Goal: Task Accomplishment & Management: Manage account settings

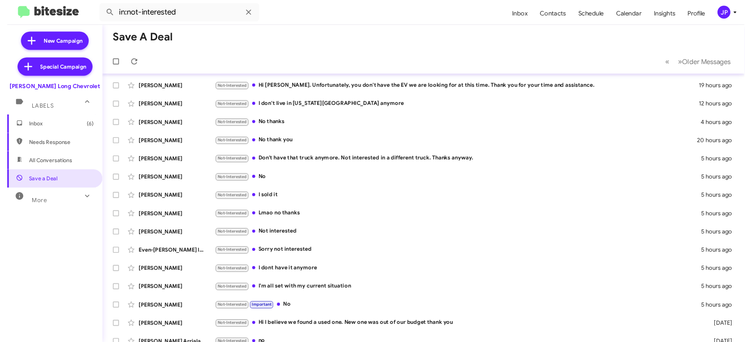
scroll to position [119, 0]
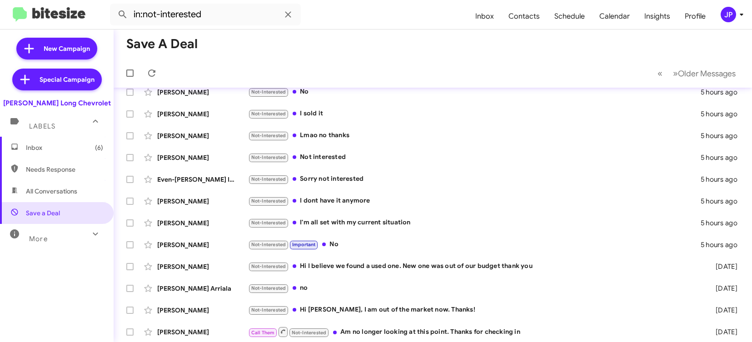
click at [728, 13] on div "JP" at bounding box center [728, 14] width 15 height 15
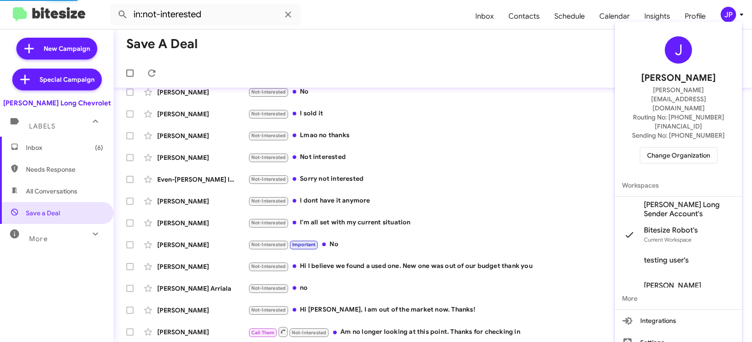
click at [688, 148] on span "Change Organization" at bounding box center [678, 155] width 63 height 15
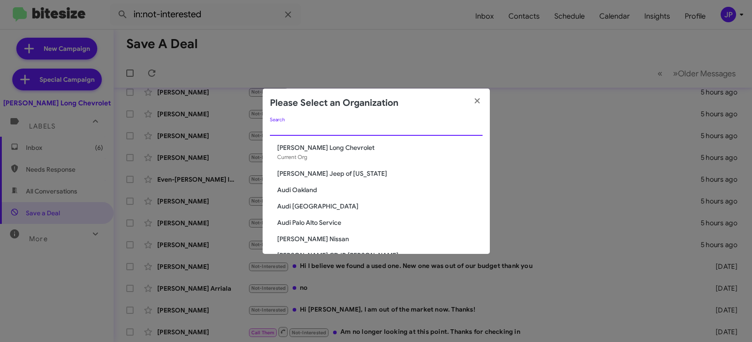
click at [438, 126] on input "Search" at bounding box center [376, 128] width 213 height 7
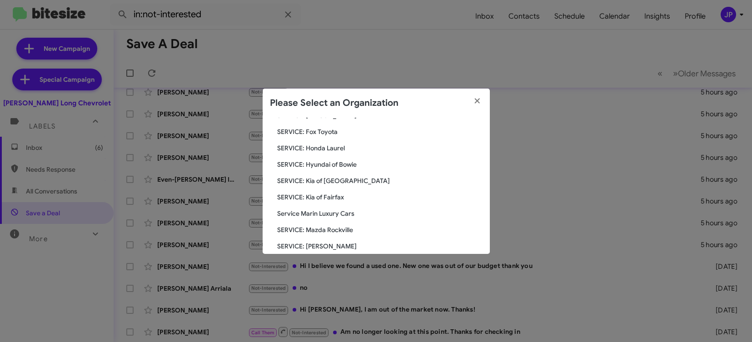
scroll to position [305, 0]
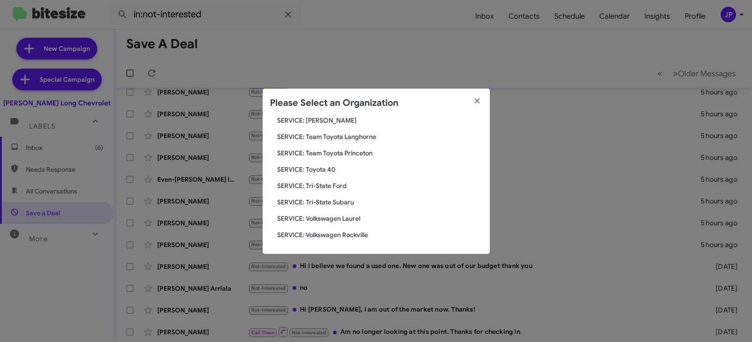
type input "service"
click at [343, 187] on span "SERVICE: Tri-State Ford" at bounding box center [379, 185] width 205 height 9
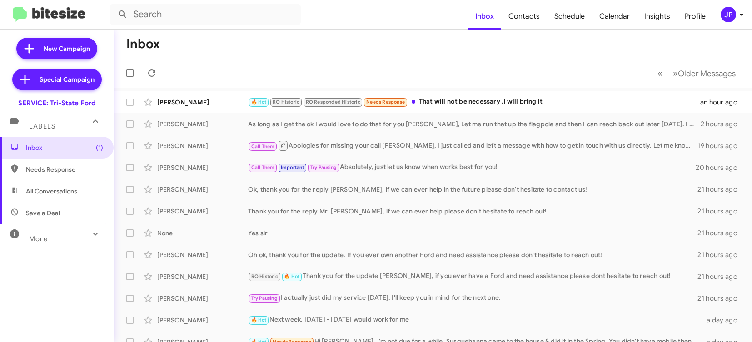
click at [724, 11] on div "JP" at bounding box center [728, 14] width 15 height 15
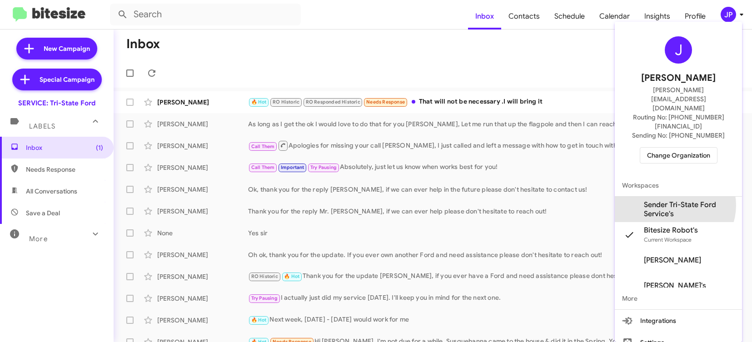
click at [674, 200] on span "Sender Tri-State Ford Service's" at bounding box center [689, 209] width 91 height 18
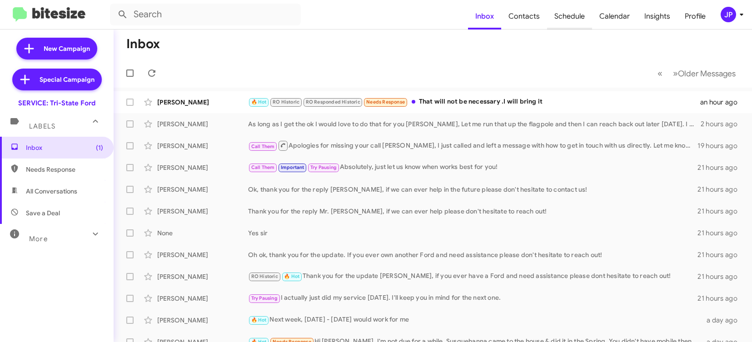
click at [573, 21] on span "Schedule" at bounding box center [569, 16] width 45 height 26
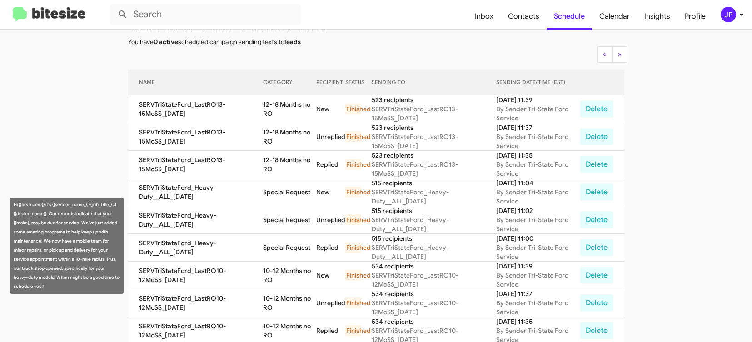
scroll to position [25, 0]
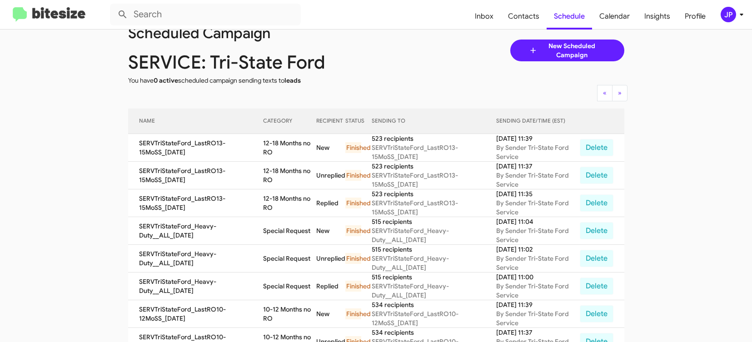
click at [56, 12] on img at bounding box center [49, 14] width 73 height 15
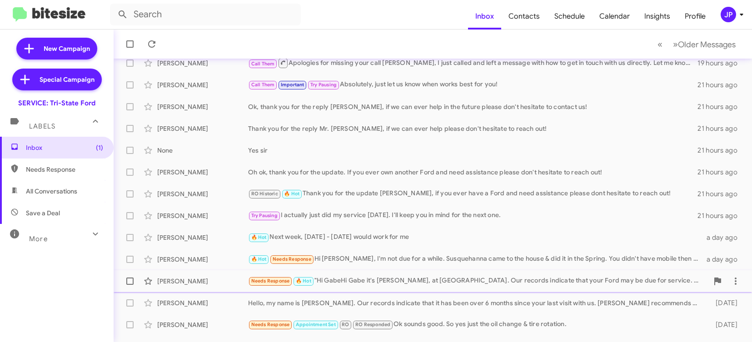
scroll to position [96, 0]
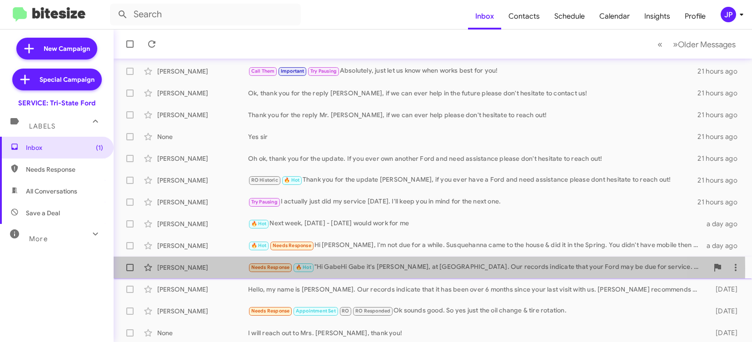
click at [197, 269] on div "Gabe Woodrow" at bounding box center [202, 267] width 91 height 9
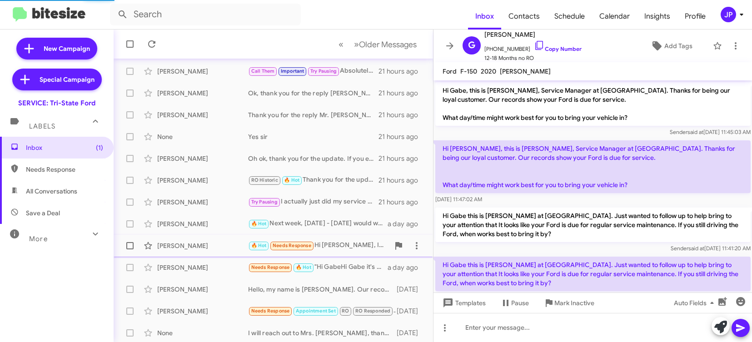
scroll to position [214, 0]
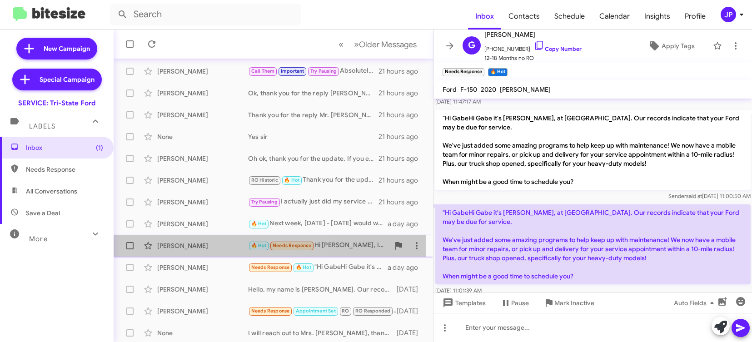
click at [204, 249] on div "Rochelle Keen" at bounding box center [202, 245] width 91 height 9
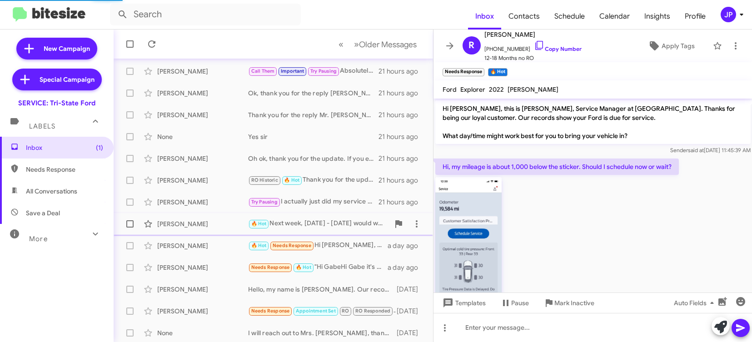
click at [212, 223] on div "Richard Berry" at bounding box center [202, 223] width 91 height 9
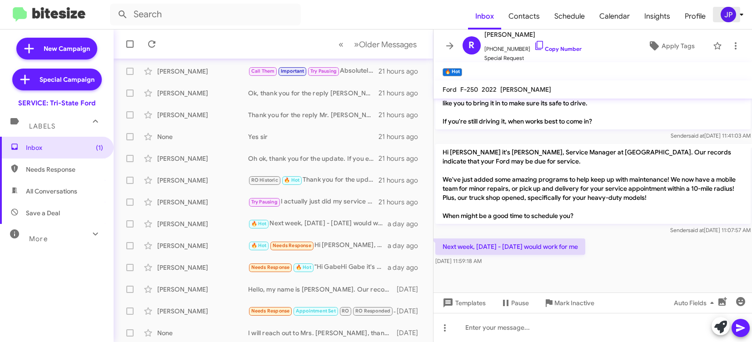
click at [727, 17] on div "JP" at bounding box center [728, 14] width 15 height 15
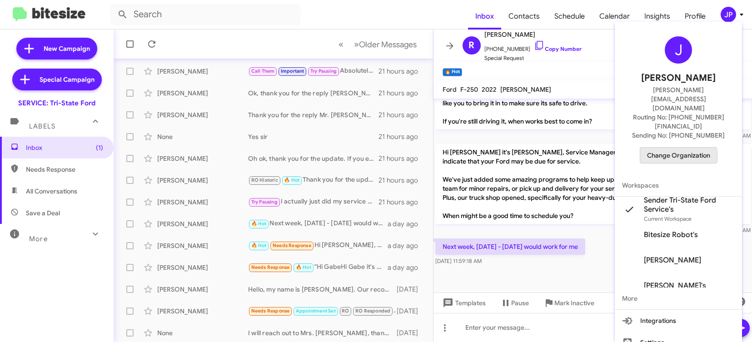
click at [666, 148] on span "Change Organization" at bounding box center [678, 155] width 63 height 15
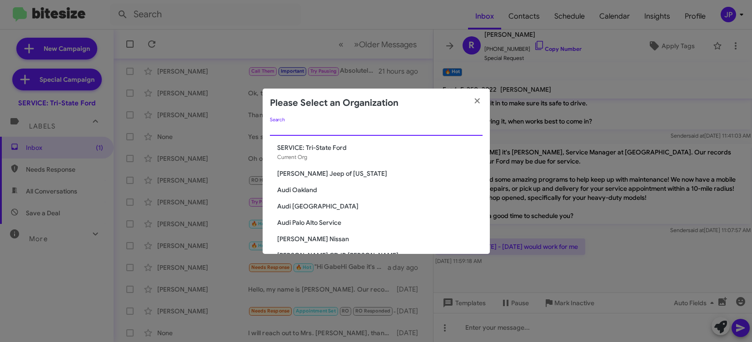
click at [394, 126] on input "Search" at bounding box center [376, 128] width 213 height 7
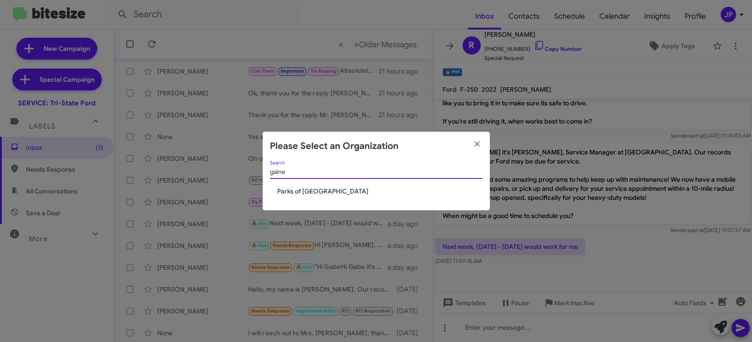
type input "gaine"
click at [331, 191] on span "Parks of [GEOGRAPHIC_DATA]" at bounding box center [379, 191] width 205 height 9
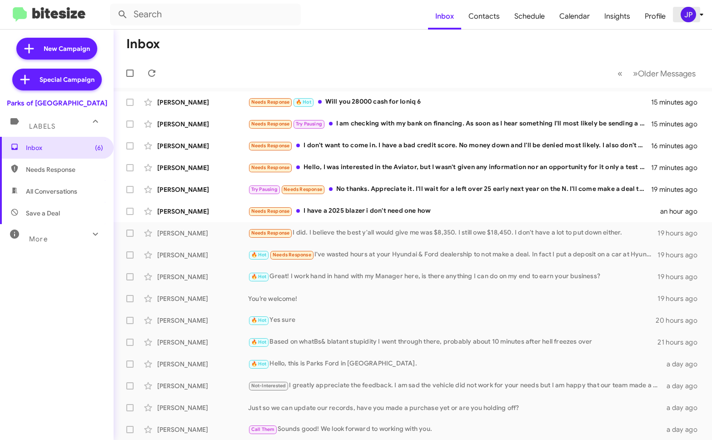
click at [694, 17] on div "JP" at bounding box center [688, 14] width 15 height 15
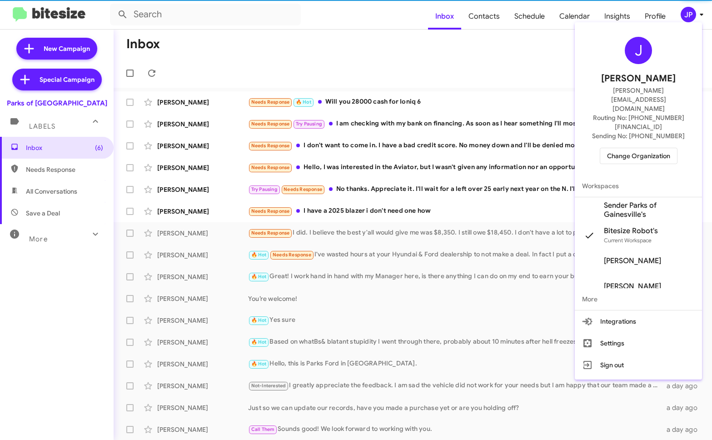
click at [694, 17] on div at bounding box center [356, 220] width 712 height 440
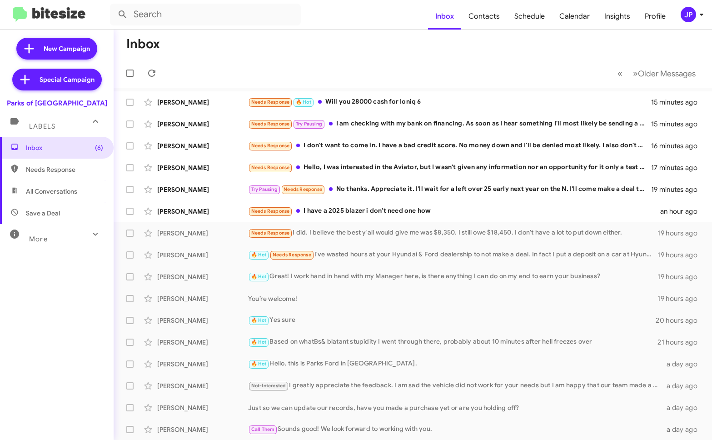
click at [695, 20] on span "JP" at bounding box center [693, 14] width 27 height 15
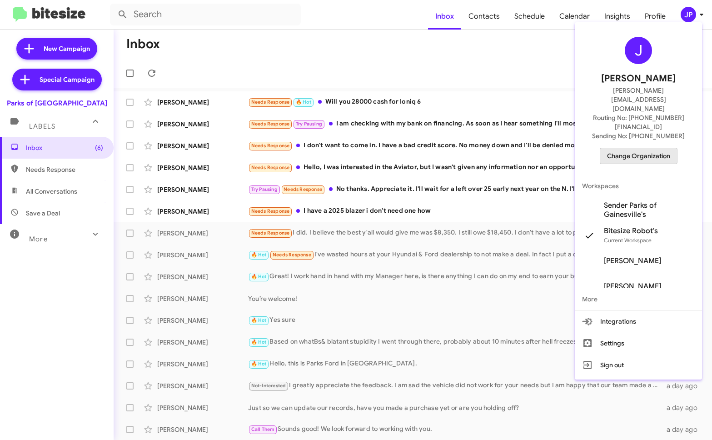
click at [662, 148] on span "Change Organization" at bounding box center [638, 155] width 63 height 15
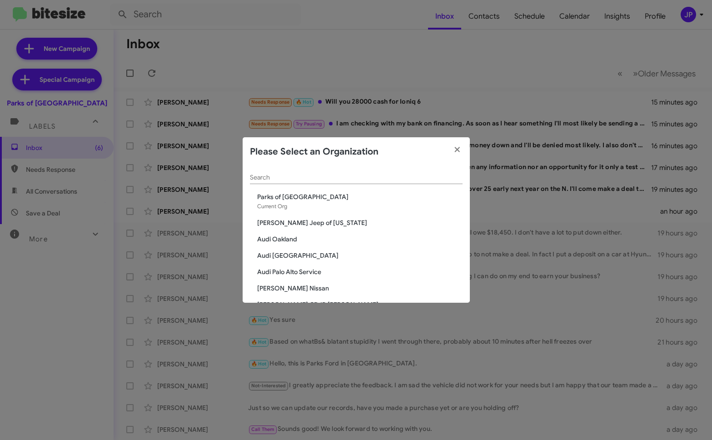
click at [326, 174] on input "Search" at bounding box center [356, 177] width 213 height 7
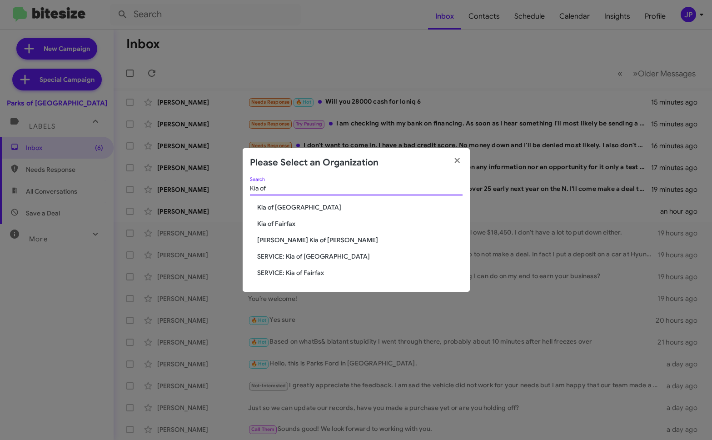
type input "Kia of"
click at [292, 206] on span "Kia of [GEOGRAPHIC_DATA]" at bounding box center [359, 207] width 205 height 9
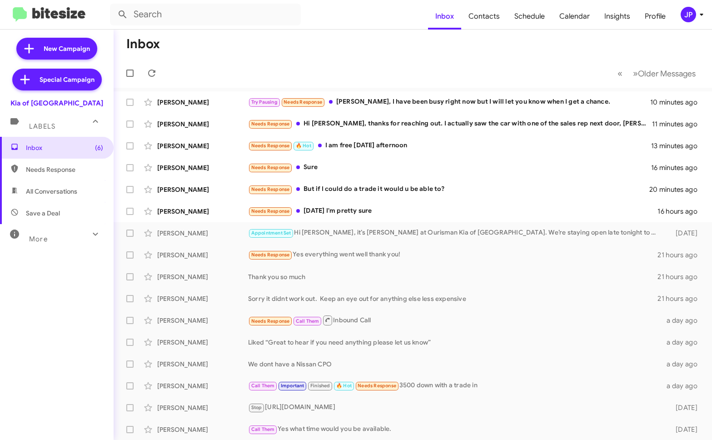
click at [680, 11] on span "JP" at bounding box center [693, 14] width 27 height 15
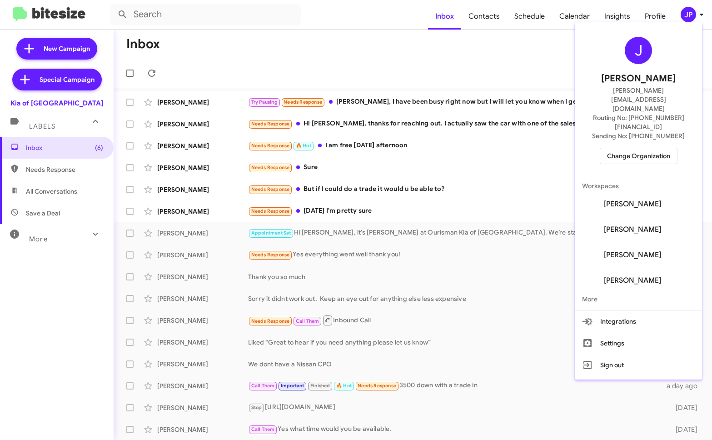
scroll to position [87, 0]
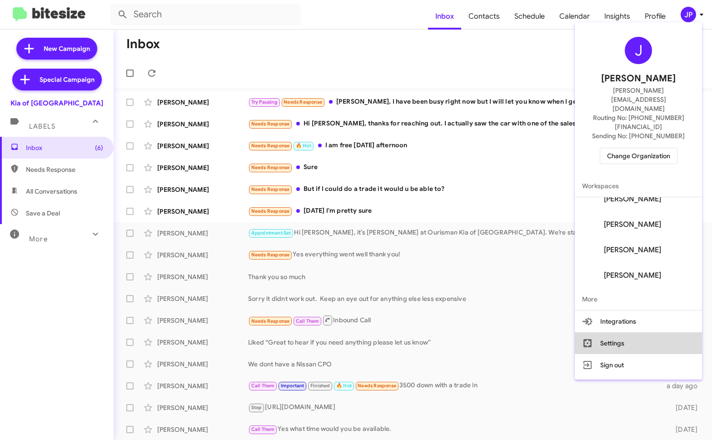
click at [650, 332] on button "Settings" at bounding box center [638, 343] width 127 height 22
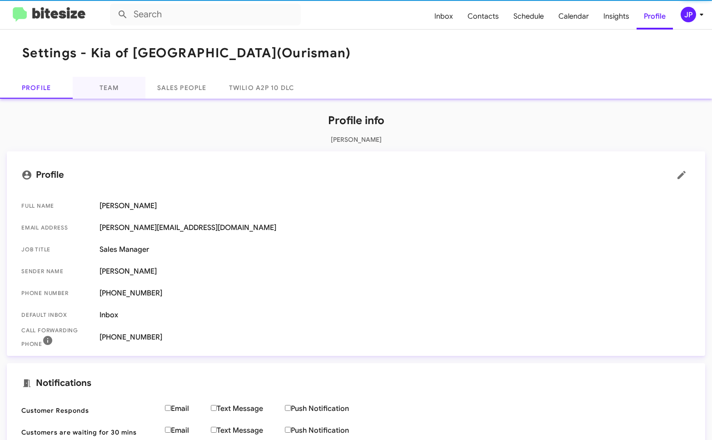
click at [118, 99] on div "Profile info Jamie Payton Profile Full Name Jamie Payton Email Address jamie@bi…" at bounding box center [356, 385] width 712 height 572
click at [116, 96] on link "Team" at bounding box center [109, 88] width 73 height 22
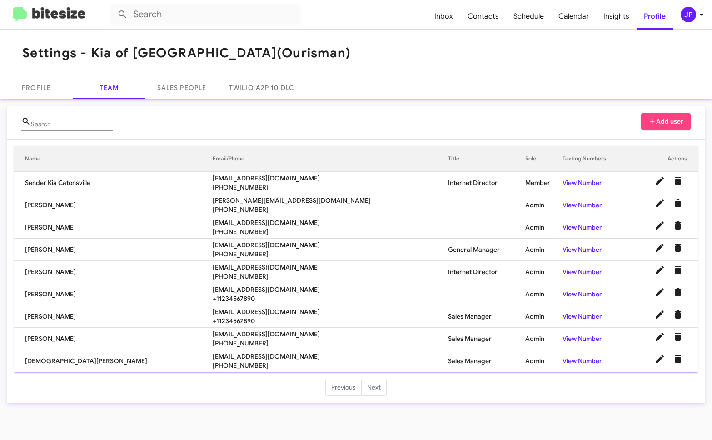
click at [213, 229] on span "[PHONE_NUMBER]" at bounding box center [331, 231] width 236 height 9
click at [214, 230] on span "[PHONE_NUMBER]" at bounding box center [331, 231] width 236 height 9
click at [72, 18] on img at bounding box center [49, 14] width 73 height 15
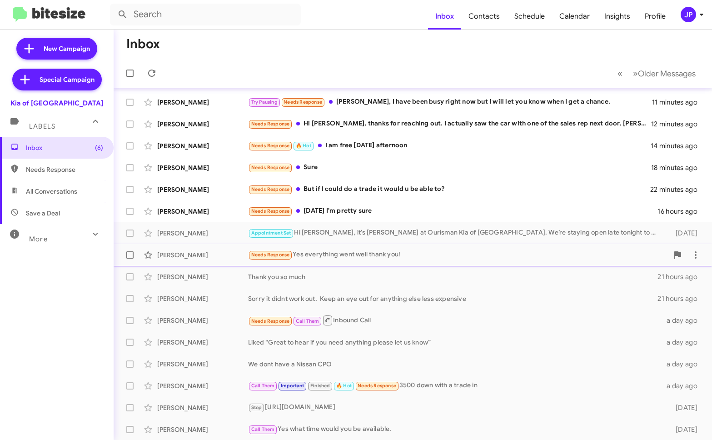
scroll to position [15, 0]
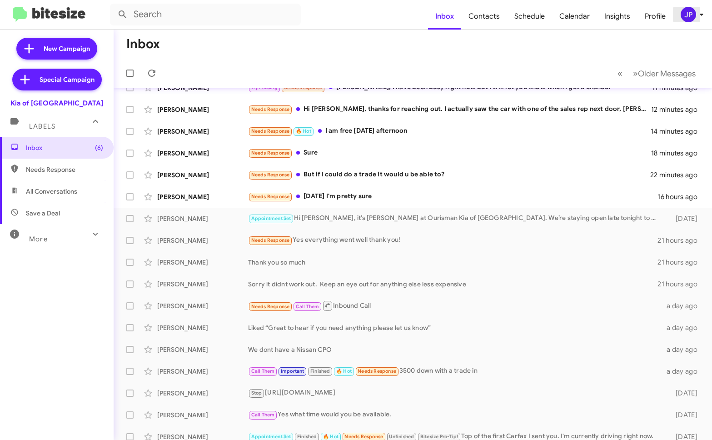
click at [688, 15] on div "JP" at bounding box center [688, 14] width 15 height 15
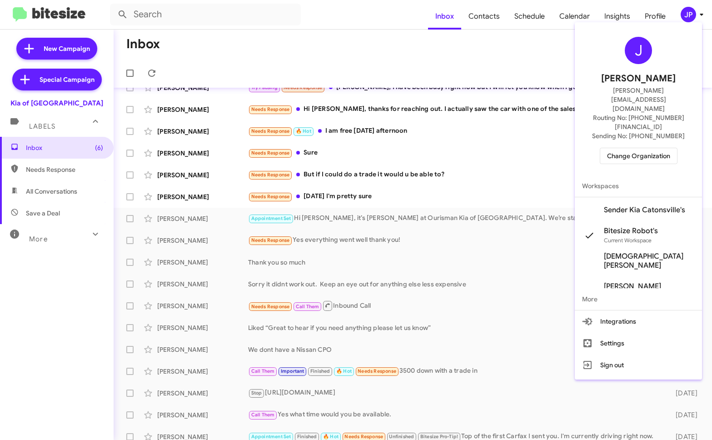
click at [657, 148] on span "Change Organization" at bounding box center [638, 155] width 63 height 15
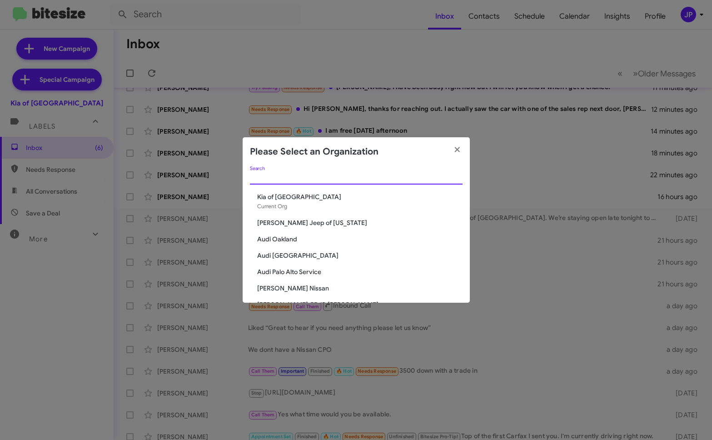
click at [270, 175] on input "Search" at bounding box center [356, 177] width 213 height 7
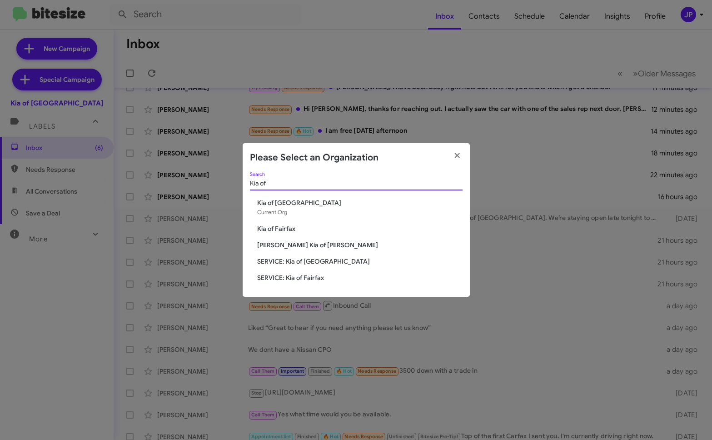
type input "Kia of"
click at [272, 232] on span "Kia of Fairfax" at bounding box center [359, 228] width 205 height 9
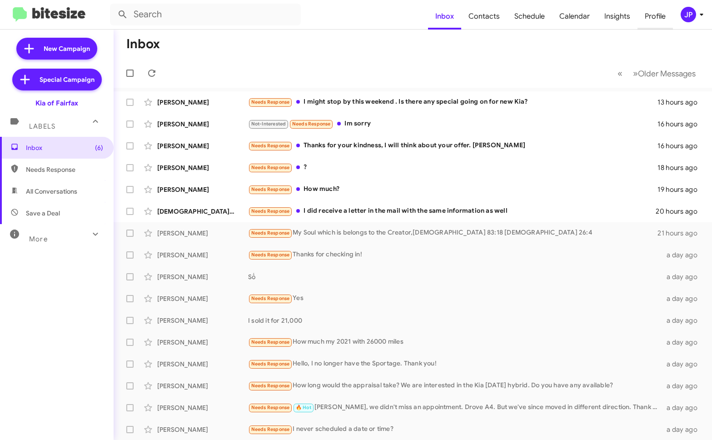
click at [672, 5] on span "Profile" at bounding box center [655, 16] width 35 height 26
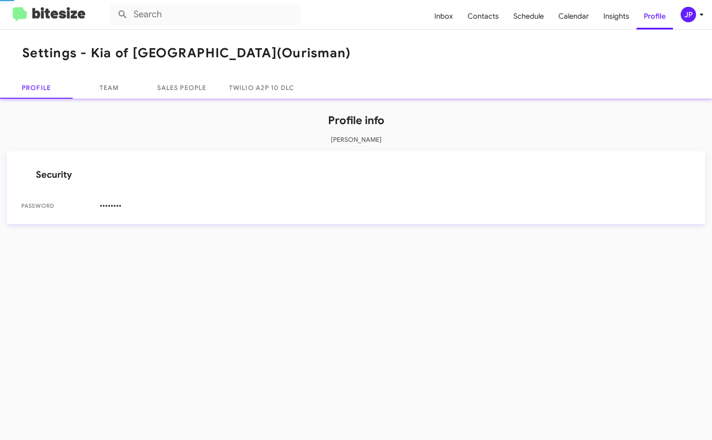
click at [683, 12] on div "JP" at bounding box center [688, 14] width 15 height 15
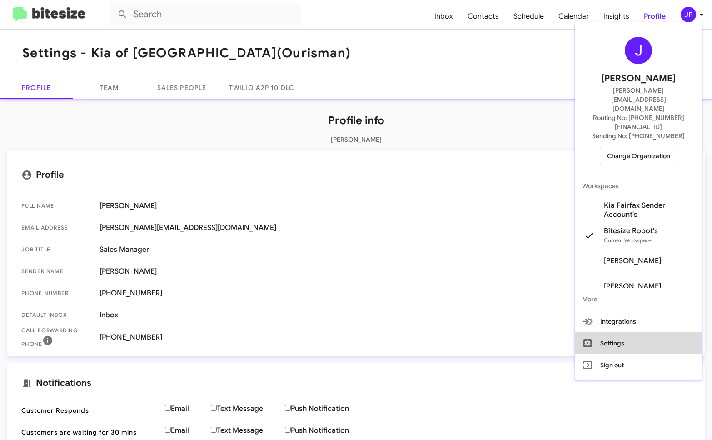
click at [623, 332] on button "Settings" at bounding box center [638, 343] width 127 height 22
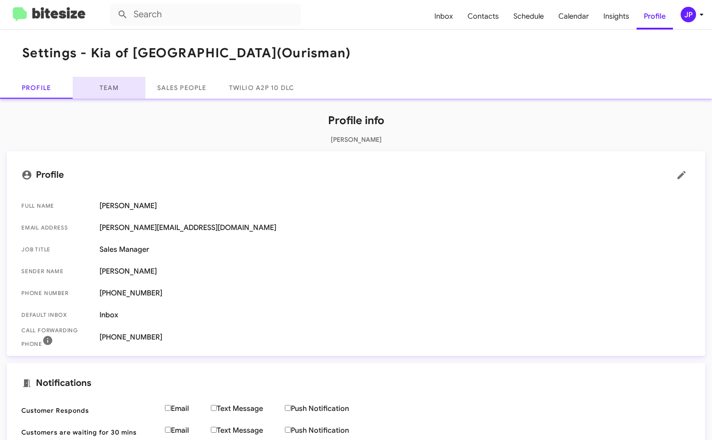
click at [100, 89] on link "Team" at bounding box center [109, 88] width 73 height 22
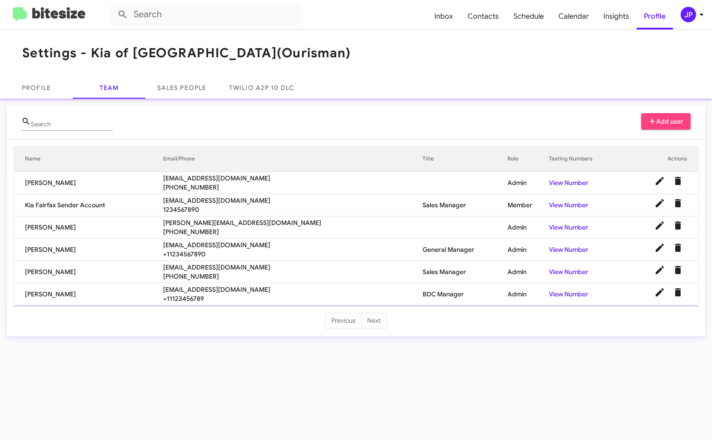
click at [423, 297] on td "BDC Manager" at bounding box center [465, 294] width 85 height 22
click at [696, 20] on span "JP" at bounding box center [693, 14] width 27 height 15
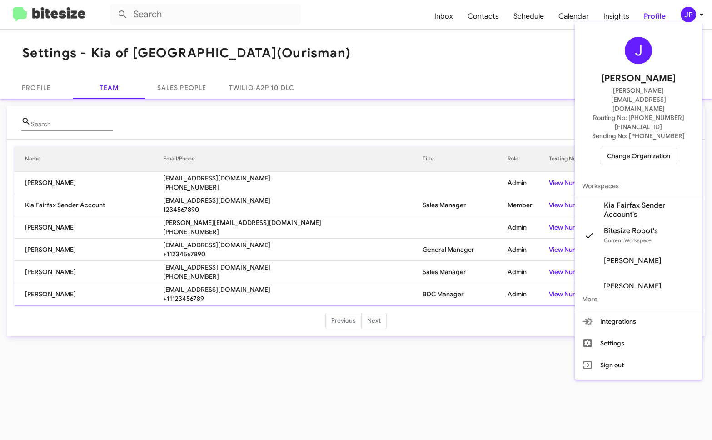
click at [628, 148] on span "Change Organization" at bounding box center [638, 155] width 63 height 15
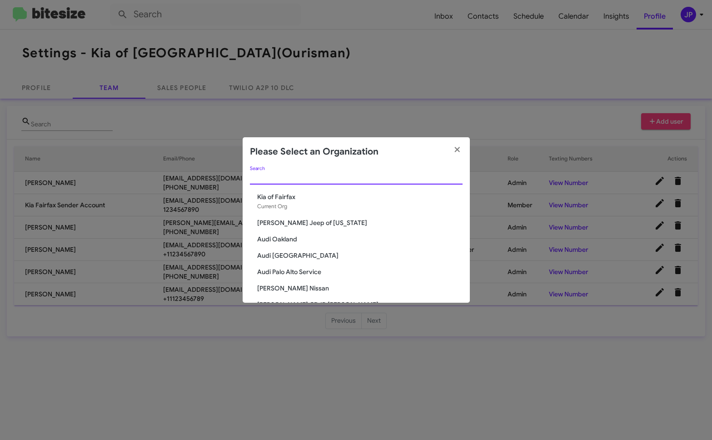
click at [342, 180] on input "Search" at bounding box center [356, 177] width 213 height 7
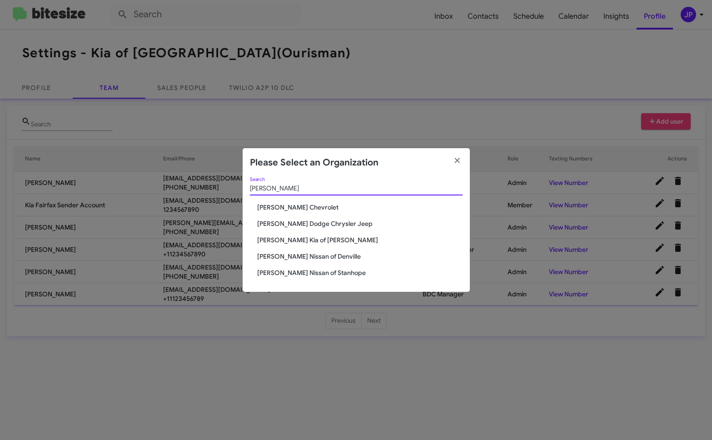
type input "[PERSON_NAME]"
click at [307, 254] on span "[PERSON_NAME] Nissan of Denville" at bounding box center [359, 256] width 205 height 9
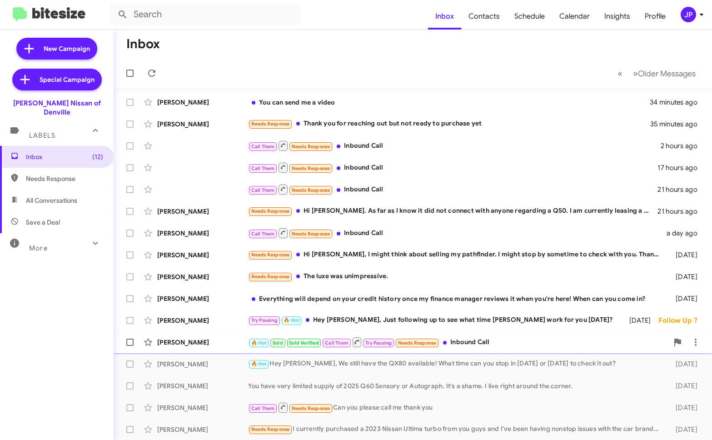
click at [510, 344] on div "🔥 Hot Sold Sold Verified Call Them Try Pausing Needs Response Inbound Call" at bounding box center [458, 341] width 420 height 11
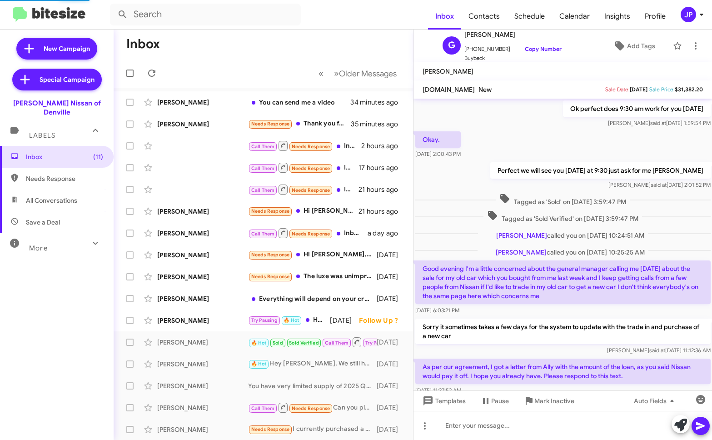
scroll to position [355, 0]
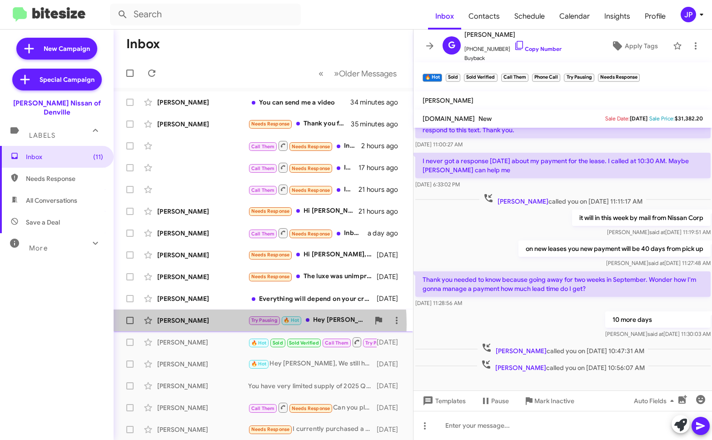
click at [200, 324] on div "Peyton Knight" at bounding box center [202, 320] width 91 height 9
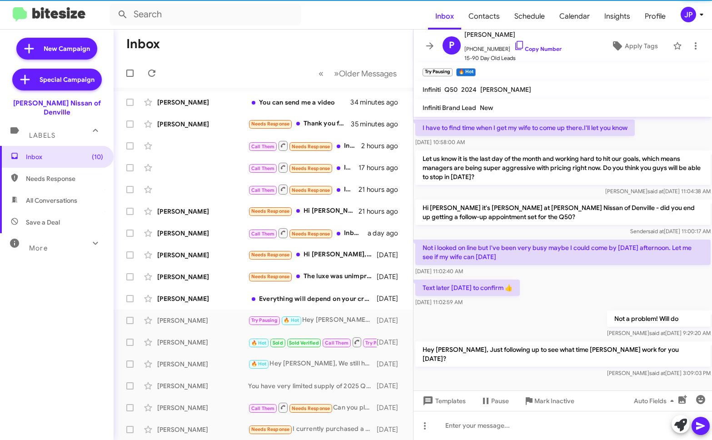
scroll to position [37, 0]
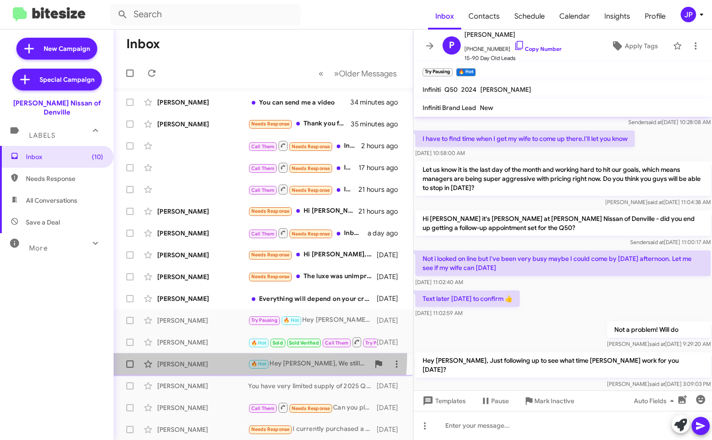
click at [199, 355] on div "Dana Byrd 🔥 Hot Hey dana, We still have the QX80 available! What time can you s…" at bounding box center [263, 364] width 285 height 18
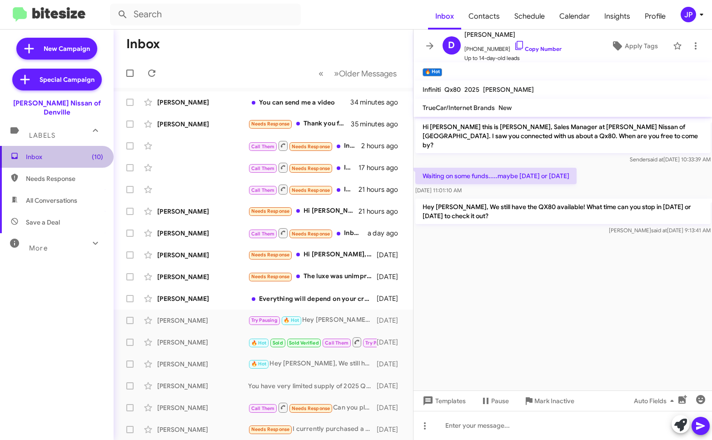
click at [81, 152] on span "Inbox (10)" at bounding box center [64, 156] width 77 height 9
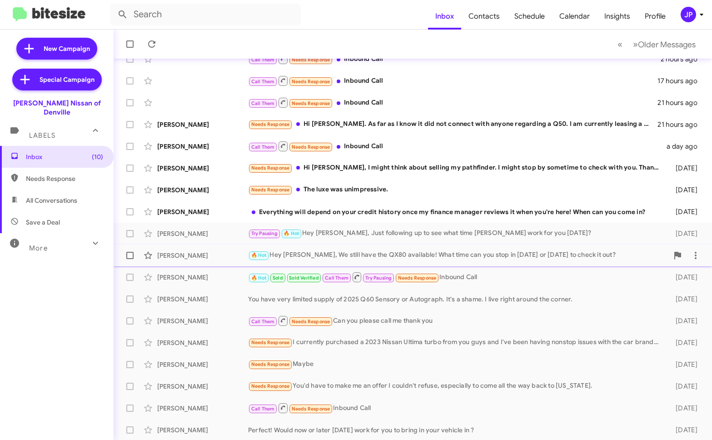
scroll to position [88, 0]
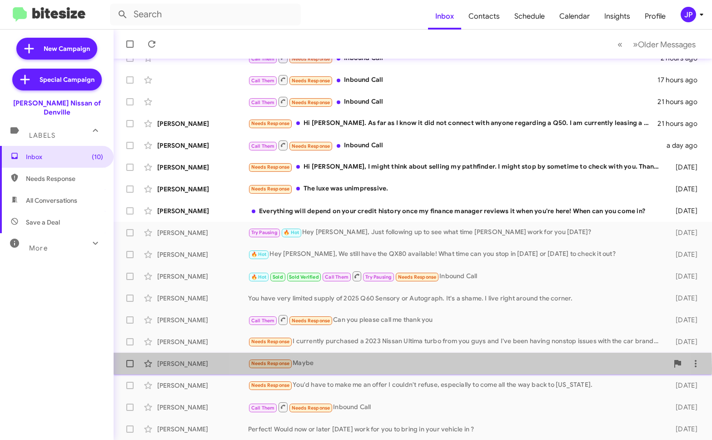
click at [413, 369] on div "Patricia Anderson Needs Response Maybe 7 days ago" at bounding box center [413, 363] width 584 height 18
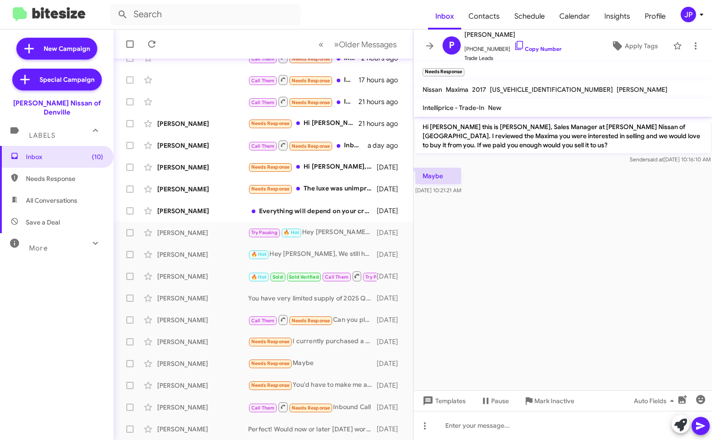
click at [560, 305] on cdk-virtual-scroll-viewport "Hi Patricia this is Jorge Pacheco, Sales Manager at Nielsen Nissan of Denville.…" at bounding box center [563, 254] width 299 height 274
click at [643, 49] on span "Apply Tags" at bounding box center [641, 46] width 33 height 16
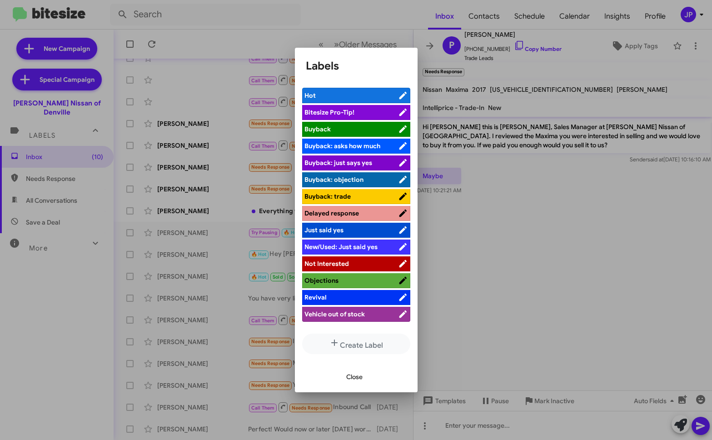
click at [383, 112] on span "Bitesize Pro-Tip!" at bounding box center [351, 112] width 94 height 9
click at [549, 321] on div at bounding box center [356, 220] width 712 height 440
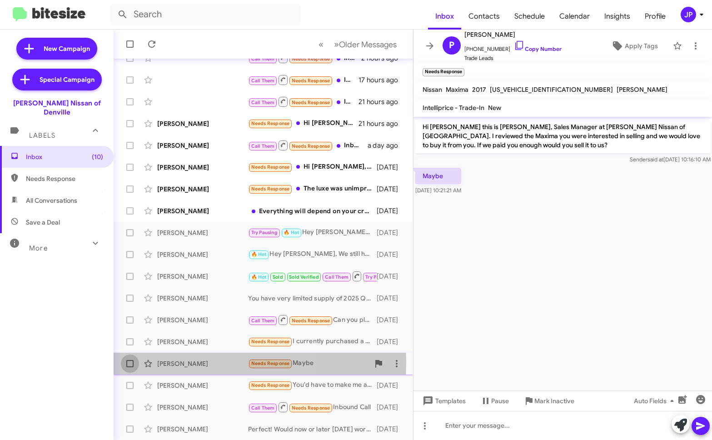
click at [130, 363] on span at bounding box center [129, 363] width 7 height 7
click at [130, 367] on input "checkbox" at bounding box center [130, 367] width 0 height 0
checkbox input "true"
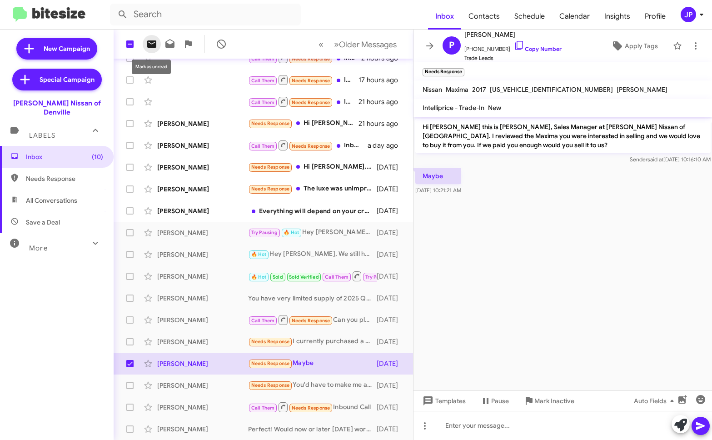
click at [156, 47] on icon at bounding box center [151, 44] width 11 height 11
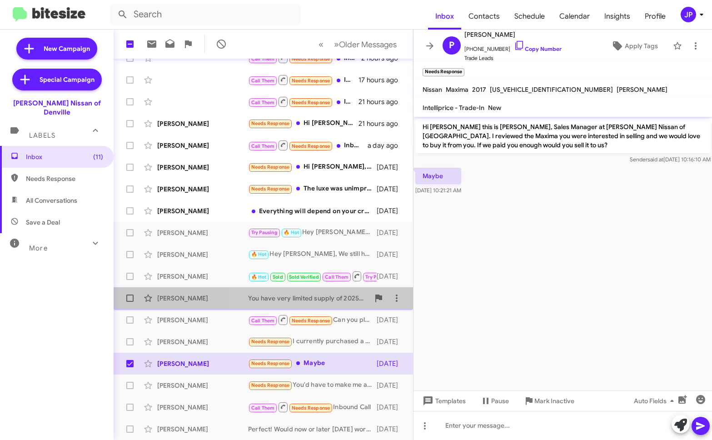
click at [314, 302] on div "You have very limited supply of 2025 Q60 Sensory or Autograph. It's a shame. I …" at bounding box center [308, 298] width 121 height 9
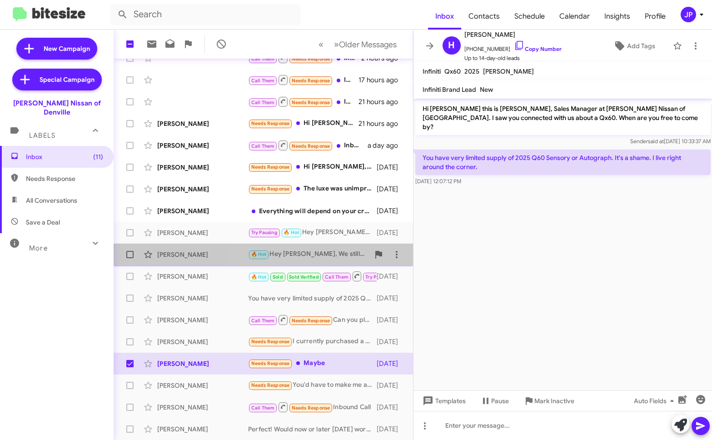
click at [302, 251] on div "🔥 Hot Hey dana, We still have the QX80 available! What time can you stop in tod…" at bounding box center [308, 254] width 121 height 10
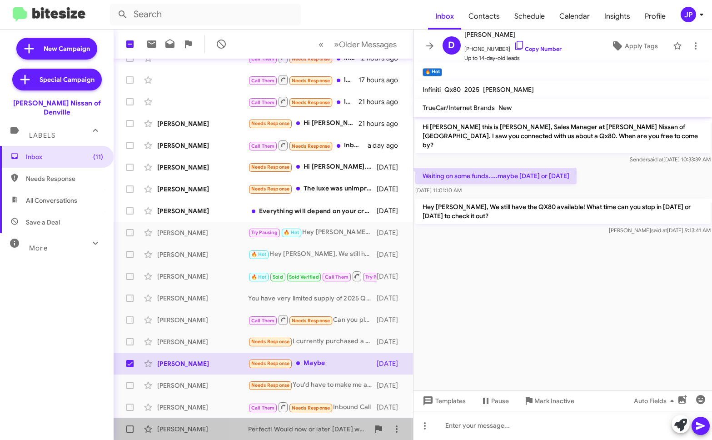
drag, startPoint x: 294, startPoint y: 435, endPoint x: 314, endPoint y: 431, distance: 21.2
click at [294, 435] on div "Anthony Chadwick Perfect! Would now or later today work for you to bring in you…" at bounding box center [263, 429] width 285 height 18
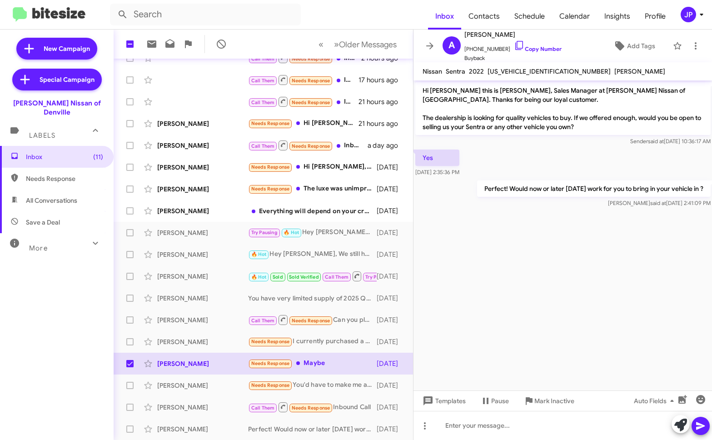
click at [692, 32] on mat-toolbar "A Anthony Chadwick +15618597315 Copy Number Buyback Add Tags" at bounding box center [563, 46] width 299 height 33
click at [692, 21] on div "JP" at bounding box center [688, 14] width 15 height 15
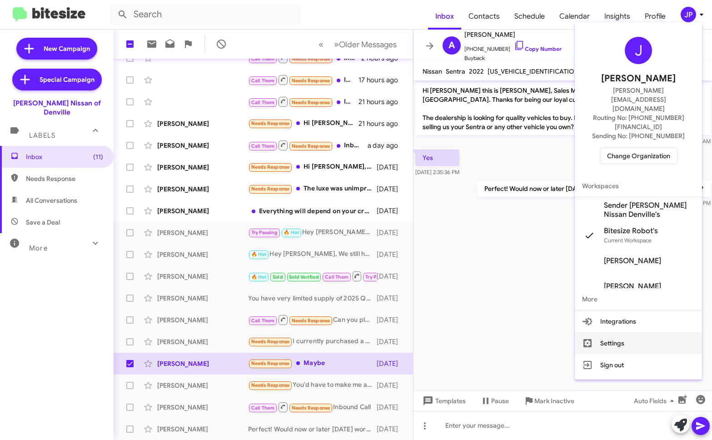
click at [612, 332] on button "Settings" at bounding box center [638, 343] width 127 height 22
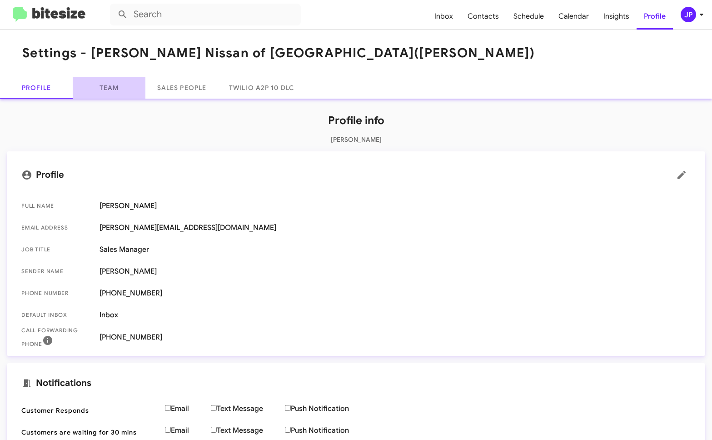
click at [111, 81] on link "Team" at bounding box center [109, 88] width 73 height 22
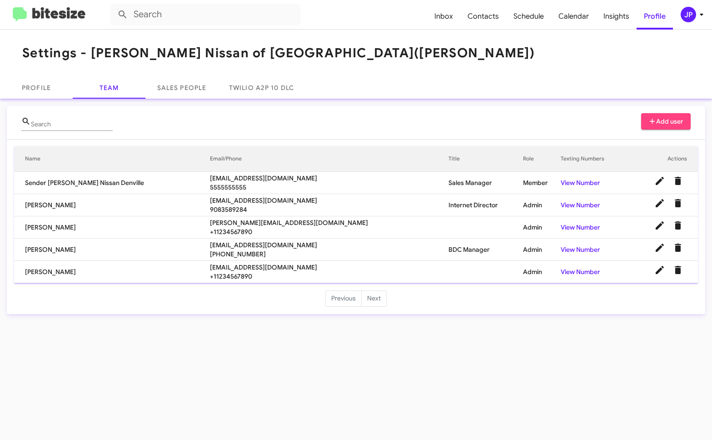
drag, startPoint x: 495, startPoint y: 98, endPoint x: 557, endPoint y: 67, distance: 68.9
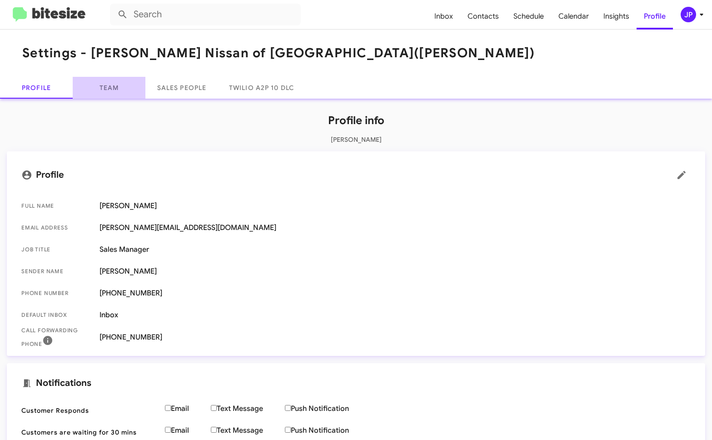
click at [98, 85] on link "Team" at bounding box center [109, 88] width 73 height 22
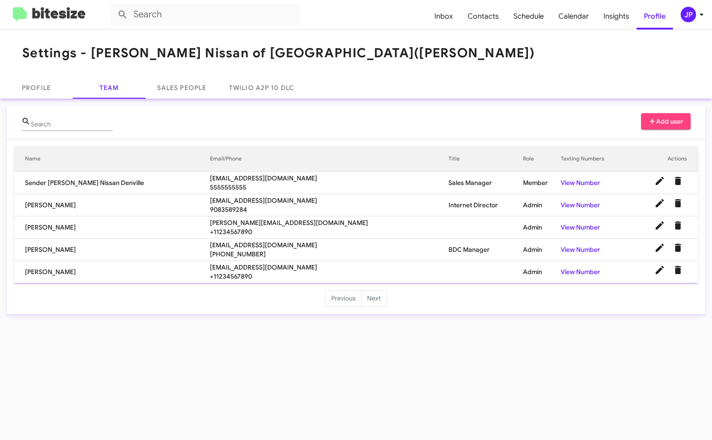
click at [60, 16] on img at bounding box center [49, 14] width 73 height 15
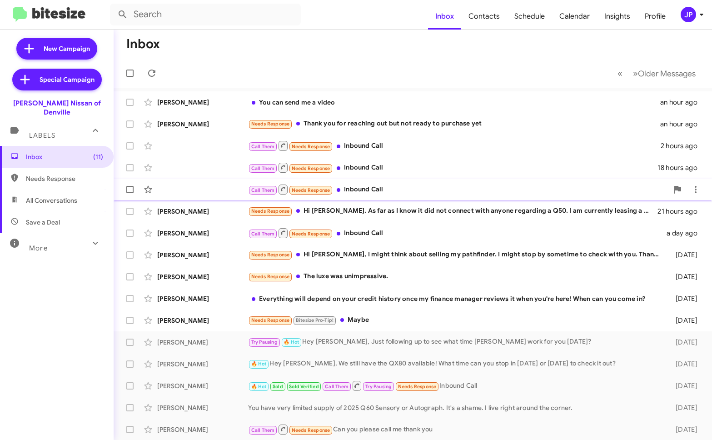
click at [362, 184] on div "Call Them Needs Response Inbound Call" at bounding box center [458, 189] width 420 height 11
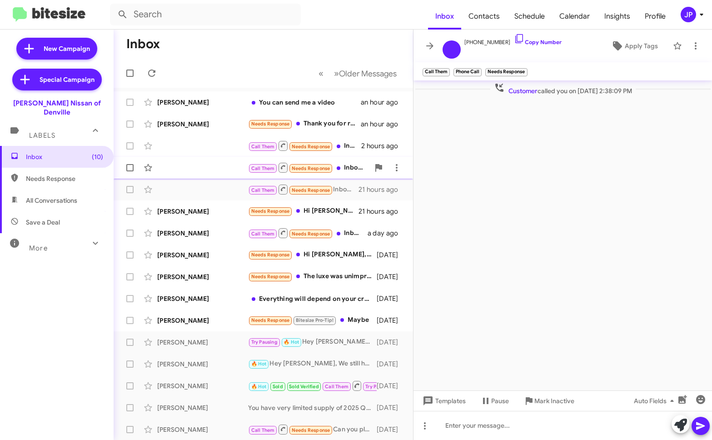
click at [169, 169] on div "Call Them Needs Response Inbound Call 18 hours ago" at bounding box center [263, 168] width 285 height 18
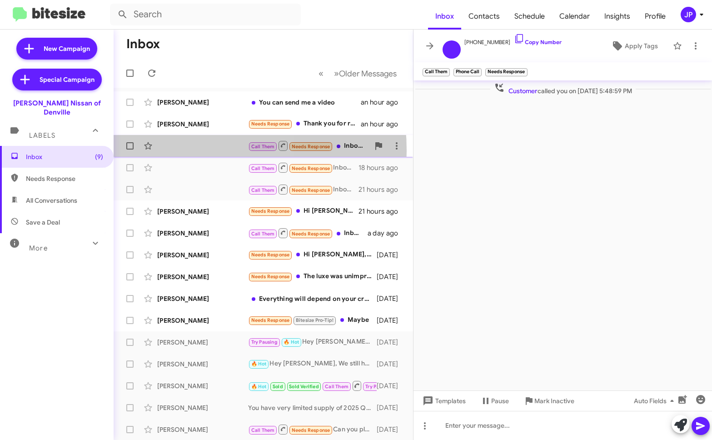
click at [177, 150] on div "Call Them Needs Response Inbound Call 2 hours ago" at bounding box center [263, 146] width 285 height 18
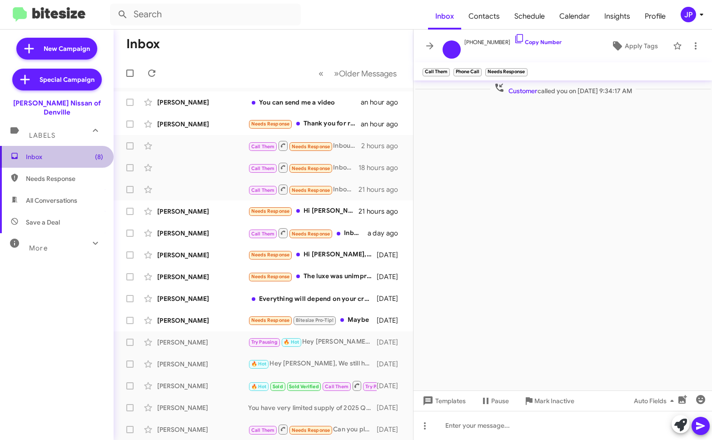
click at [73, 152] on span "Inbox (8)" at bounding box center [64, 156] width 77 height 9
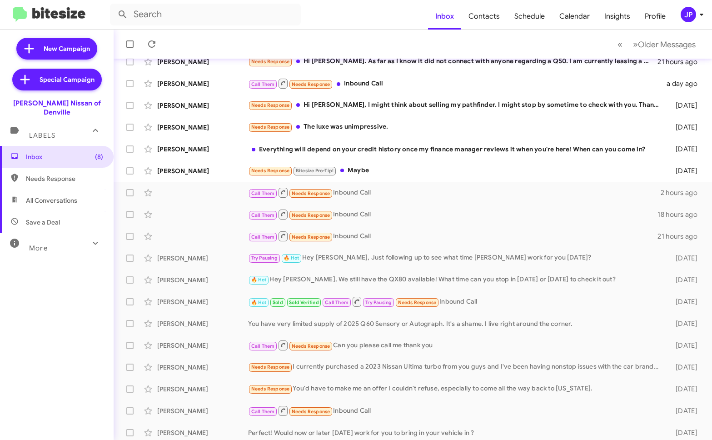
scroll to position [88, 0]
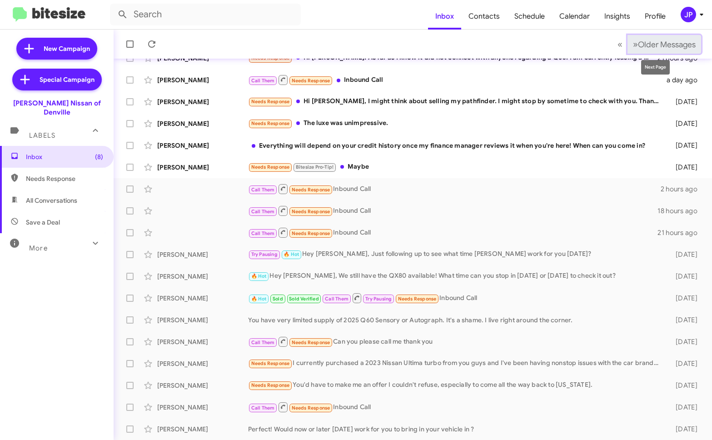
click at [673, 46] on span "Older Messages" at bounding box center [667, 45] width 58 height 10
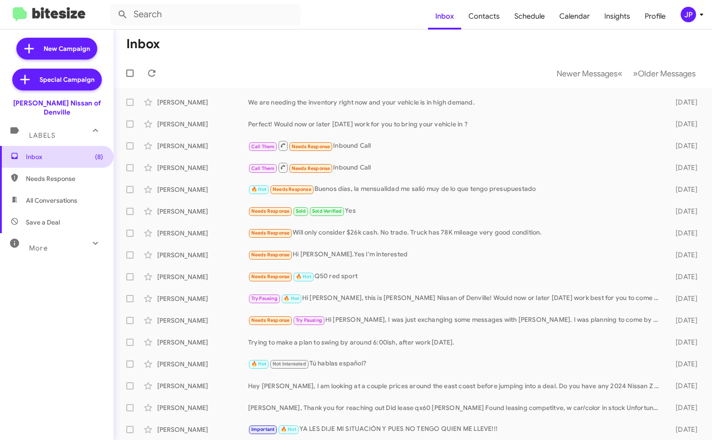
click at [66, 152] on span "Inbox (8)" at bounding box center [64, 156] width 77 height 9
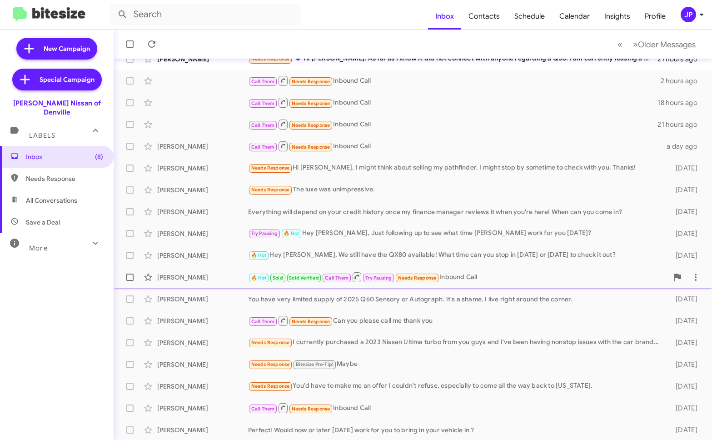
scroll to position [88, 0]
click at [451, 348] on div "William Angelet Needs Response I currently purchased a 2023 Nissan Ultima turbo…" at bounding box center [413, 342] width 584 height 18
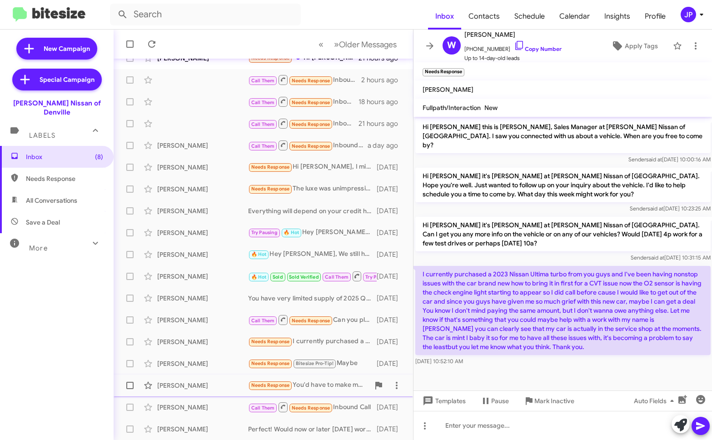
click at [199, 390] on div "Steven Horner Needs Response You'd have to make me an offer I couldn't refuse, …" at bounding box center [263, 385] width 285 height 18
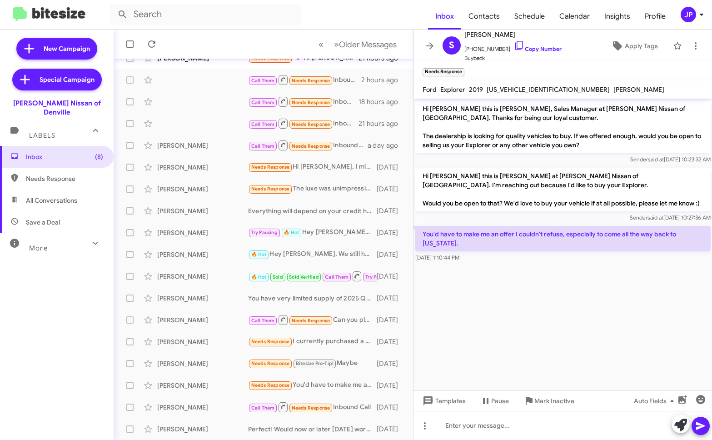
click at [559, 353] on cdk-virtual-scroll-viewport "Hi Steven this is Robert Davidson, Sales Manager at Nielsen Nissan of Denville.…" at bounding box center [563, 245] width 299 height 292
click at [699, 17] on icon at bounding box center [701, 14] width 11 height 11
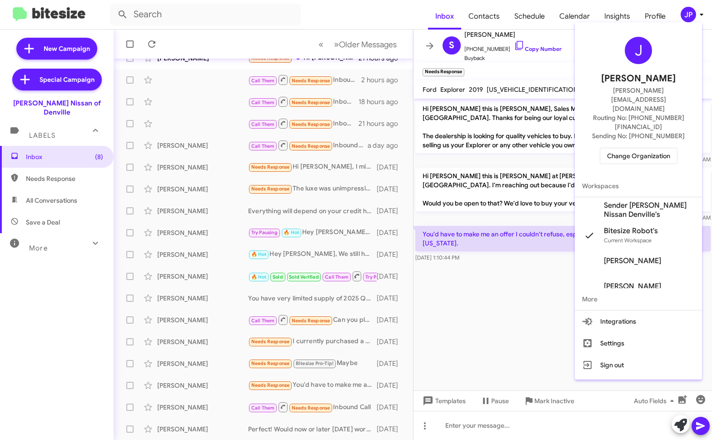
click at [657, 148] on span "Change Organization" at bounding box center [638, 155] width 63 height 15
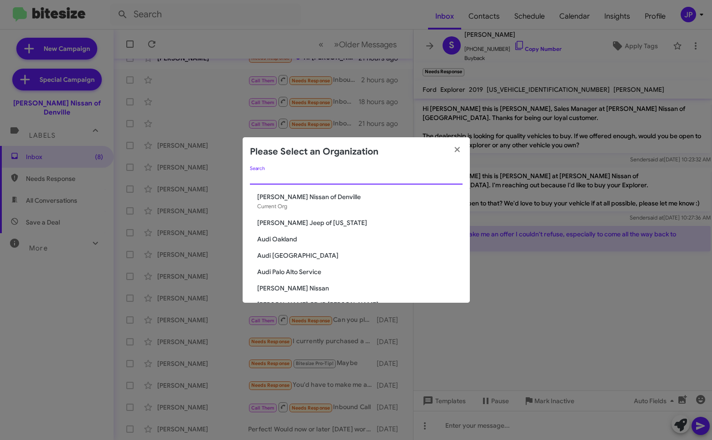
click at [391, 179] on input "Search" at bounding box center [356, 177] width 213 height 7
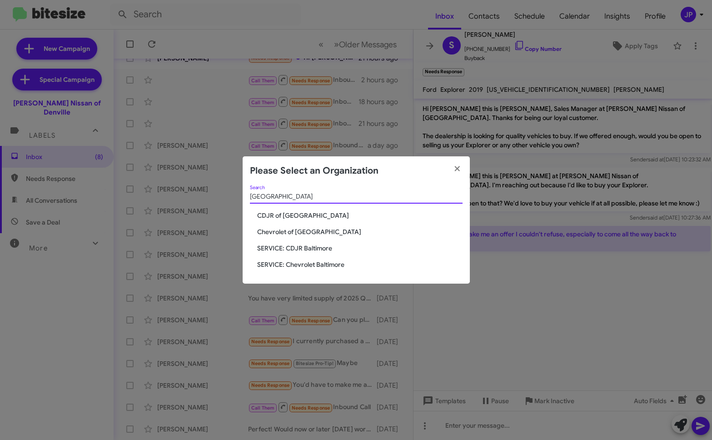
type input "baltimore"
click at [279, 235] on span "Chevrolet of [GEOGRAPHIC_DATA]" at bounding box center [359, 231] width 205 height 9
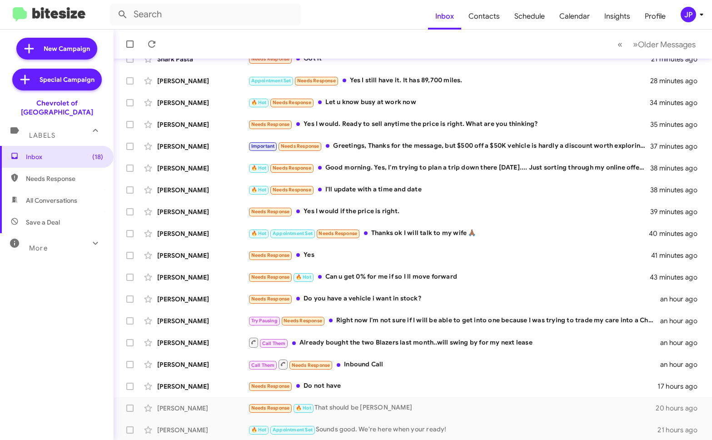
scroll to position [88, 0]
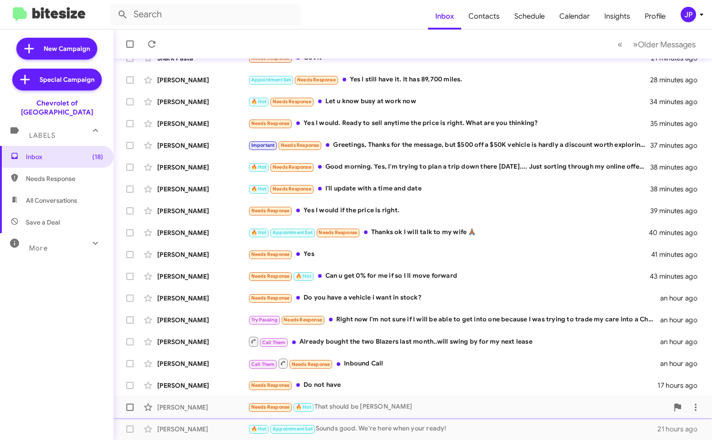
click at [385, 410] on div "Needs Response 🔥 Hot That should be [PERSON_NAME]" at bounding box center [458, 407] width 420 height 10
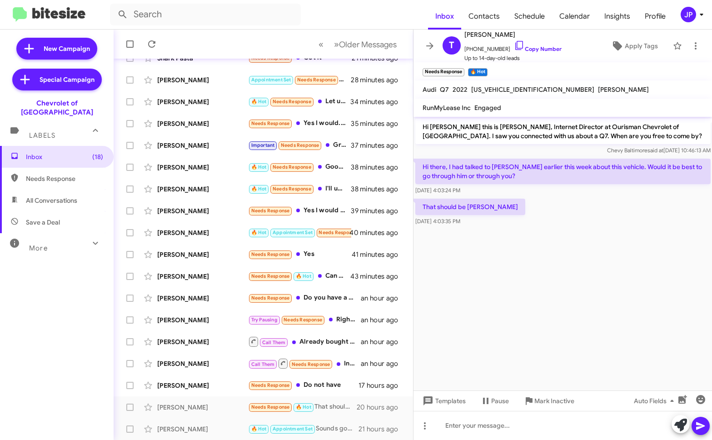
click at [698, 14] on icon at bounding box center [701, 14] width 11 height 11
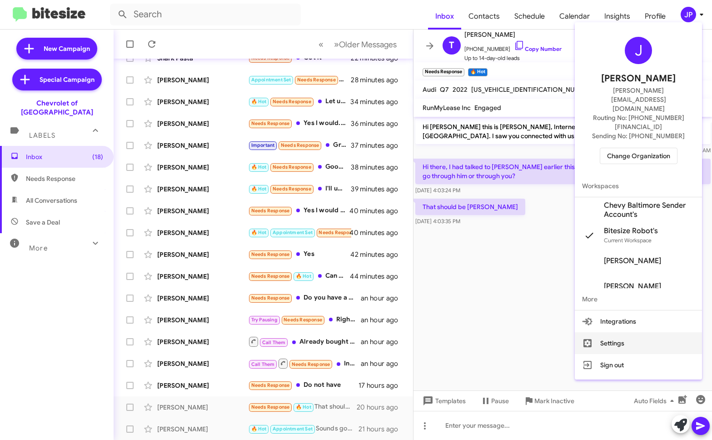
click at [612, 332] on button "Settings" at bounding box center [638, 343] width 127 height 22
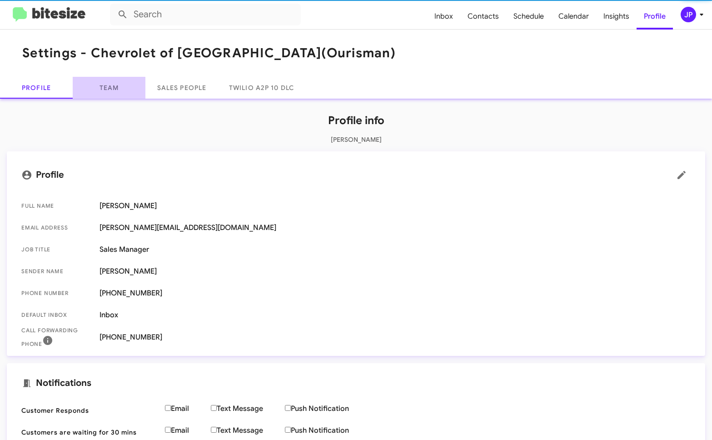
click at [103, 88] on link "Team" at bounding box center [109, 88] width 73 height 22
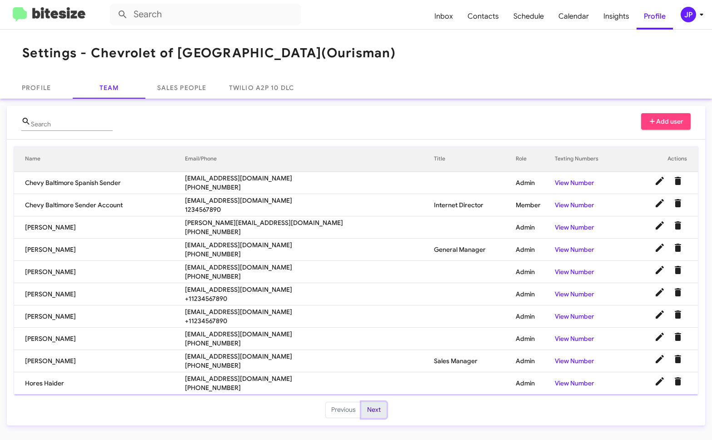
click at [372, 412] on button "Next" at bounding box center [373, 410] width 25 height 16
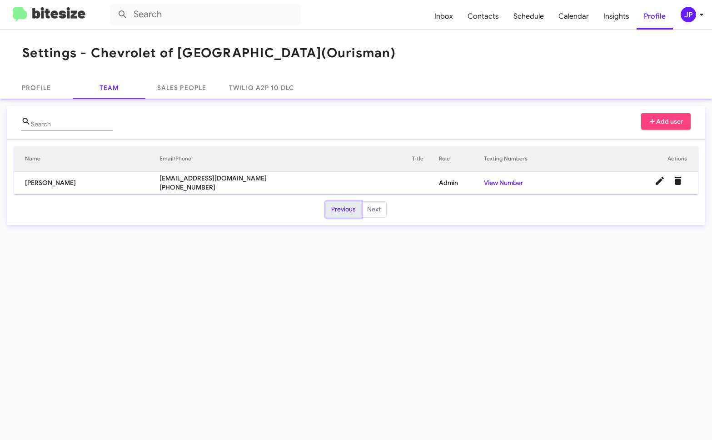
click at [345, 216] on button "Previous" at bounding box center [343, 209] width 36 height 16
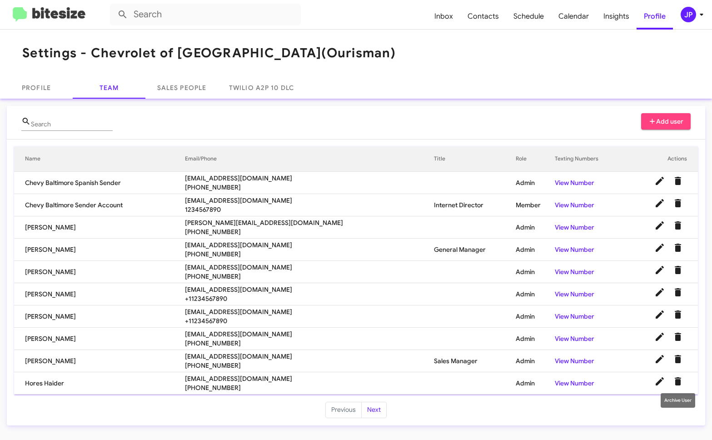
click at [682, 383] on icon "Delete User" at bounding box center [678, 381] width 11 height 11
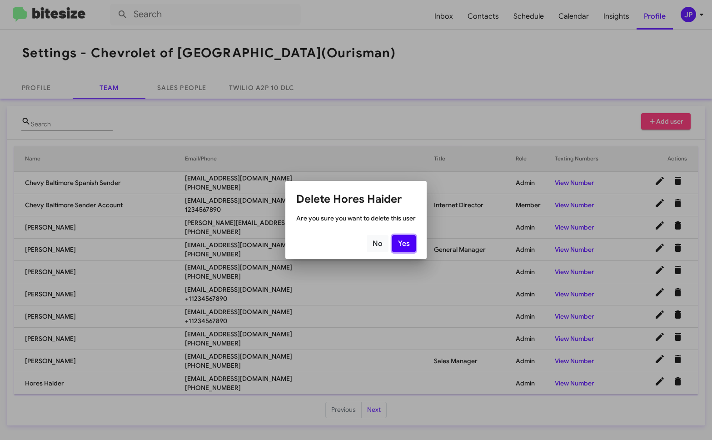
click at [401, 245] on button "Yes" at bounding box center [404, 243] width 24 height 17
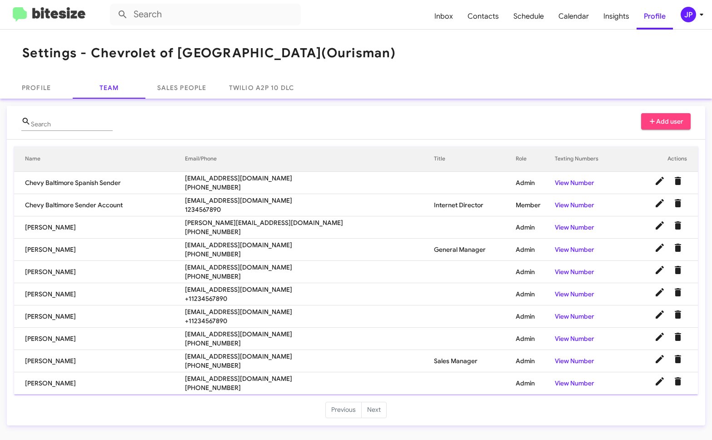
click at [60, 18] on img at bounding box center [49, 14] width 73 height 15
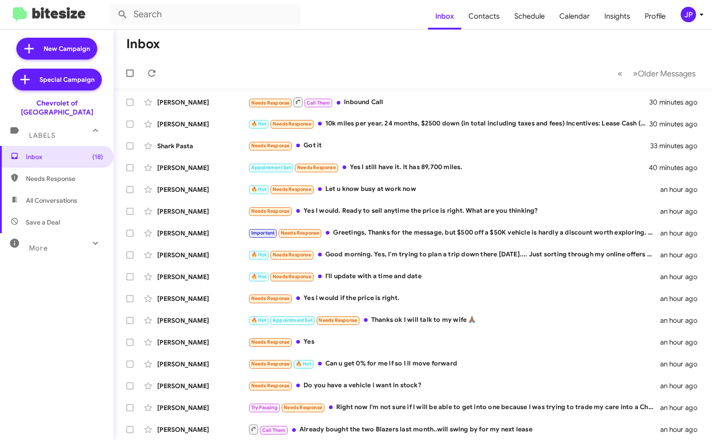
drag, startPoint x: 104, startPoint y: 104, endPoint x: 2, endPoint y: 100, distance: 101.4
click at [2, 100] on div "Chevrolet of [GEOGRAPHIC_DATA]" at bounding box center [57, 106] width 114 height 22
click at [700, 9] on icon at bounding box center [701, 14] width 11 height 11
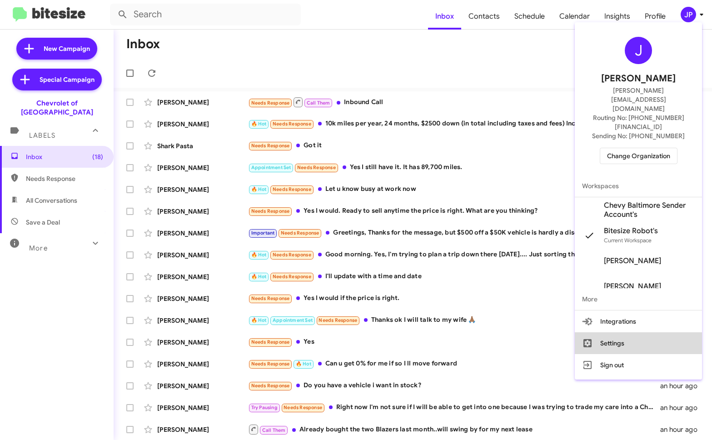
click at [614, 332] on button "Settings" at bounding box center [638, 343] width 127 height 22
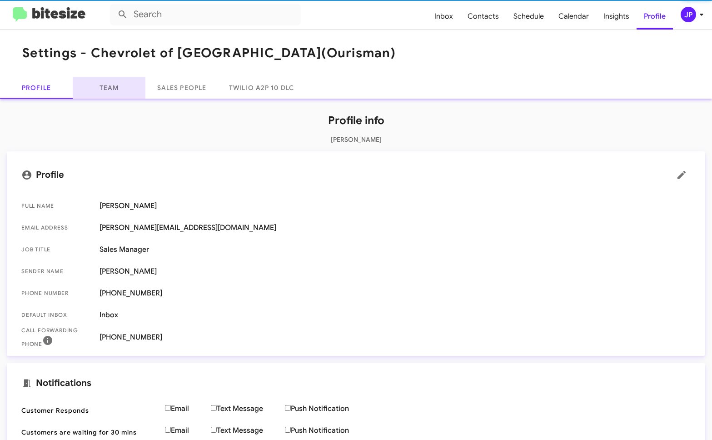
click at [105, 90] on link "Team" at bounding box center [109, 88] width 73 height 22
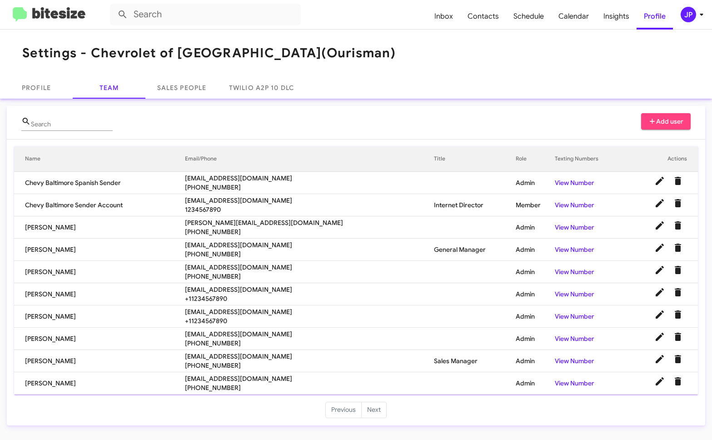
click at [240, 244] on span "wmorris@ourismancars.com" at bounding box center [309, 244] width 249 height 9
copy span "wmorris@ourismancars.com"
click at [185, 261] on td "Sonya Thornton" at bounding box center [99, 272] width 171 height 22
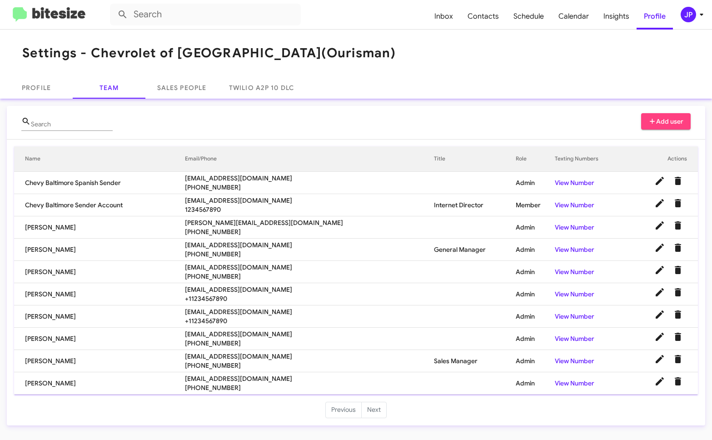
click at [212, 265] on span "sthornton@ourismancars.com" at bounding box center [309, 267] width 249 height 9
copy span "sthornton@ourismancars.com"
click at [257, 293] on span "dkahl@ourismancars.com" at bounding box center [309, 289] width 249 height 9
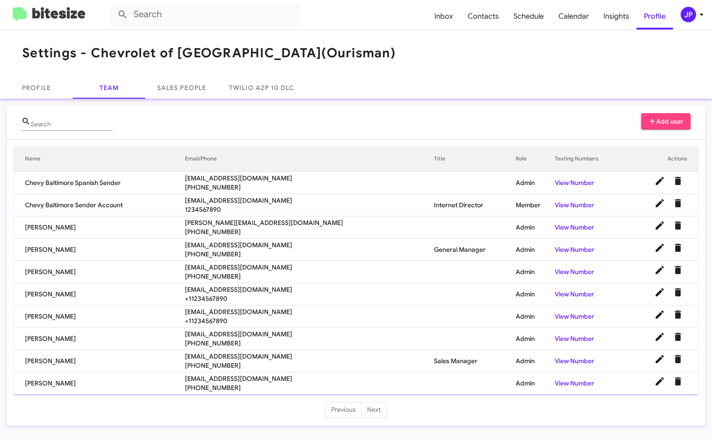
click at [257, 293] on span "dkahl@ourismancars.com" at bounding box center [309, 289] width 249 height 9
copy span "dkahl@ourismancars.com"
click at [235, 312] on span "bbing@ourismancars.com" at bounding box center [309, 311] width 249 height 9
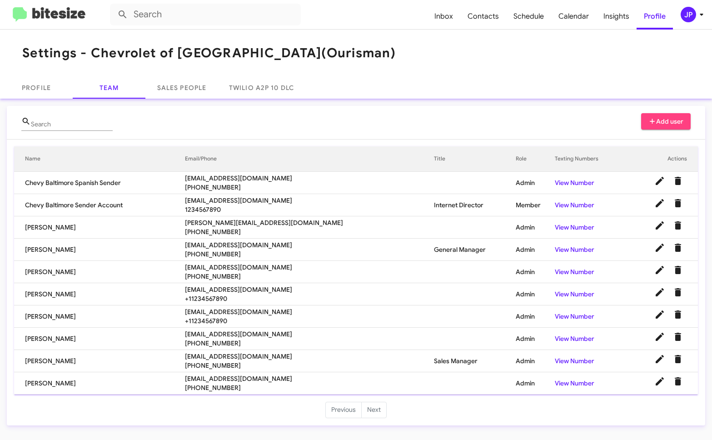
click at [235, 312] on span "bbing@ourismancars.com" at bounding box center [309, 311] width 249 height 9
copy span "bbing@ourismancars.com"
click at [261, 337] on span "rcraig@ourismancars.com" at bounding box center [309, 333] width 249 height 9
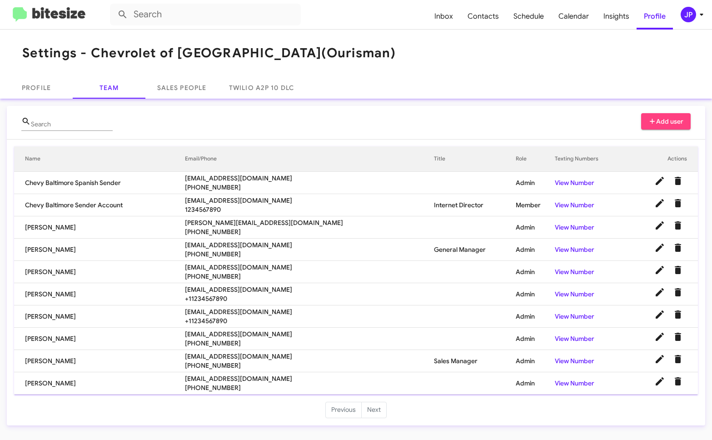
copy span "rcraig@ourismancars.com"
click at [262, 377] on span "rbowser@ourismancars.com" at bounding box center [309, 378] width 249 height 9
copy span "rbowser@ourismancars.com"
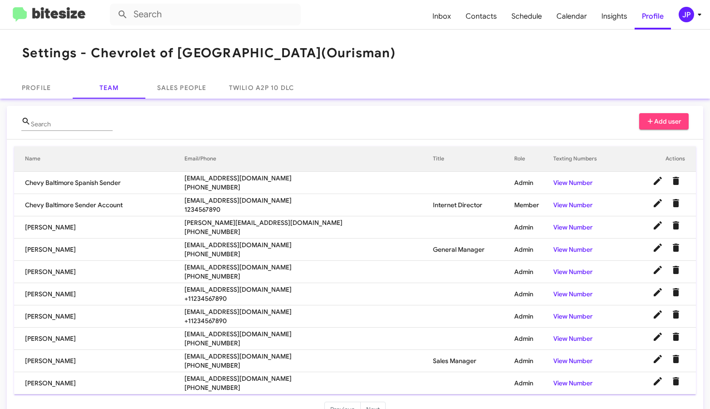
click at [56, 18] on img at bounding box center [49, 14] width 73 height 15
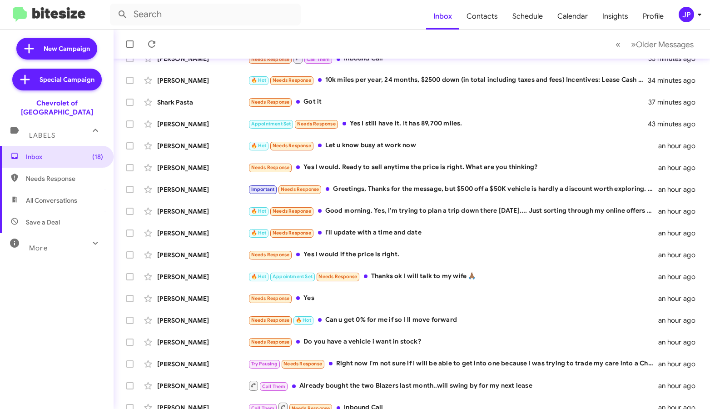
scroll to position [52, 0]
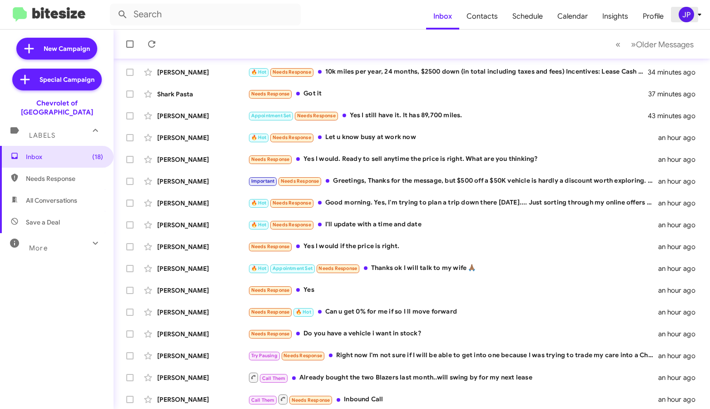
click at [679, 13] on div "JP" at bounding box center [686, 14] width 15 height 15
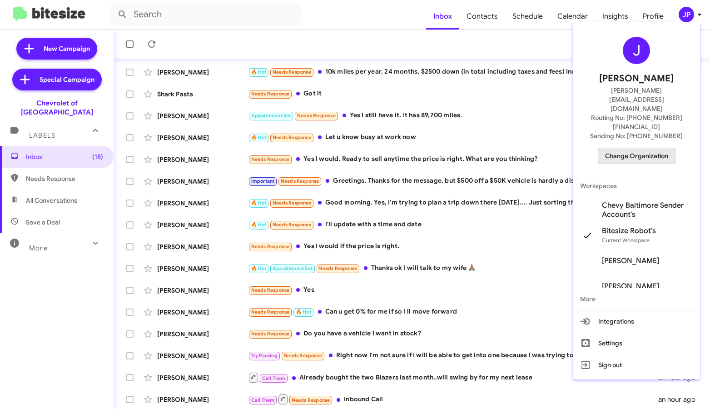
click at [617, 148] on span "Change Organization" at bounding box center [636, 155] width 63 height 15
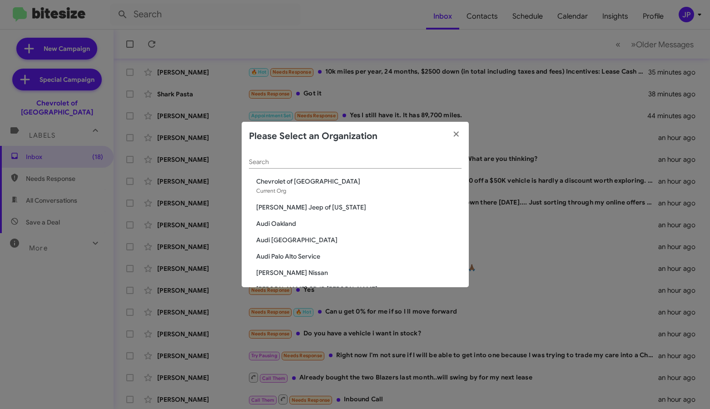
click at [340, 158] on div "Search" at bounding box center [355, 160] width 213 height 18
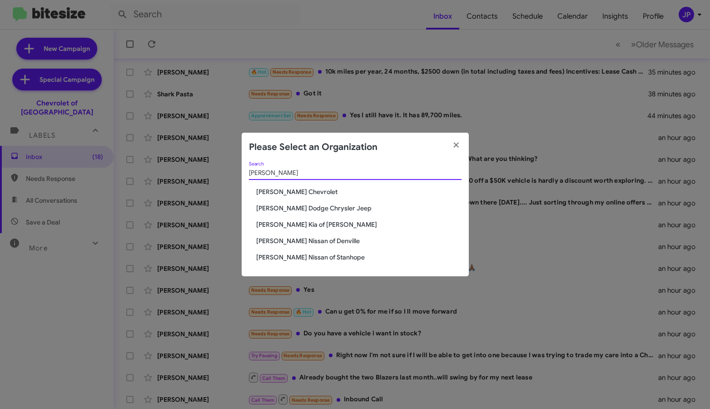
type input "Nielsen"
click at [309, 242] on span "[PERSON_NAME] Nissan of Denville" at bounding box center [358, 240] width 205 height 9
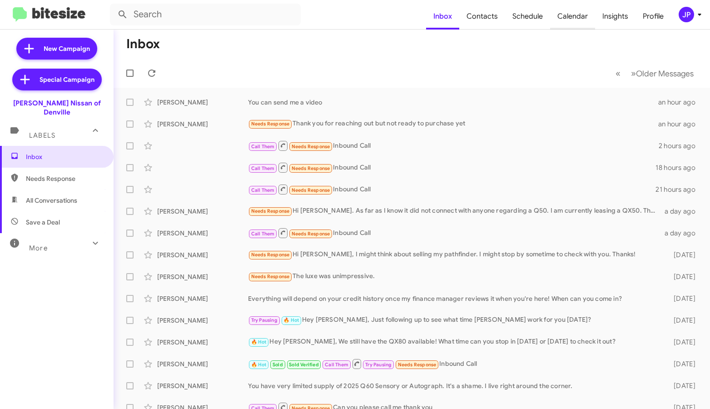
click at [567, 17] on span "Calendar" at bounding box center [572, 16] width 45 height 26
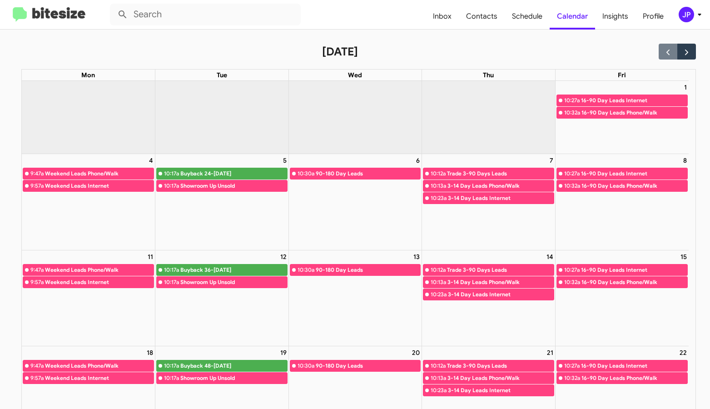
click at [83, 19] on img at bounding box center [49, 14] width 73 height 15
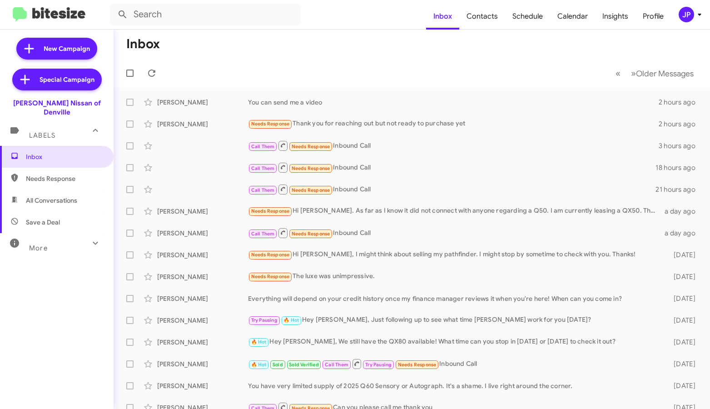
click at [684, 13] on div "JP" at bounding box center [686, 14] width 15 height 15
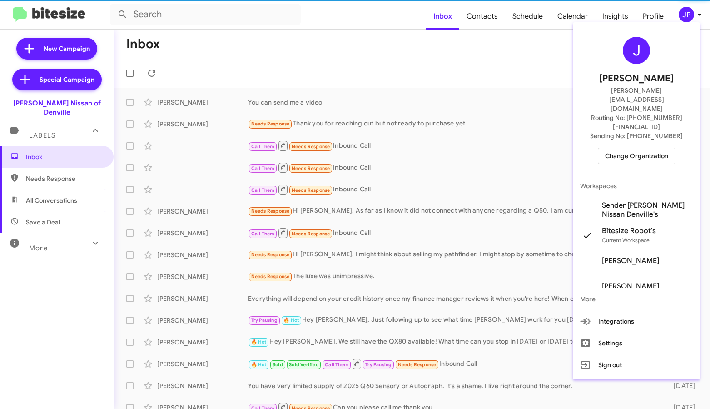
click at [626, 148] on span "Change Organization" at bounding box center [636, 155] width 63 height 15
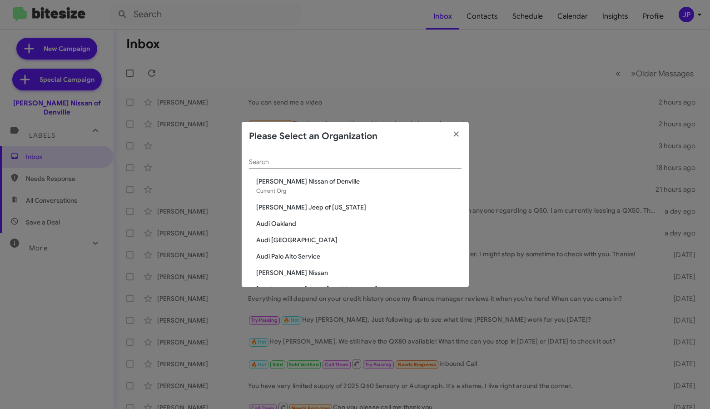
click at [386, 167] on div "Search" at bounding box center [355, 160] width 213 height 18
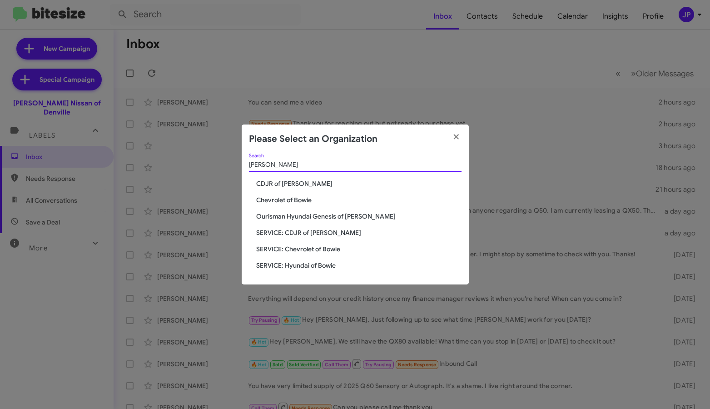
type input "[PERSON_NAME]"
click at [305, 199] on span "Chevrolet of Bowie" at bounding box center [358, 199] width 205 height 9
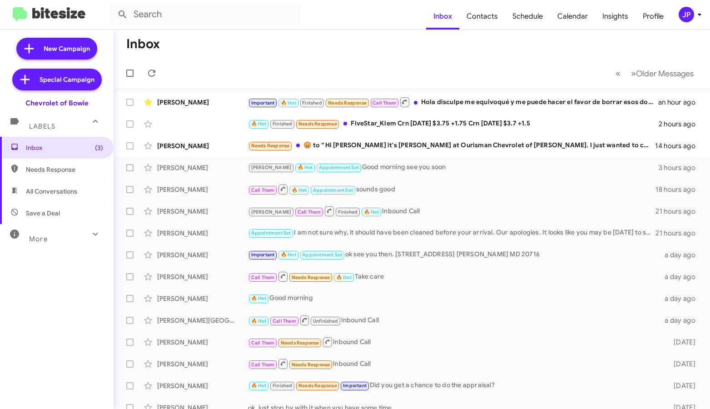
click at [684, 10] on div "JP" at bounding box center [686, 14] width 15 height 15
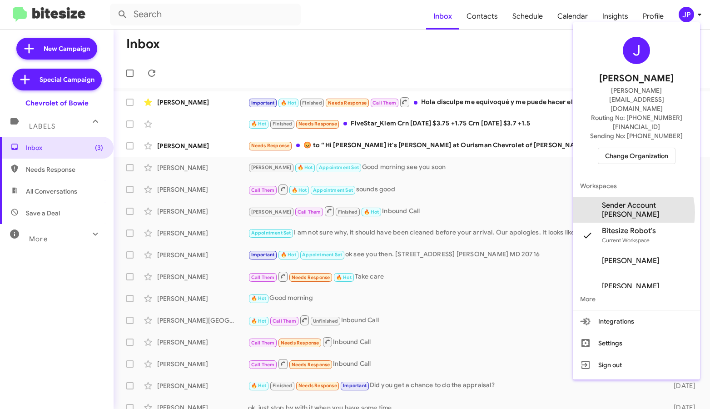
click at [623, 201] on span "Sender Account [PERSON_NAME]" at bounding box center [647, 210] width 91 height 18
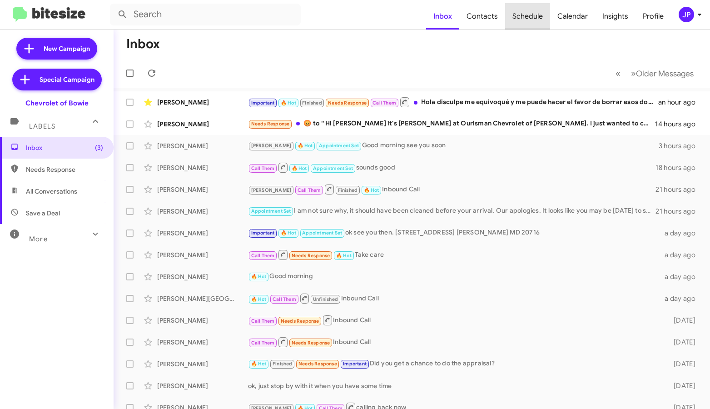
click at [532, 19] on span "Schedule" at bounding box center [527, 16] width 45 height 26
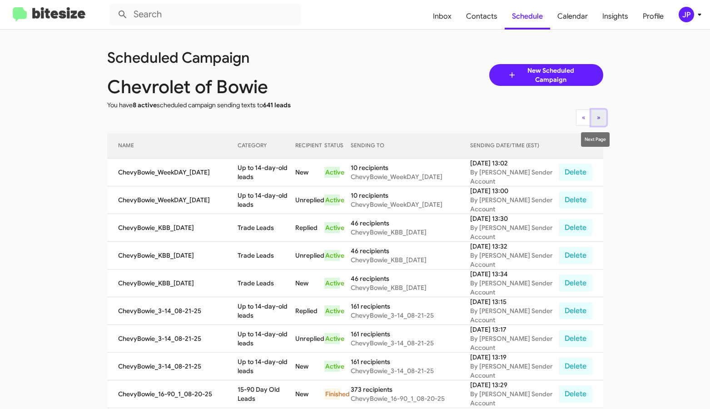
click at [597, 118] on span "»" at bounding box center [599, 117] width 4 height 8
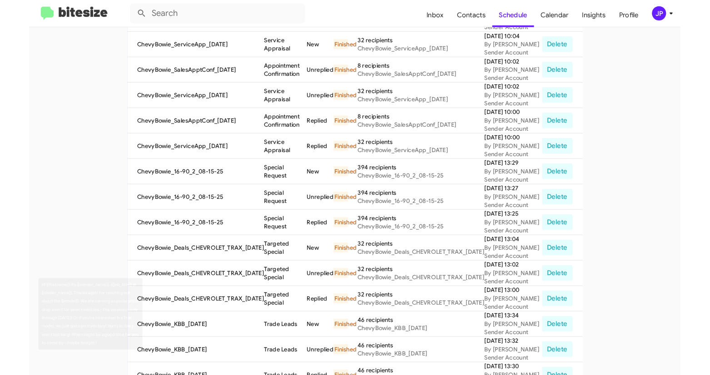
scroll to position [268, 0]
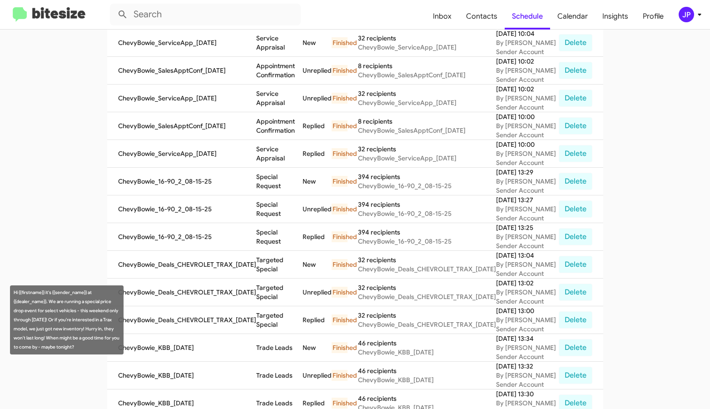
drag, startPoint x: 95, startPoint y: 344, endPoint x: 48, endPoint y: 304, distance: 62.2
click at [48, 304] on div "Hi {{firstname}} it's {{sender_name}} at {{dealer_name}}. We are running a spec…" at bounding box center [67, 319] width 114 height 69
copy div "We are running a special price drop event for select vehicles - this weekend on…"
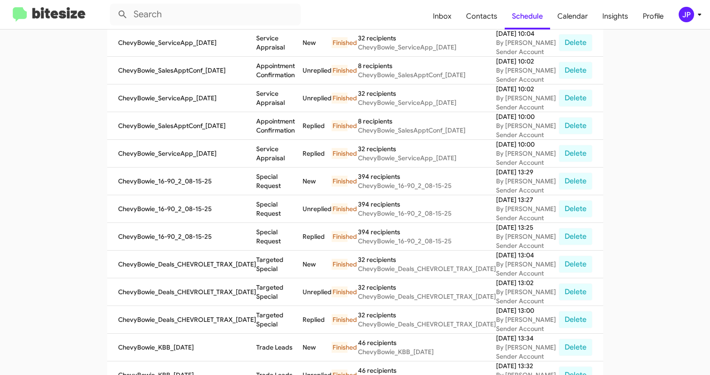
click at [60, 13] on img at bounding box center [49, 14] width 73 height 15
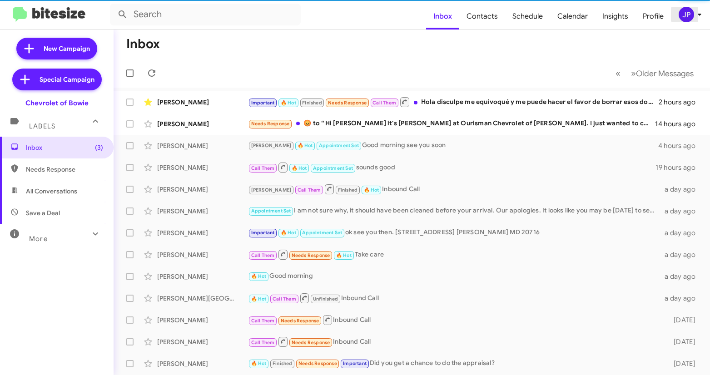
click at [688, 16] on div "JP" at bounding box center [686, 14] width 15 height 15
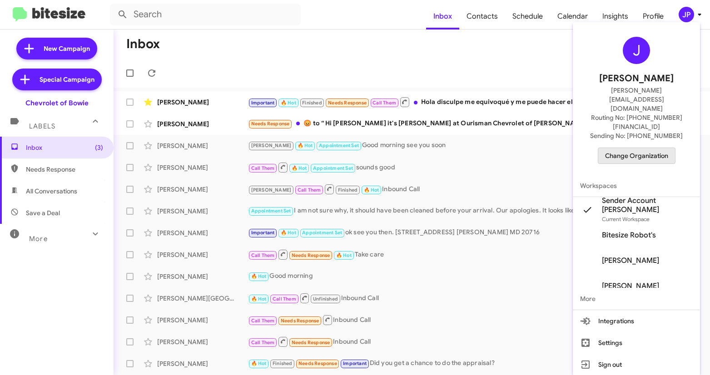
click at [645, 148] on span "Change Organization" at bounding box center [636, 155] width 63 height 15
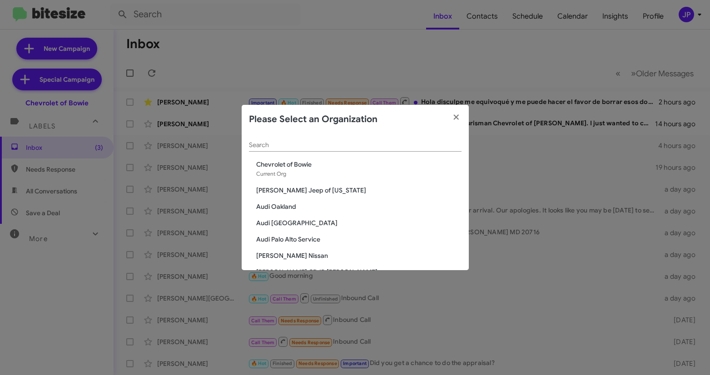
click at [255, 145] on input "Search" at bounding box center [355, 145] width 213 height 7
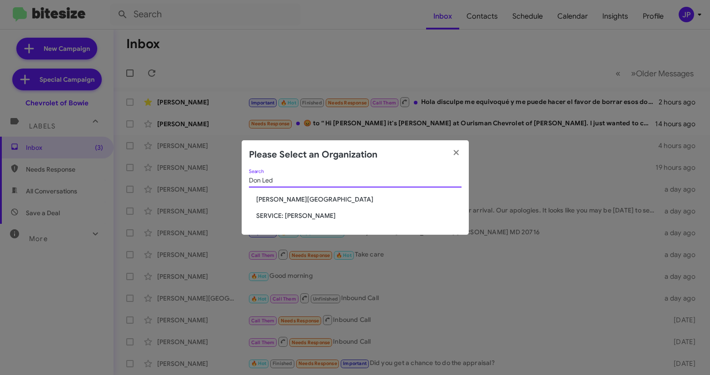
type input "Don Led"
click at [265, 198] on span "[PERSON_NAME][GEOGRAPHIC_DATA]" at bounding box center [358, 199] width 205 height 9
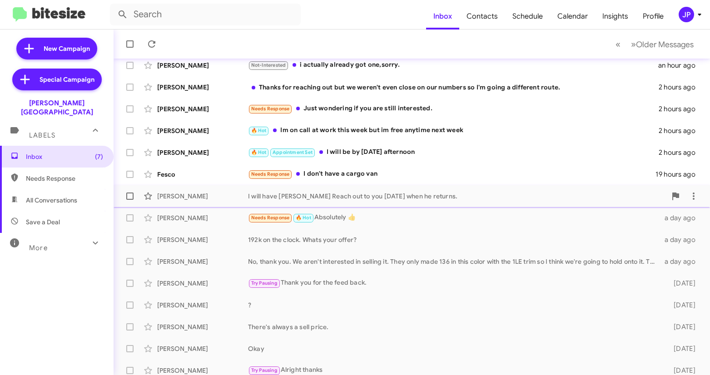
scroll to position [152, 0]
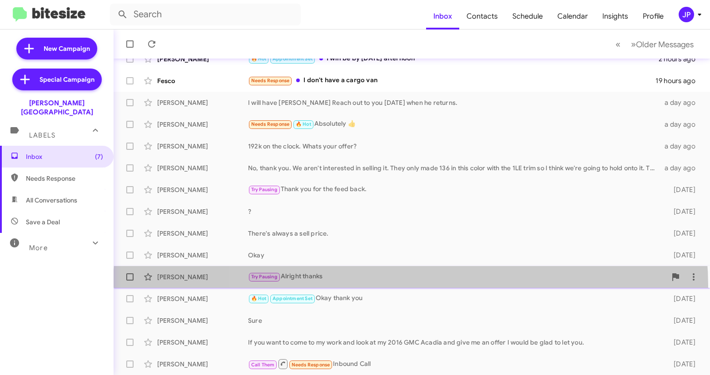
click at [411, 286] on span "[PERSON_NAME] Try Pausing Alright thanks [DATE]" at bounding box center [412, 277] width 597 height 22
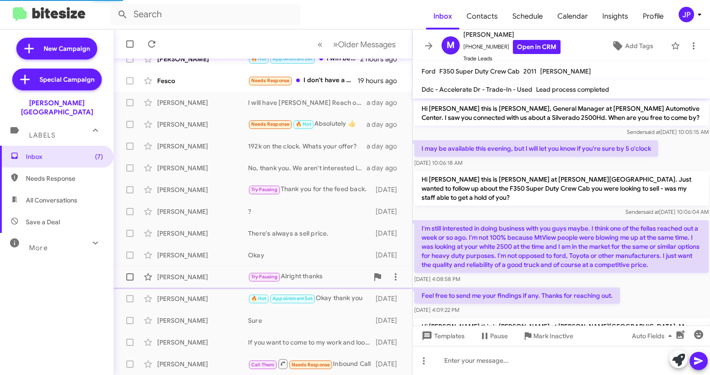
scroll to position [265, 0]
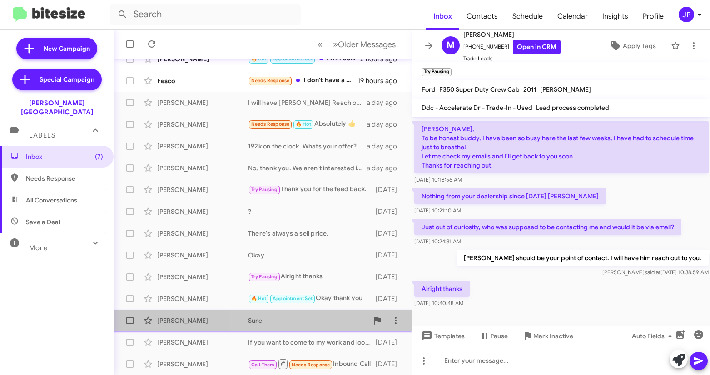
click at [316, 320] on div "Sure" at bounding box center [308, 320] width 120 height 9
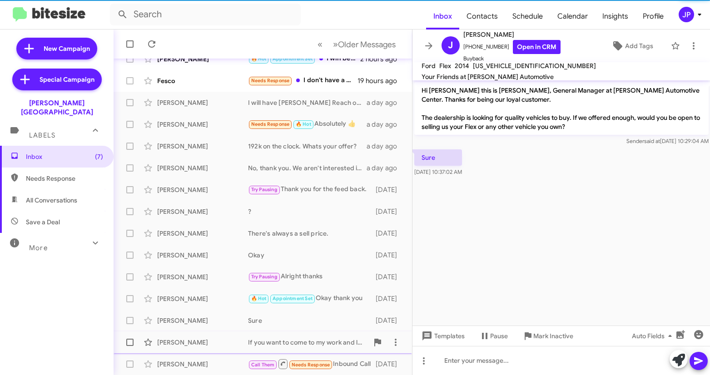
click at [319, 338] on div "If you want to come to my work and look at my 2016 GMC Acadia and give me an of…" at bounding box center [308, 342] width 120 height 9
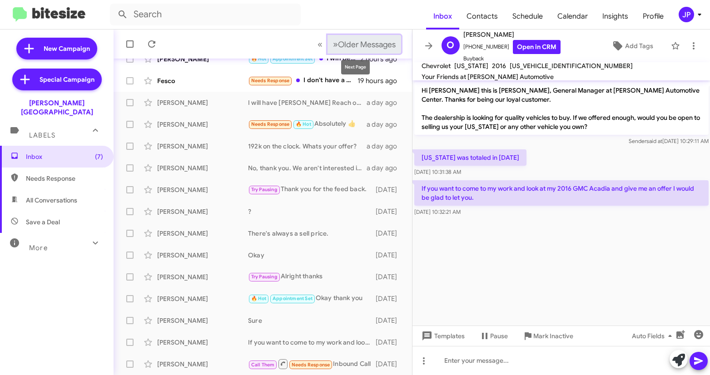
click at [382, 49] on span "Older Messages" at bounding box center [367, 45] width 58 height 10
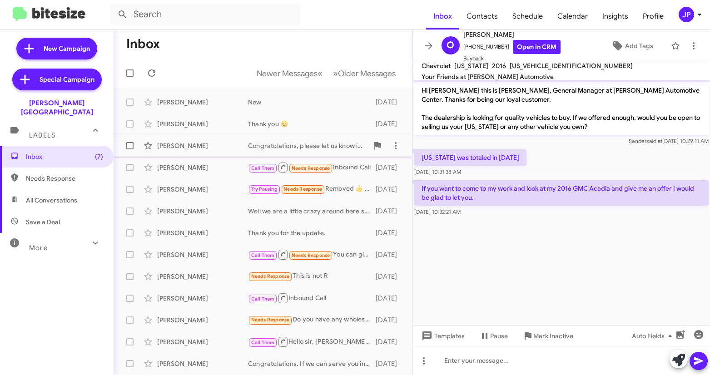
click at [199, 150] on div "[PERSON_NAME] Congratulations, please let us know ir we can serve you in the fu…" at bounding box center [263, 146] width 284 height 18
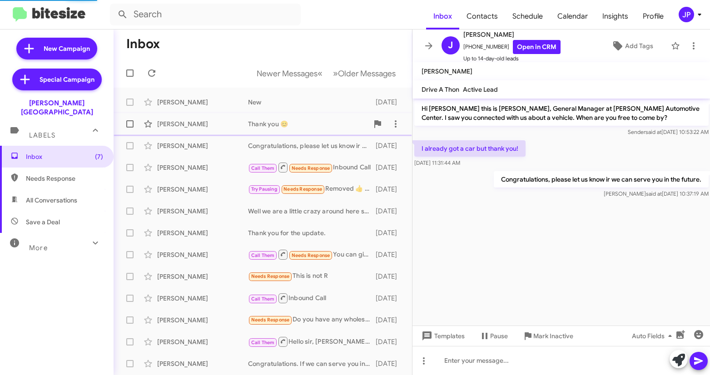
click at [194, 128] on div "[PERSON_NAME]" at bounding box center [202, 124] width 91 height 9
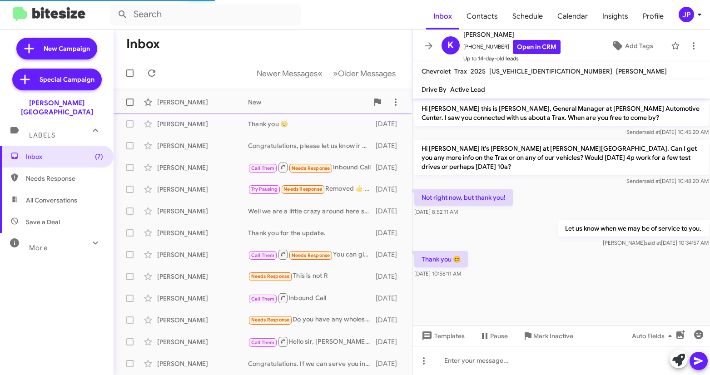
click at [196, 110] on div "[PERSON_NAME] New [DATE]" at bounding box center [263, 102] width 284 height 18
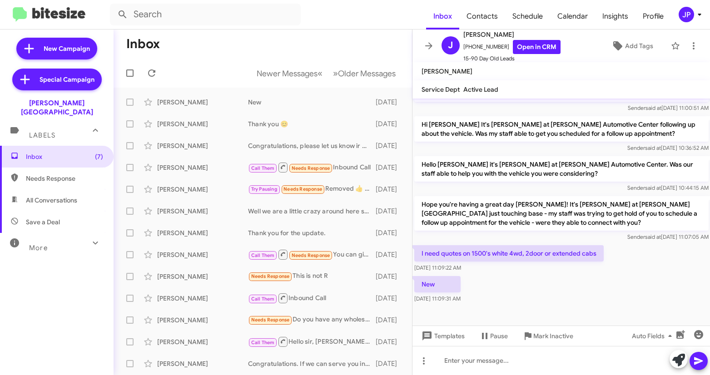
click at [579, 278] on div "New Aug 15, 2025, 11:09:31 AM" at bounding box center [562, 289] width 298 height 31
click at [618, 51] on icon at bounding box center [618, 45] width 11 height 11
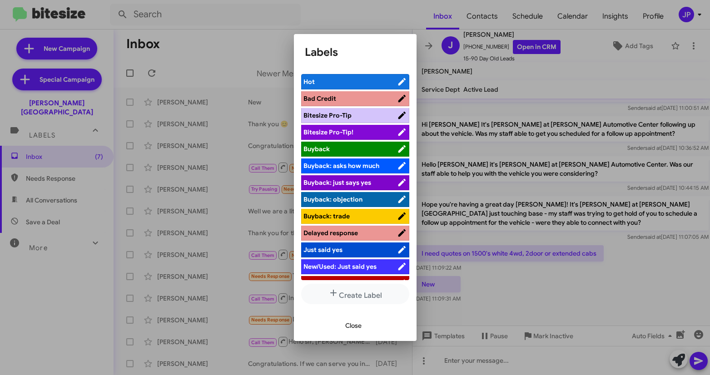
click at [372, 133] on span "Bitesize Pro-Tip!" at bounding box center [351, 132] width 94 height 9
click at [516, 154] on div at bounding box center [355, 187] width 710 height 375
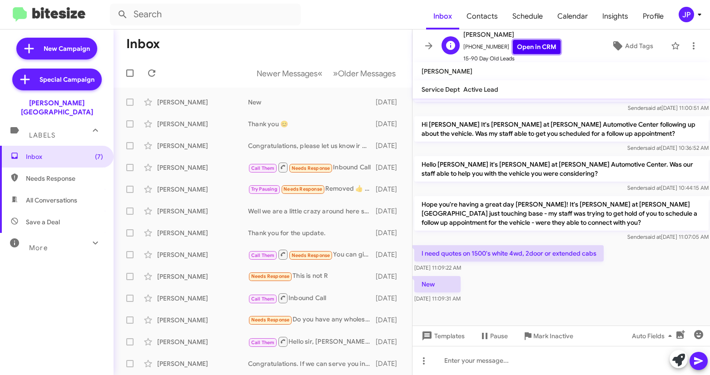
click at [530, 53] on link "Open in CRM" at bounding box center [537, 47] width 48 height 14
click at [531, 42] on link "Open in CRM" at bounding box center [537, 47] width 48 height 14
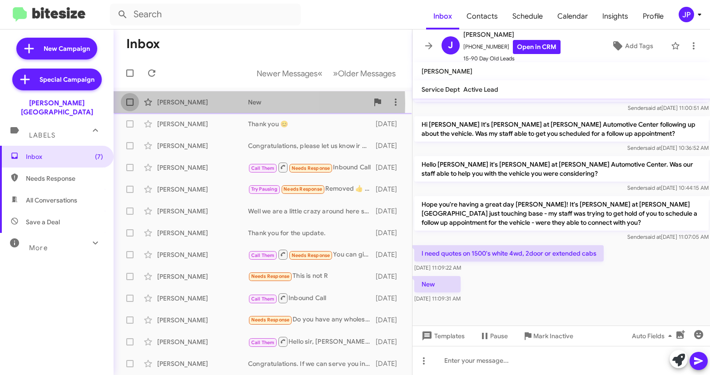
click at [131, 104] on span at bounding box center [129, 102] width 7 height 7
click at [130, 106] on input "checkbox" at bounding box center [130, 106] width 0 height 0
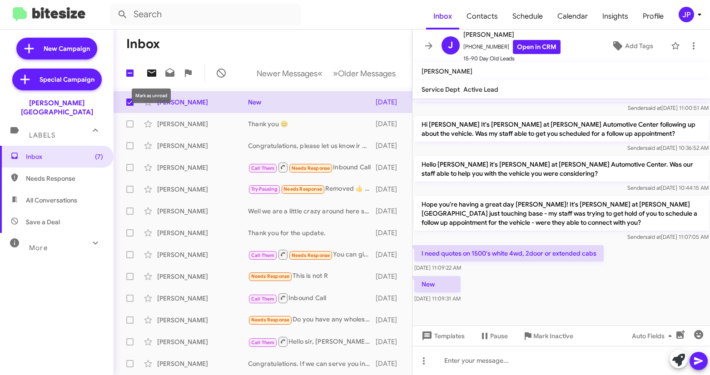
click at [154, 77] on icon at bounding box center [151, 73] width 11 height 11
click at [95, 152] on span "(8)" at bounding box center [99, 156] width 8 height 9
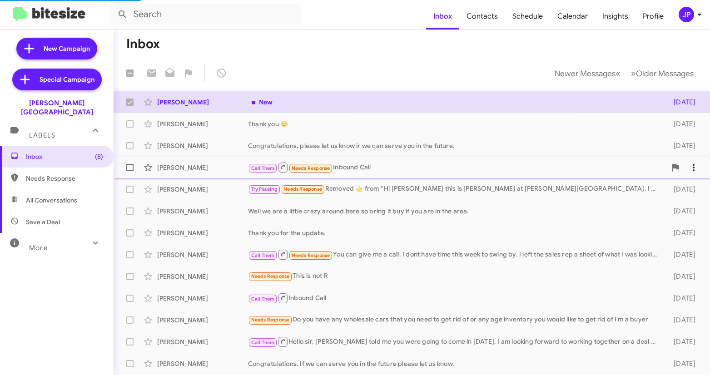
checkbox input "false"
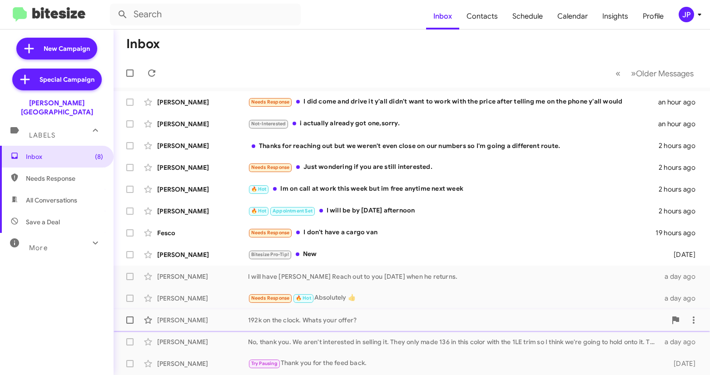
click at [287, 329] on div "Dan Shea 192k on the clock. Whats your offer? a day ago" at bounding box center [412, 320] width 582 height 18
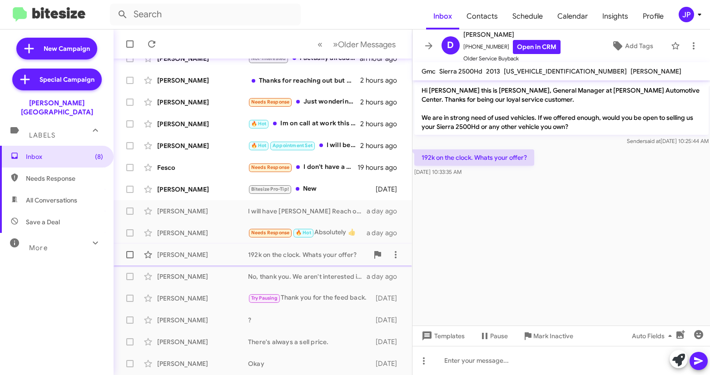
scroll to position [112, 0]
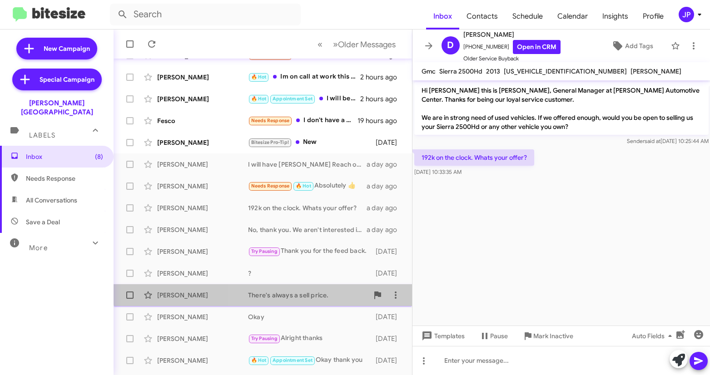
click at [298, 286] on div "Lee Pillion There's always a sell price. 2 days ago" at bounding box center [263, 295] width 284 height 18
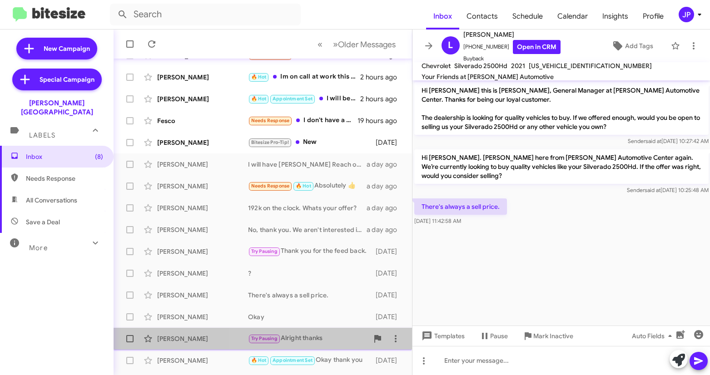
click at [310, 338] on div "Try Pausing Alright thanks" at bounding box center [308, 339] width 120 height 10
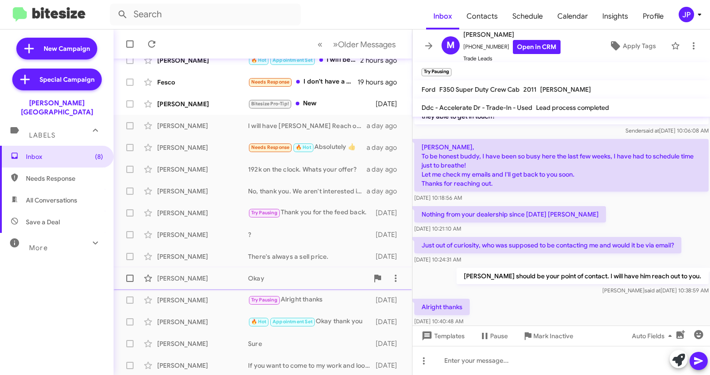
scroll to position [152, 0]
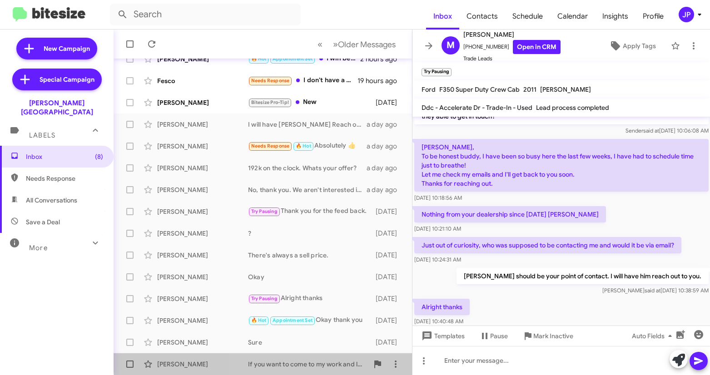
click at [314, 360] on div "If you want to come to my work and look at my 2016 GMC Acadia and give me an of…" at bounding box center [308, 364] width 120 height 9
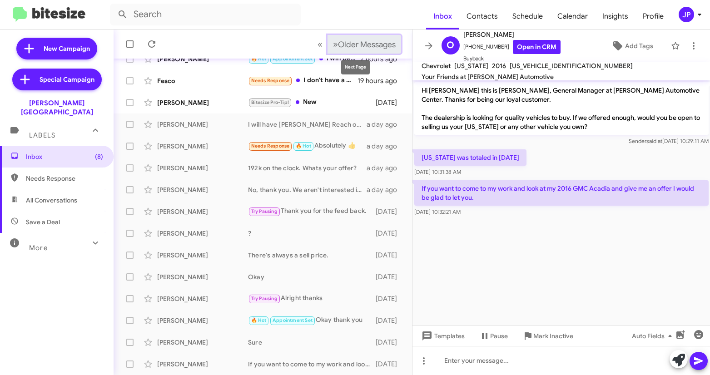
click at [370, 48] on span "Older Messages" at bounding box center [367, 45] width 58 height 10
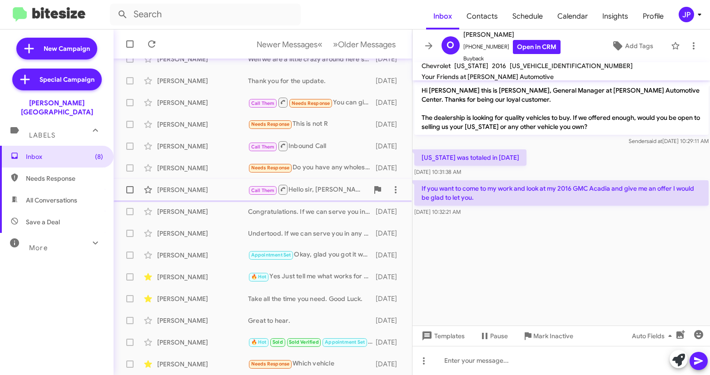
click at [223, 179] on span "Dustin Buckner Call Them Hello sir, John Yow told me you were going to come in …" at bounding box center [263, 190] width 299 height 22
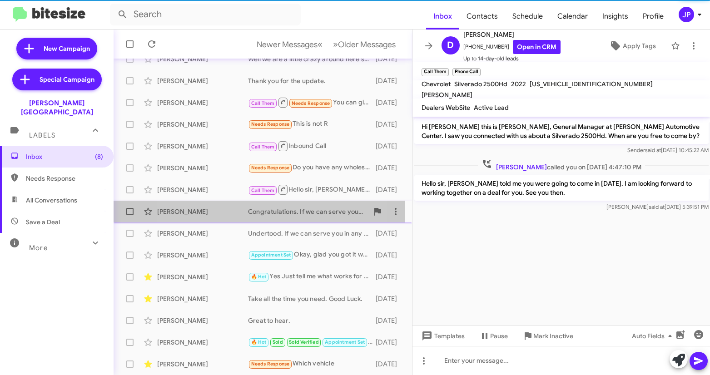
click at [223, 211] on div "Zachary Matthews" at bounding box center [202, 211] width 91 height 9
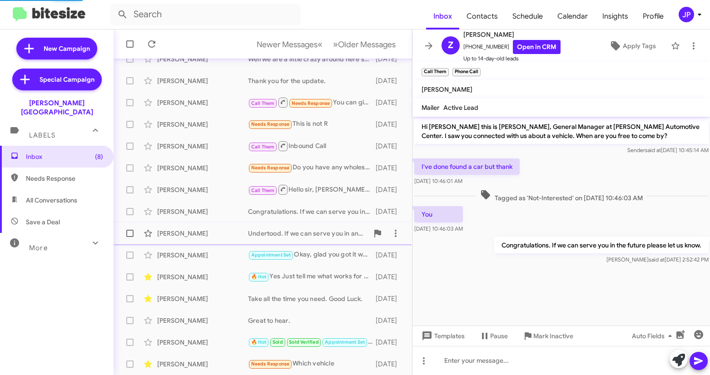
click at [223, 232] on div "Thomas Taylor" at bounding box center [202, 233] width 91 height 9
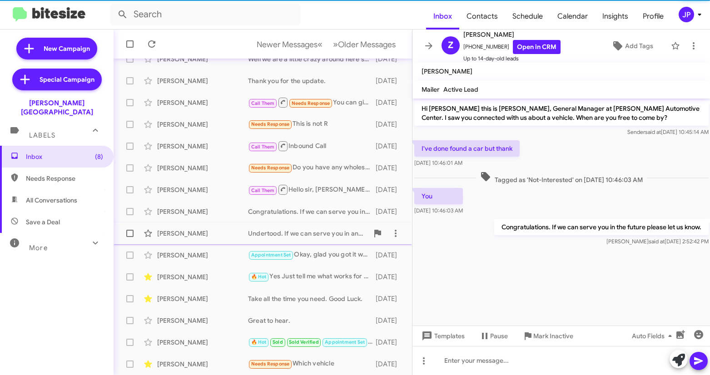
scroll to position [159, 0]
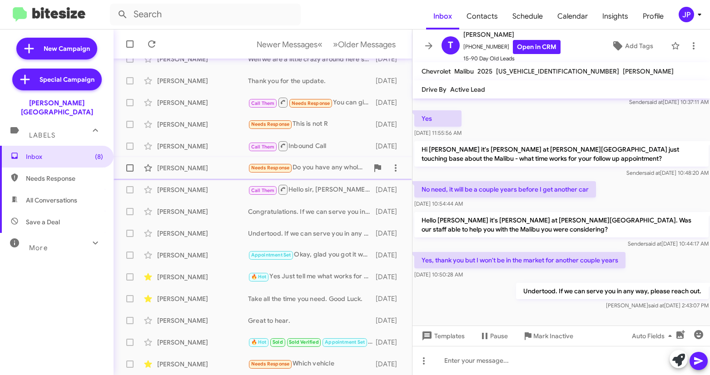
click at [239, 161] on div "John Davis Needs Response Do you have any wholesale cars that you need to get r…" at bounding box center [263, 168] width 284 height 18
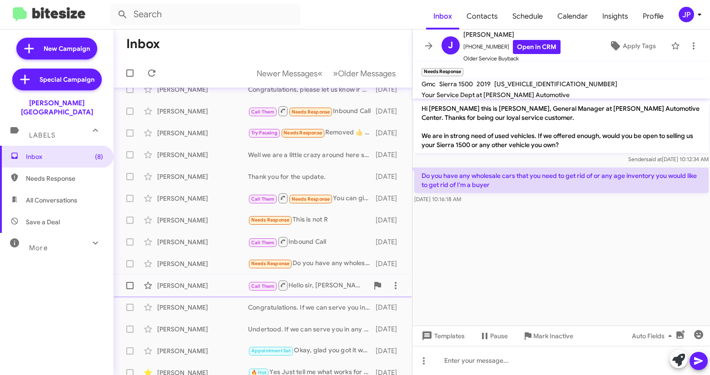
scroll to position [22, 0]
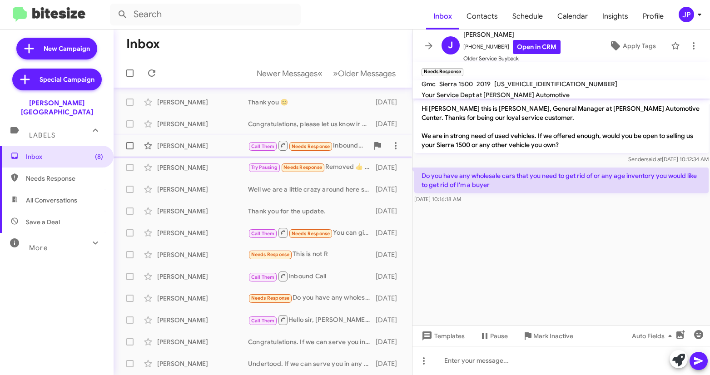
click at [204, 148] on div "Rudy Page" at bounding box center [202, 145] width 91 height 9
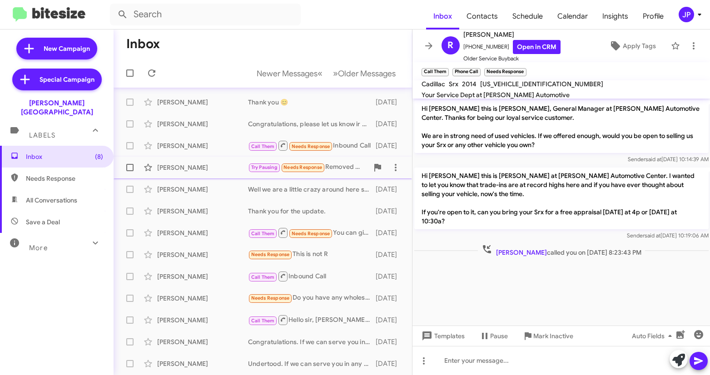
click at [212, 174] on div "Velma Thompson Try Pausing Needs Response Removed ‌👍‌ from “ Hi Velma this is C…" at bounding box center [263, 168] width 284 height 18
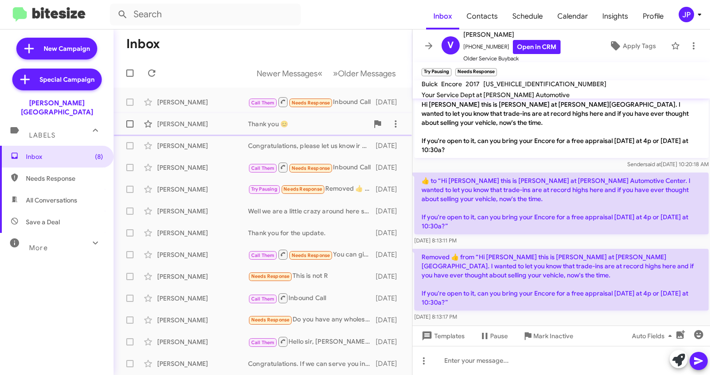
click at [219, 127] on div "Katherine Faulkner" at bounding box center [202, 124] width 91 height 9
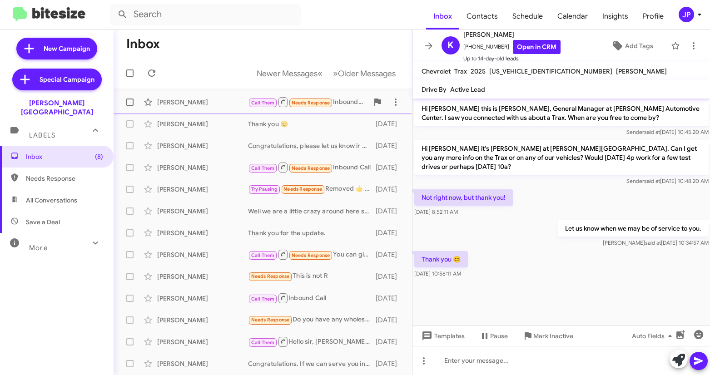
click at [228, 109] on div "Jamey Tuttle Call Them Needs Response Inbound Call 6 days ago" at bounding box center [263, 102] width 284 height 18
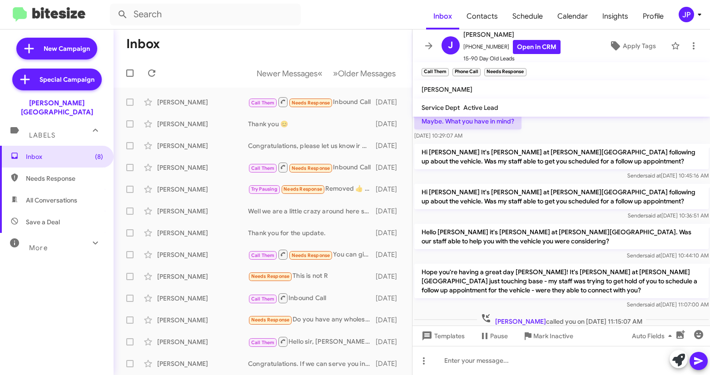
scroll to position [91, 0]
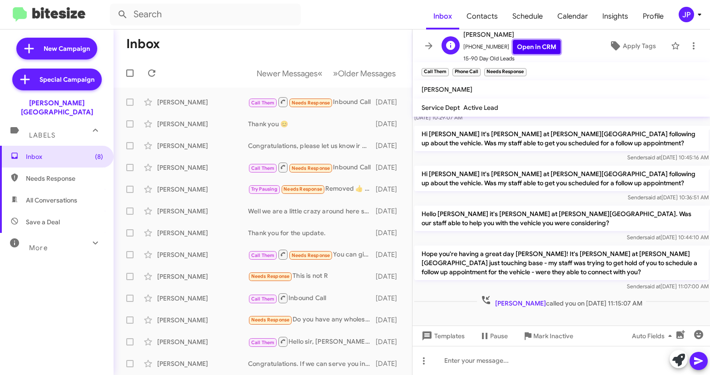
click at [537, 45] on link "Open in CRM" at bounding box center [537, 47] width 48 height 14
click at [611, 50] on icon at bounding box center [615, 45] width 11 height 11
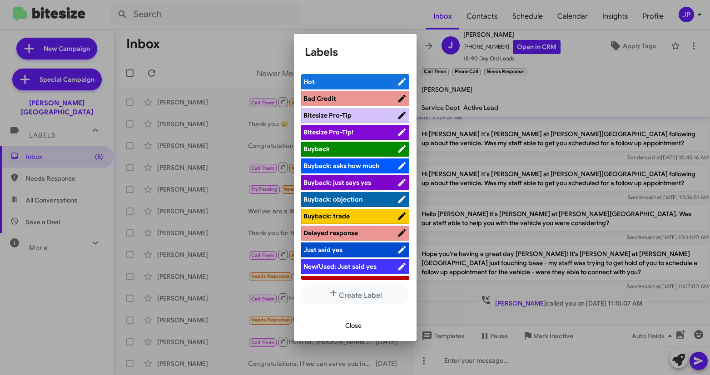
click at [368, 129] on span "Bitesize Pro-Tip!" at bounding box center [351, 132] width 94 height 9
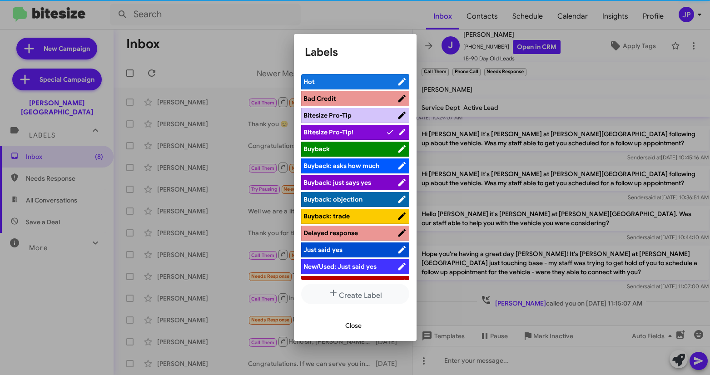
click at [506, 220] on div at bounding box center [355, 187] width 710 height 375
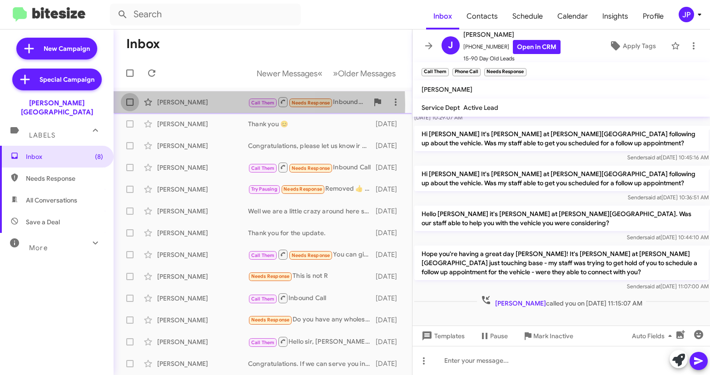
click at [129, 105] on span at bounding box center [129, 102] width 7 height 7
click at [130, 106] on input "checkbox" at bounding box center [130, 106] width 0 height 0
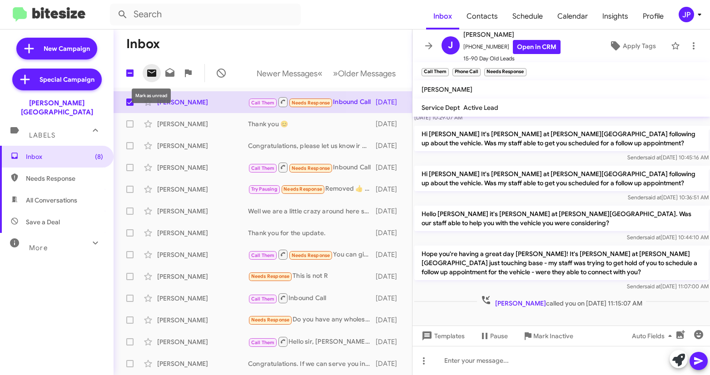
click at [154, 74] on icon at bounding box center [151, 73] width 9 height 7
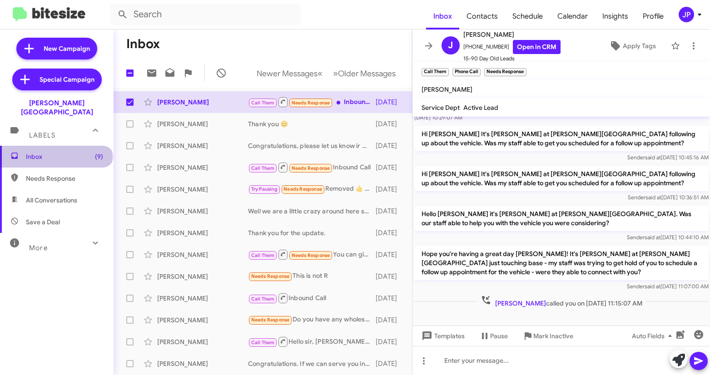
click at [55, 152] on span "Inbox (9)" at bounding box center [64, 156] width 77 height 9
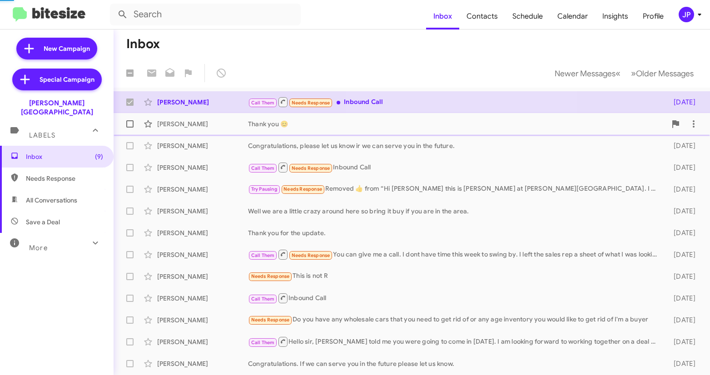
checkbox input "false"
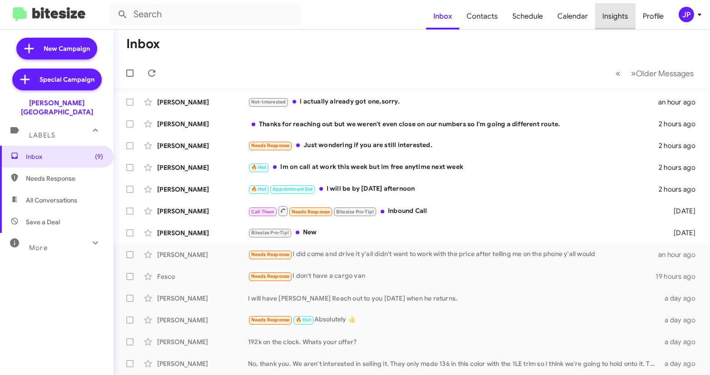
click at [610, 14] on span "Insights" at bounding box center [615, 16] width 40 height 26
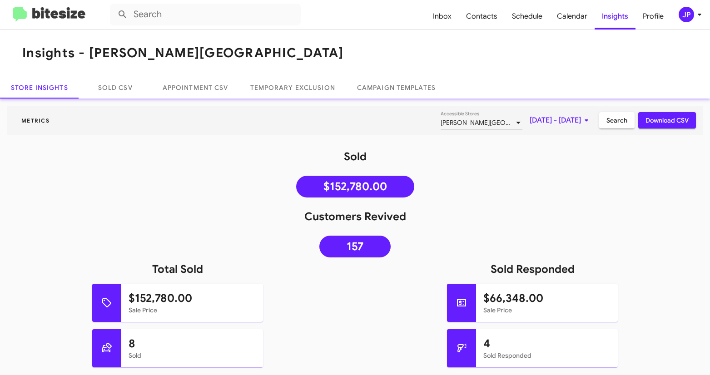
click at [55, 19] on img at bounding box center [49, 14] width 73 height 15
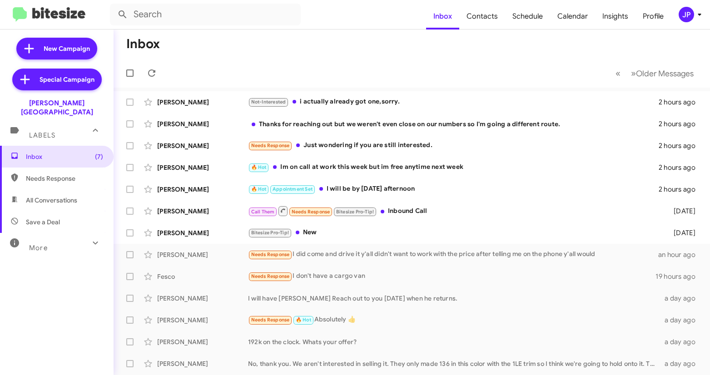
click at [678, 20] on span "JP" at bounding box center [691, 14] width 27 height 15
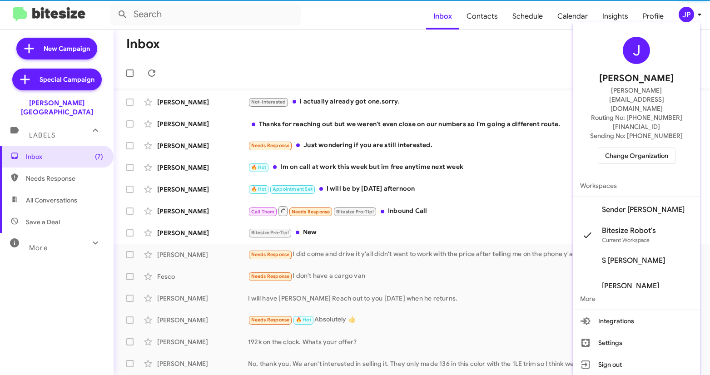
click at [638, 148] on span "Change Organization" at bounding box center [636, 155] width 63 height 15
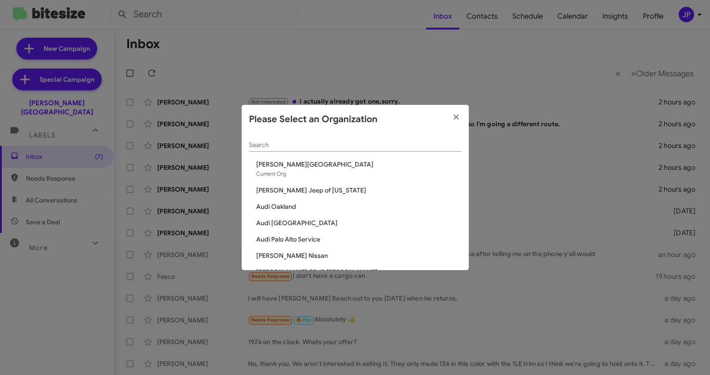
click at [276, 149] on div "Search" at bounding box center [355, 143] width 213 height 18
click at [279, 147] on input "Search" at bounding box center [355, 145] width 213 height 7
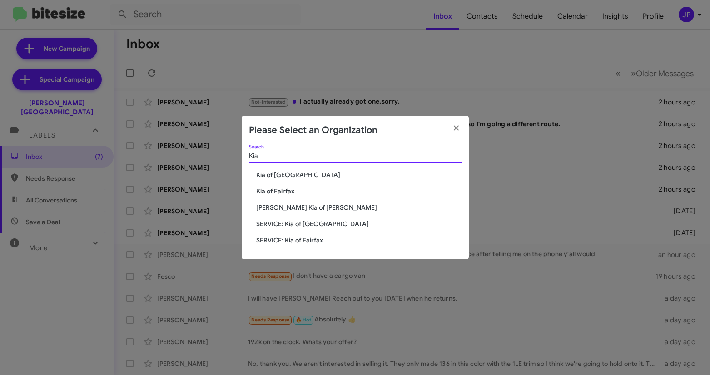
type input "Kia"
click at [295, 210] on span "[PERSON_NAME] Kia of [PERSON_NAME]" at bounding box center [358, 207] width 205 height 9
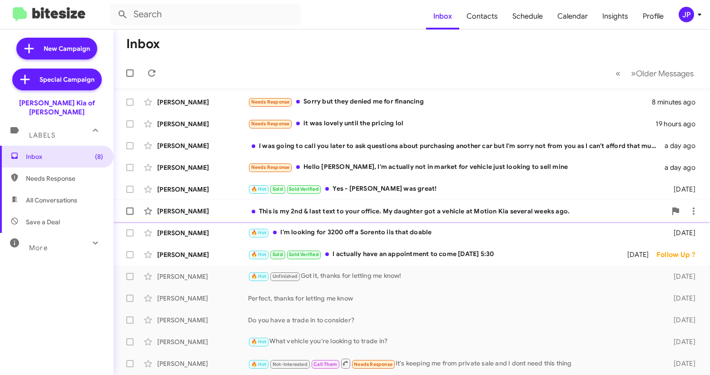
click at [473, 215] on div "This is my 2nd & last text to your office. My daughter got a vehicle at Motion …" at bounding box center [457, 211] width 419 height 9
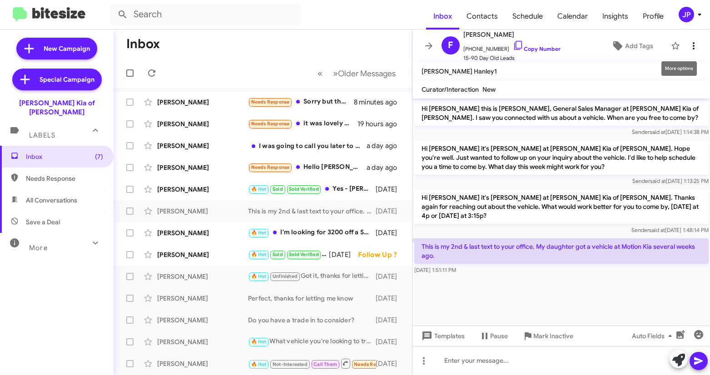
click at [689, 50] on icon at bounding box center [693, 45] width 11 height 11
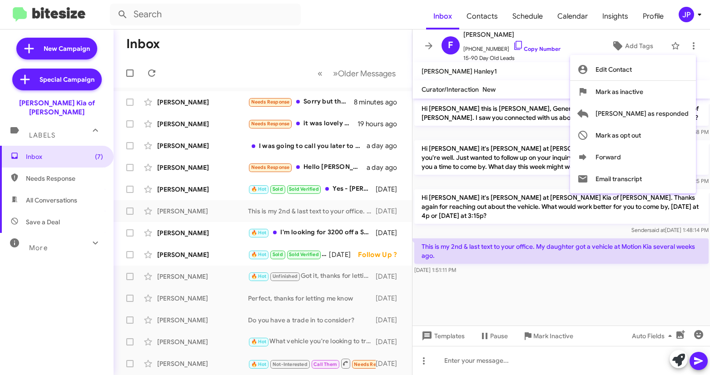
click at [564, 267] on div at bounding box center [355, 187] width 710 height 375
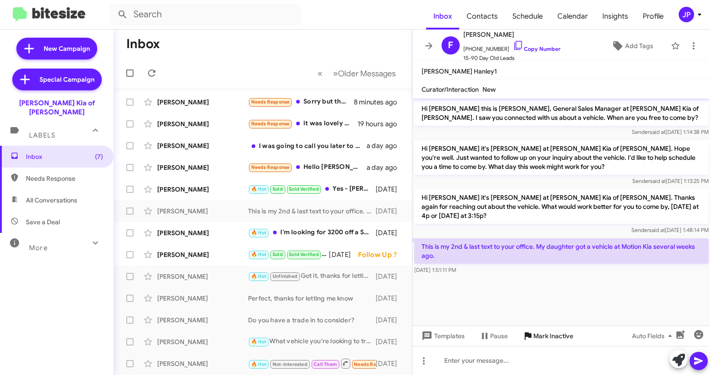
click at [549, 336] on span "Mark Inactive" at bounding box center [553, 336] width 40 height 16
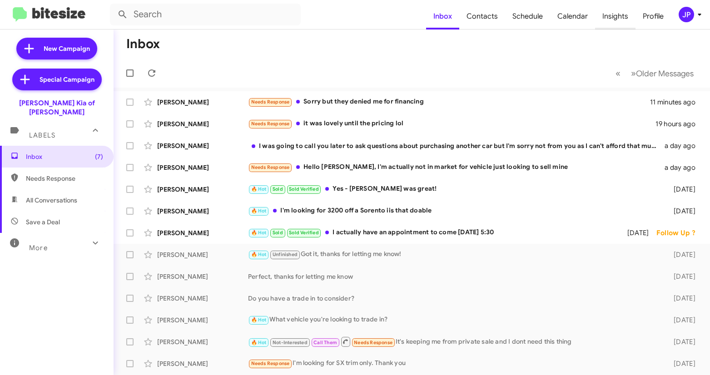
click at [611, 17] on span "Insights" at bounding box center [615, 16] width 40 height 26
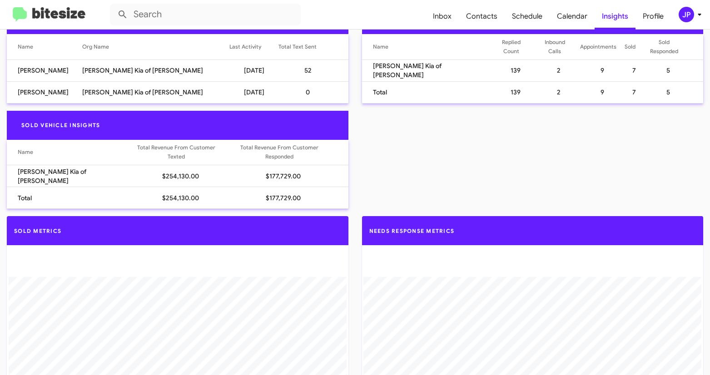
scroll to position [478, 0]
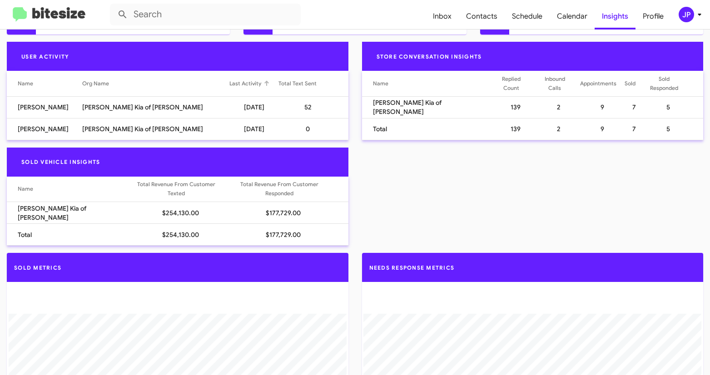
click at [229, 86] on div "Last Activity" at bounding box center [245, 83] width 32 height 9
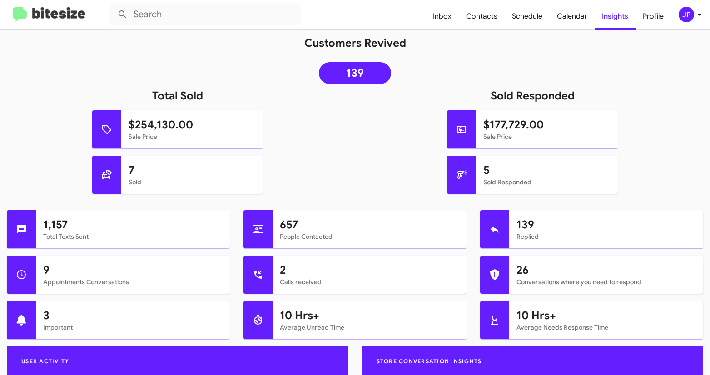
click at [65, 8] on img at bounding box center [49, 14] width 73 height 15
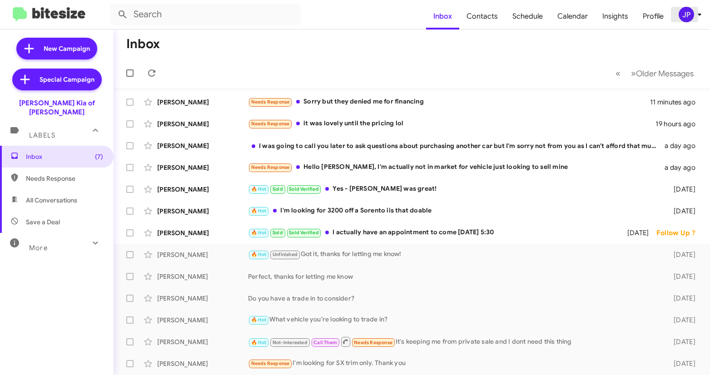
click at [678, 20] on button "JP" at bounding box center [685, 14] width 29 height 15
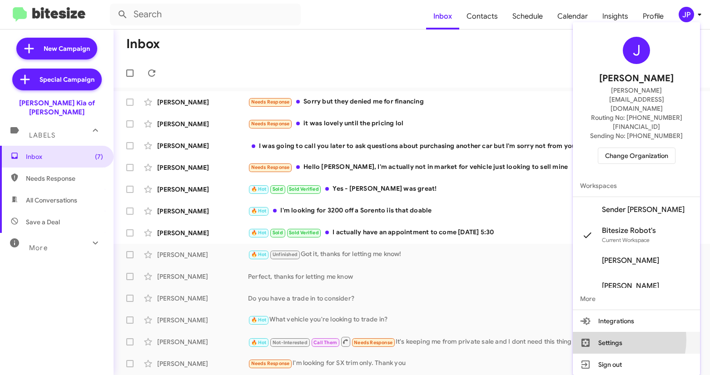
click at [626, 332] on button "Settings" at bounding box center [636, 343] width 127 height 22
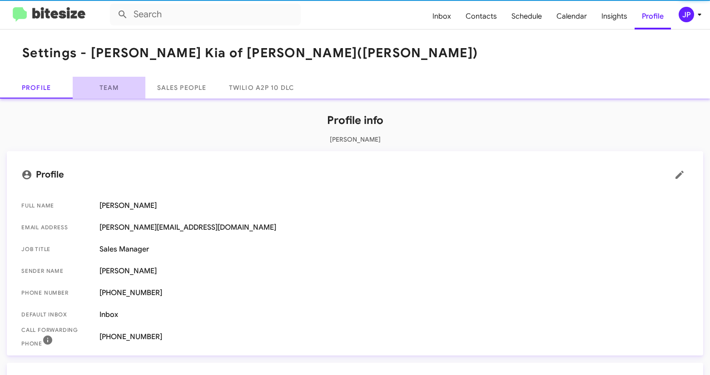
click at [102, 97] on link "Team" at bounding box center [109, 88] width 73 height 22
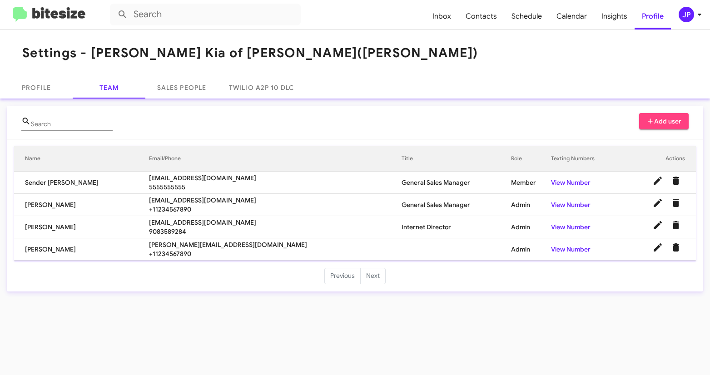
click at [46, 17] on img at bounding box center [49, 14] width 73 height 15
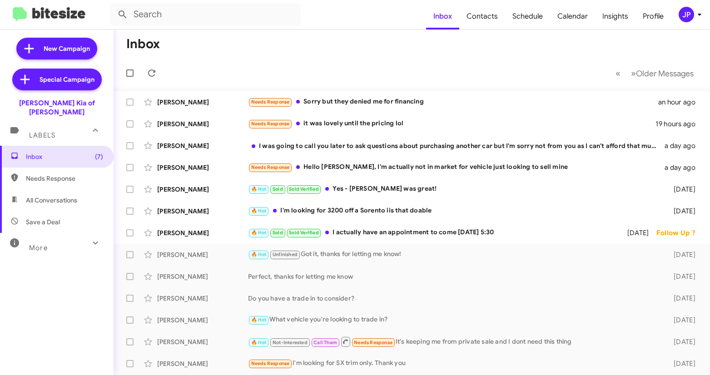
click at [685, 15] on div "JP" at bounding box center [686, 14] width 15 height 15
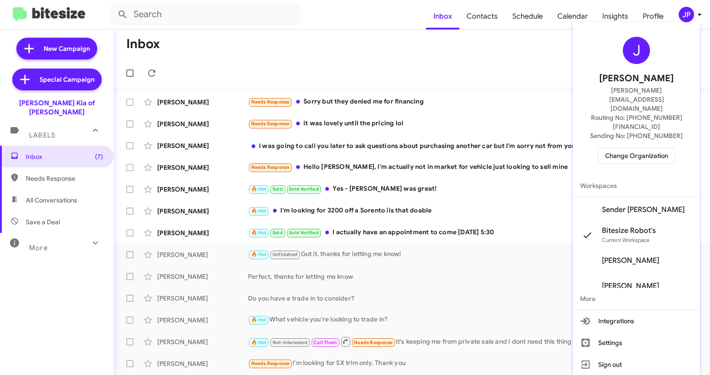
click at [646, 148] on span "Change Organization" at bounding box center [636, 155] width 63 height 15
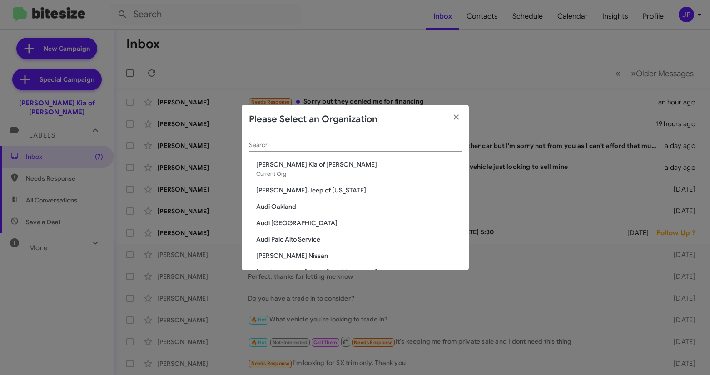
click at [285, 146] on input "Search" at bounding box center [355, 145] width 213 height 7
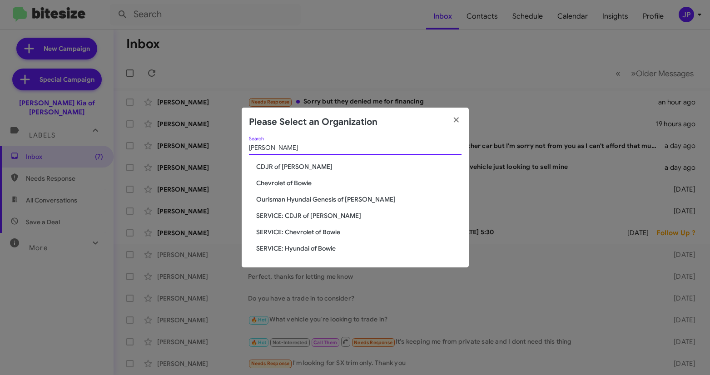
type input "Bowie"
click at [281, 184] on span "Chevrolet of Bowie" at bounding box center [358, 183] width 205 height 9
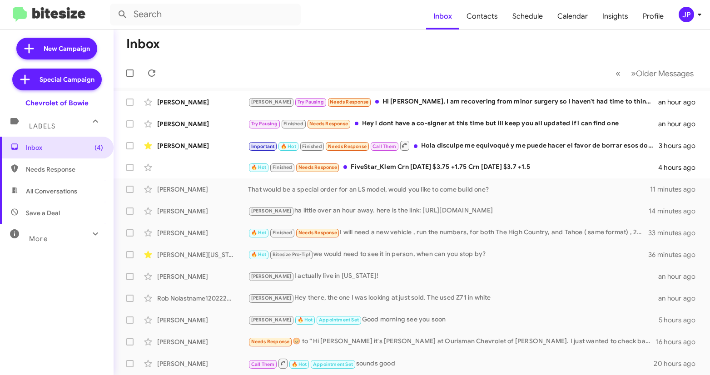
click at [569, 15] on span "Calendar" at bounding box center [572, 16] width 45 height 26
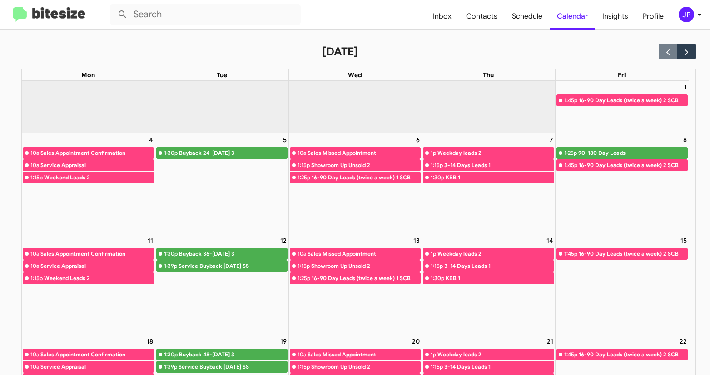
click at [32, 14] on img at bounding box center [49, 14] width 73 height 15
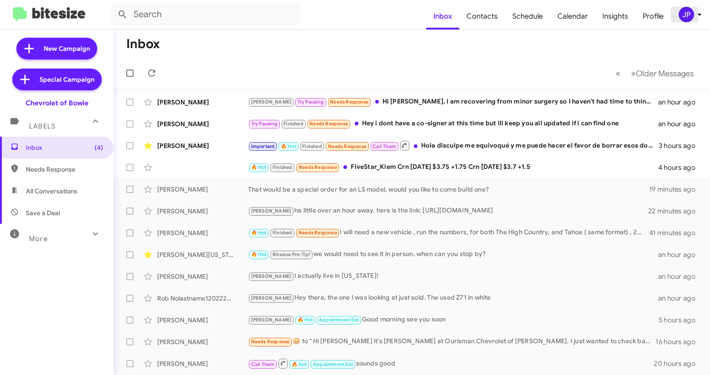
click at [682, 12] on div "JP" at bounding box center [686, 14] width 15 height 15
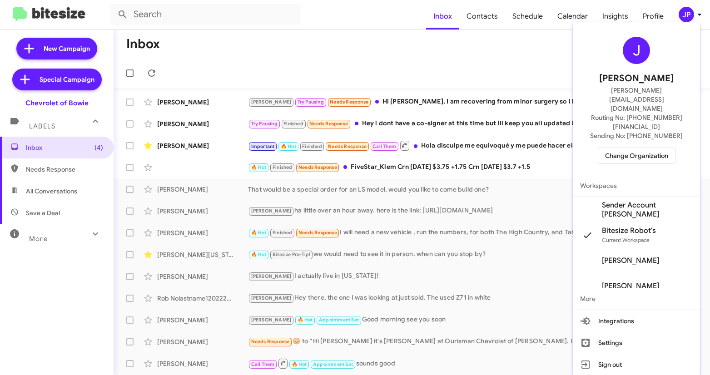
click at [655, 148] on span "Change Organization" at bounding box center [636, 155] width 63 height 15
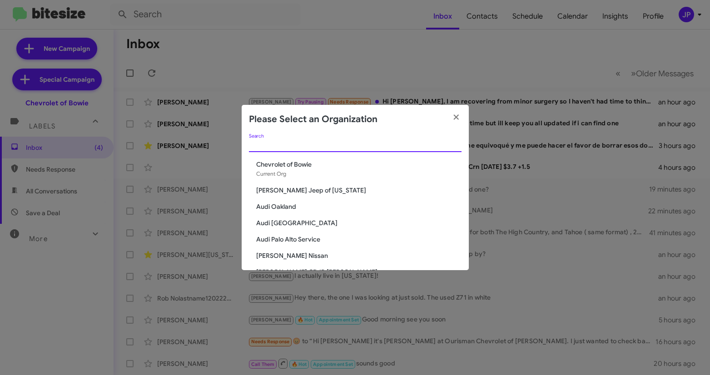
click at [361, 145] on input "Search" at bounding box center [355, 145] width 213 height 7
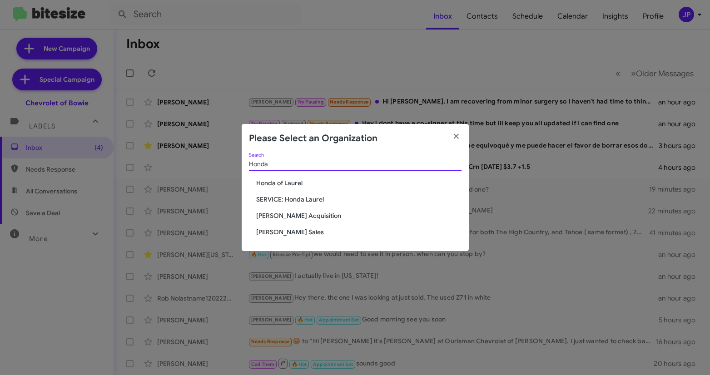
type input "Honda"
click at [291, 179] on span "Honda of Laurel" at bounding box center [358, 183] width 205 height 9
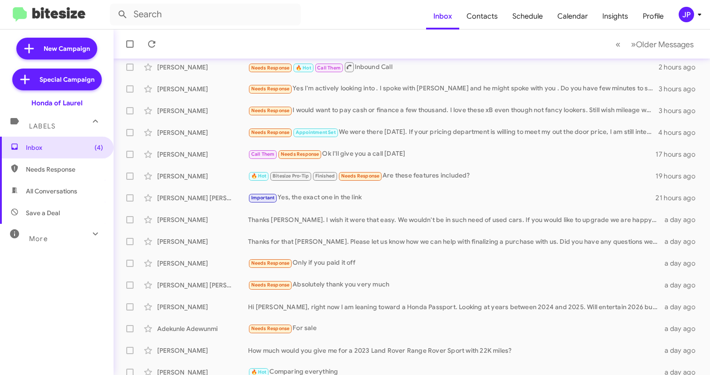
scroll to position [152, 0]
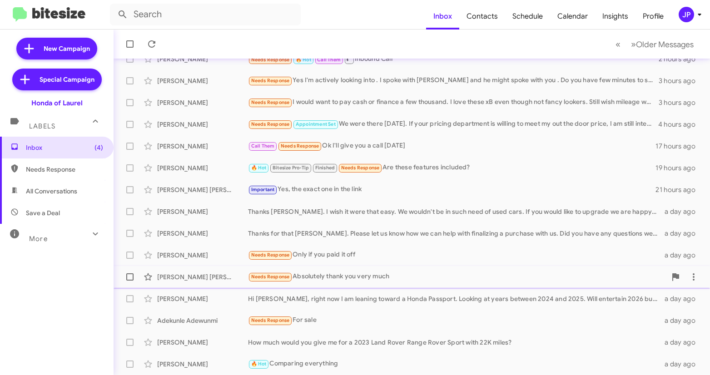
drag, startPoint x: 393, startPoint y: 278, endPoint x: 405, endPoint y: 279, distance: 12.3
click at [393, 278] on div "Needs Response Absolutely thank you very much" at bounding box center [457, 277] width 419 height 10
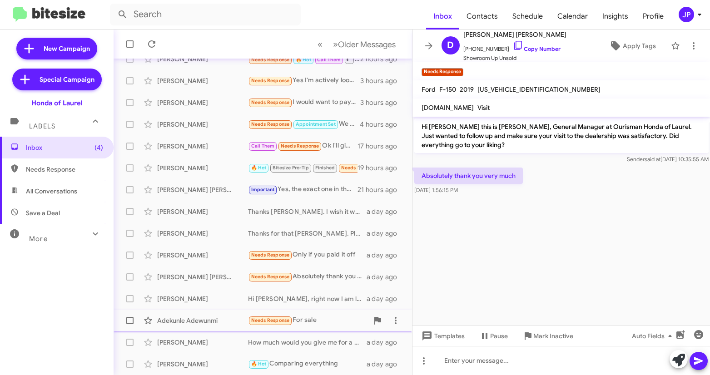
drag, startPoint x: 328, startPoint y: 329, endPoint x: 334, endPoint y: 329, distance: 6.8
click at [328, 329] on div "[PERSON_NAME] Needs Response For sale a day ago" at bounding box center [263, 321] width 284 height 18
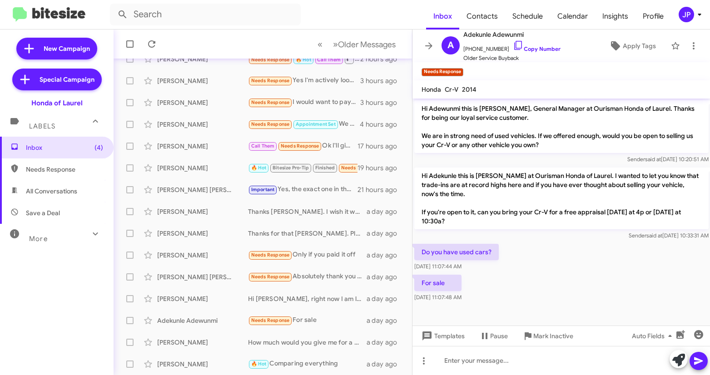
click at [590, 285] on div "For sale [DATE] 11:07:48 AM" at bounding box center [562, 288] width 298 height 31
click at [614, 49] on icon at bounding box center [615, 45] width 11 height 11
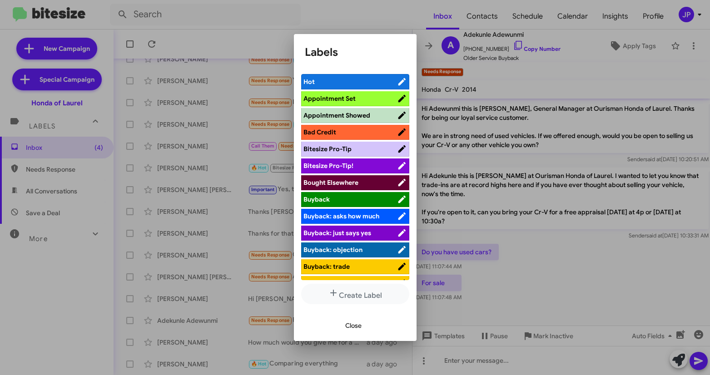
click at [354, 164] on span "Bitesize Pro-Tip!" at bounding box center [351, 165] width 94 height 9
click at [573, 282] on div at bounding box center [355, 187] width 710 height 375
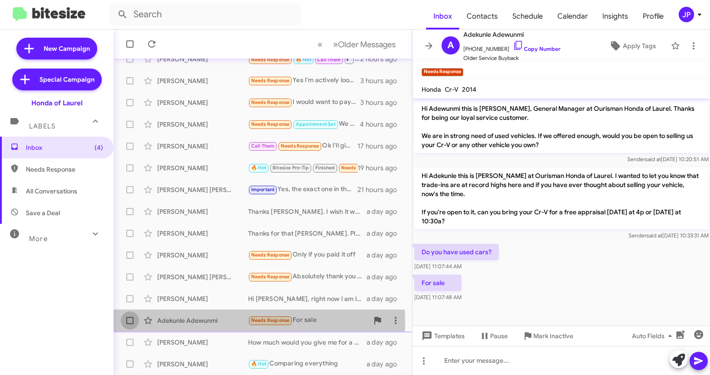
click at [130, 322] on span at bounding box center [129, 320] width 7 height 7
click at [130, 324] on input "checkbox" at bounding box center [130, 324] width 0 height 0
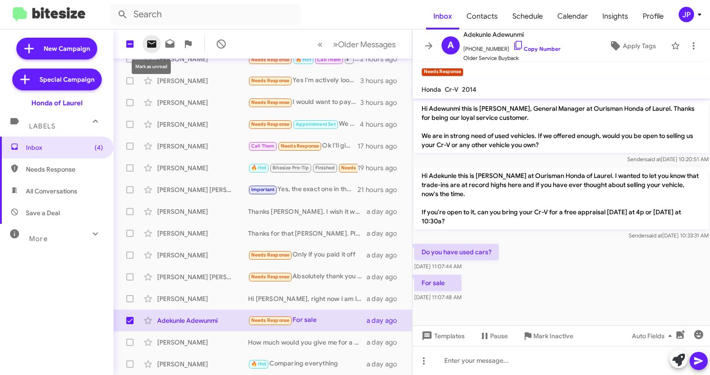
click at [148, 42] on icon at bounding box center [151, 44] width 11 height 11
click at [61, 154] on span "Inbox (5)" at bounding box center [57, 148] width 114 height 22
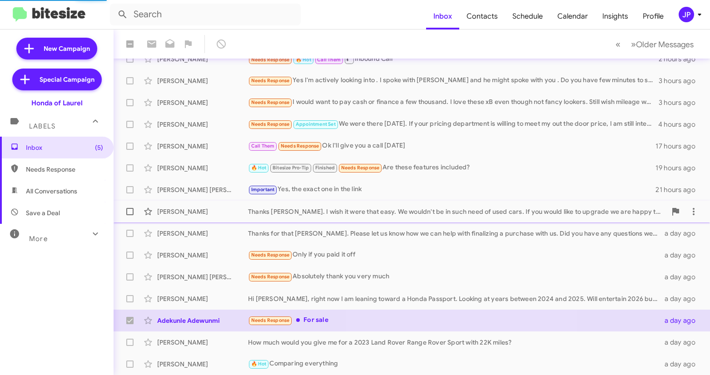
checkbox input "false"
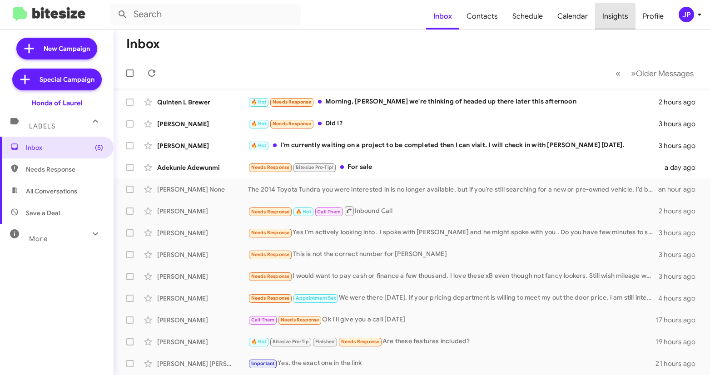
click at [613, 18] on span "Insights" at bounding box center [615, 16] width 40 height 26
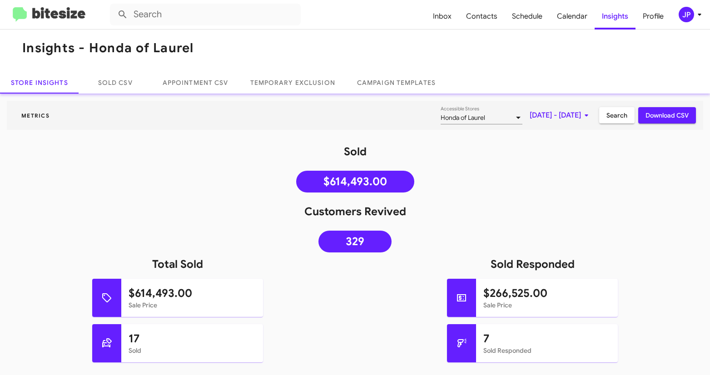
scroll to position [14, 0]
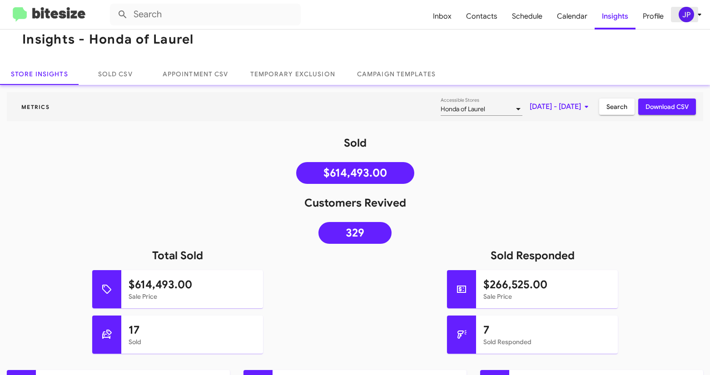
click at [685, 14] on div "JP" at bounding box center [686, 14] width 15 height 15
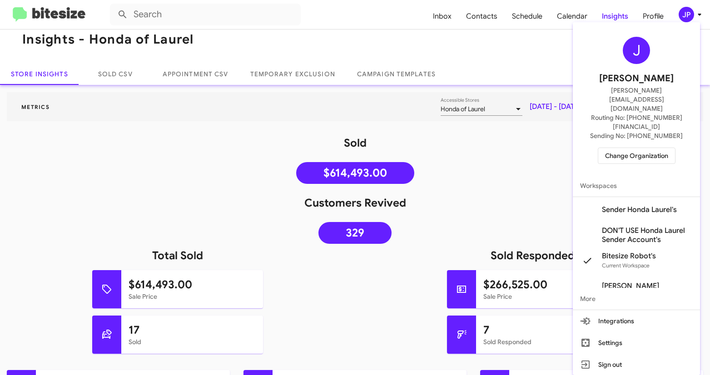
click at [656, 148] on span "Change Organization" at bounding box center [636, 155] width 63 height 15
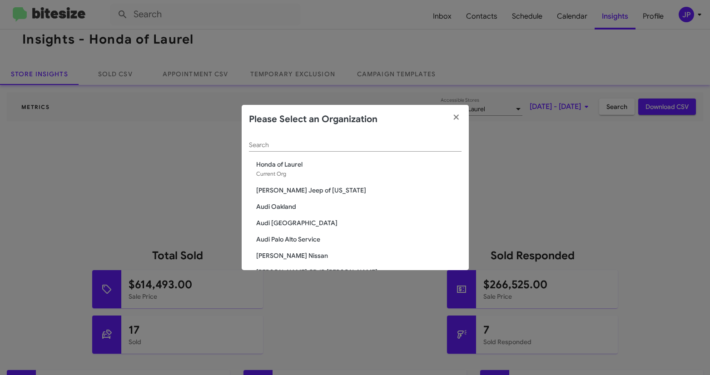
click at [374, 148] on input "Search" at bounding box center [355, 145] width 213 height 7
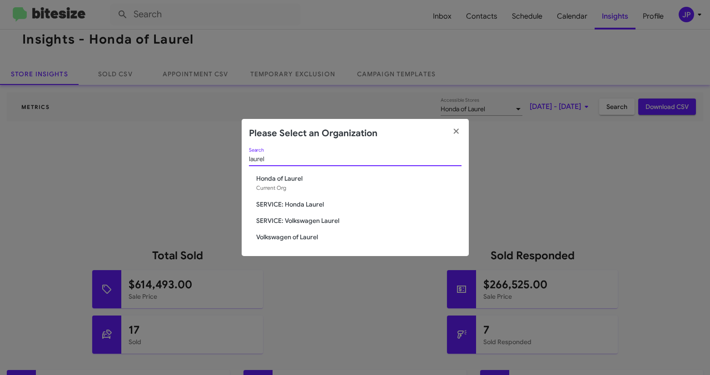
type input "laurel"
click at [258, 209] on span "SERVICE: Honda Laurel" at bounding box center [358, 204] width 205 height 9
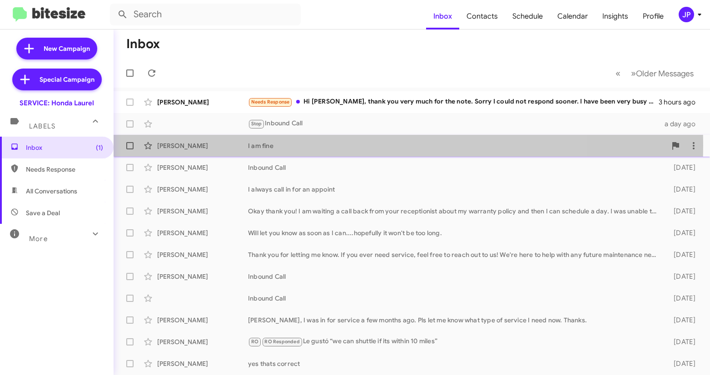
click at [241, 145] on div "[PERSON_NAME]" at bounding box center [202, 145] width 91 height 9
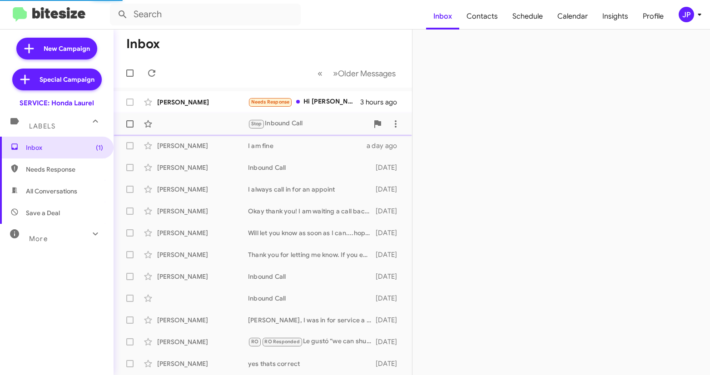
click at [320, 124] on div "Stop Inbound Call" at bounding box center [308, 124] width 120 height 10
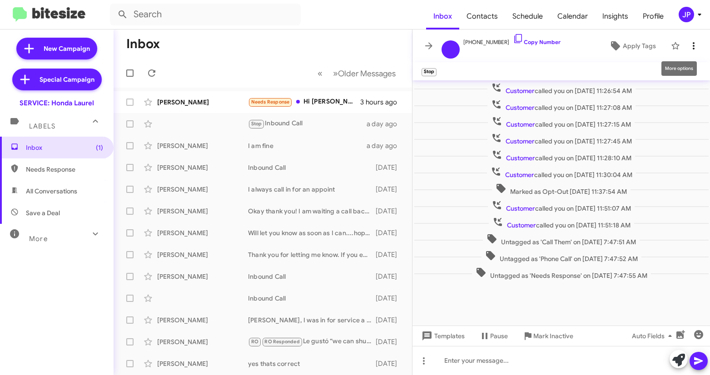
click at [690, 43] on icon at bounding box center [693, 45] width 11 height 11
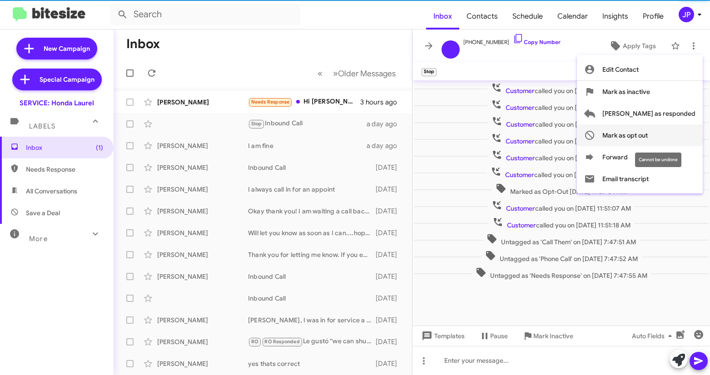
click at [648, 135] on span "Mark as opt out" at bounding box center [625, 136] width 45 height 22
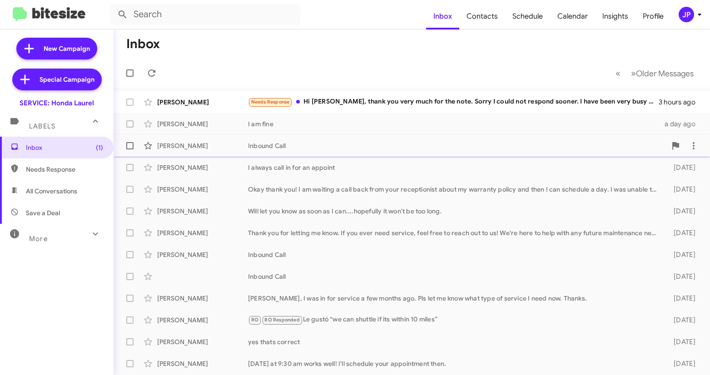
click at [264, 152] on div "Karin Franco Inbound Call 2 days ago" at bounding box center [412, 146] width 582 height 18
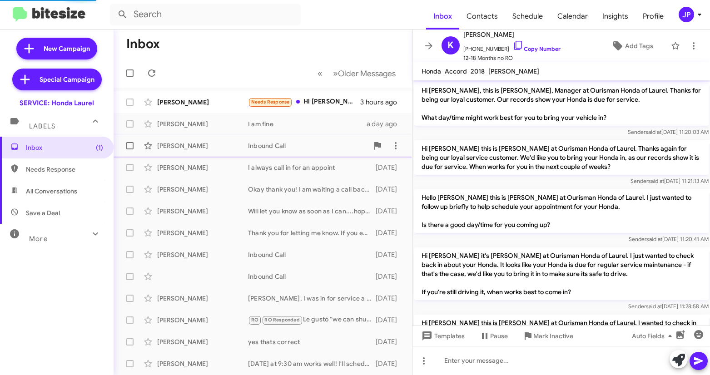
scroll to position [124, 0]
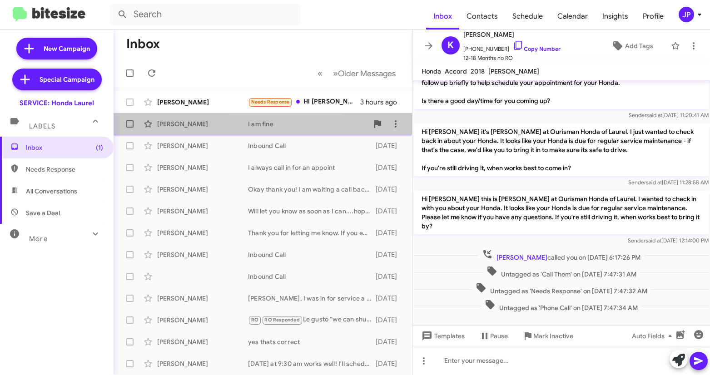
click at [277, 129] on div "Reynaldo Dudley I am fine a day ago" at bounding box center [263, 124] width 284 height 18
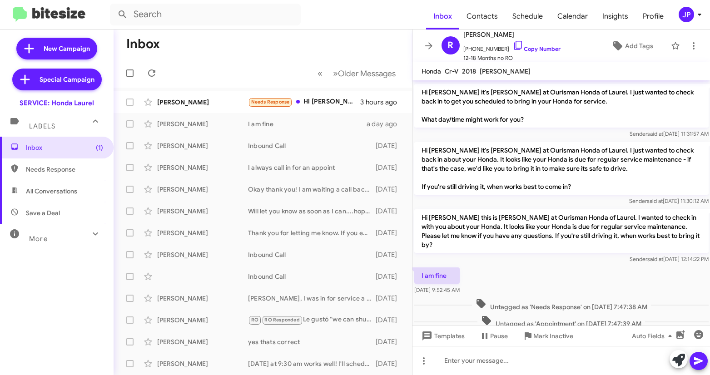
scroll to position [249, 0]
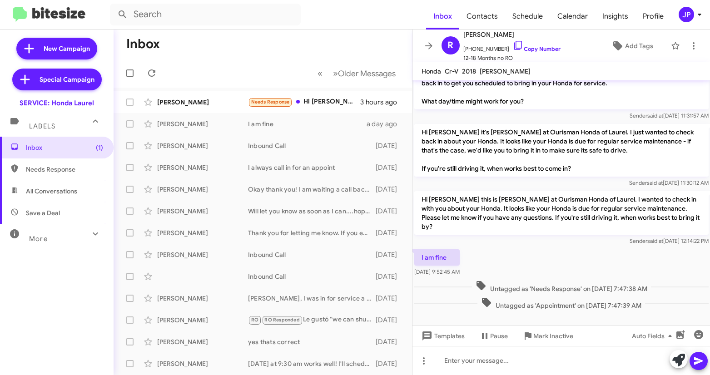
click at [547, 263] on div "I am fine Aug 20, 2025, 9:52:45 AM" at bounding box center [562, 263] width 298 height 31
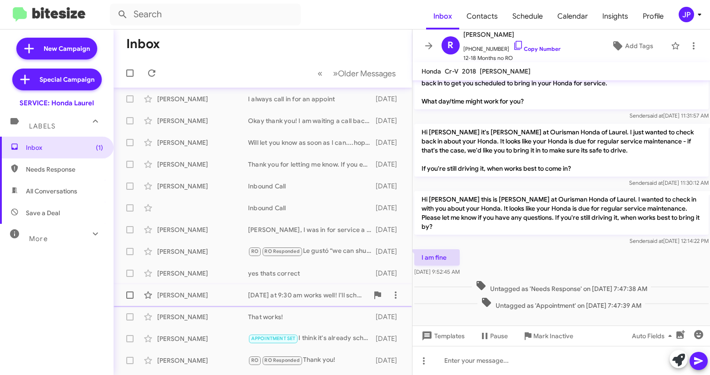
scroll to position [70, 0]
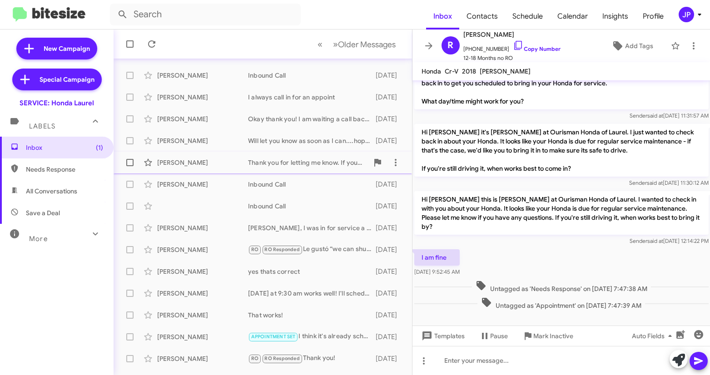
click at [298, 171] on div "Shahaira Davy Thank you for letting me know. If you ever need service, feel fre…" at bounding box center [263, 163] width 284 height 18
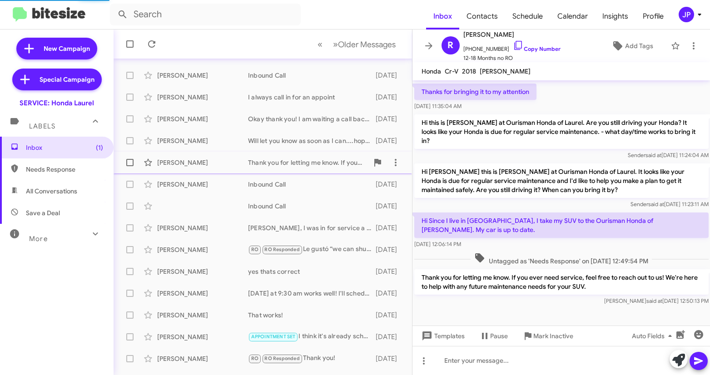
scroll to position [79, 0]
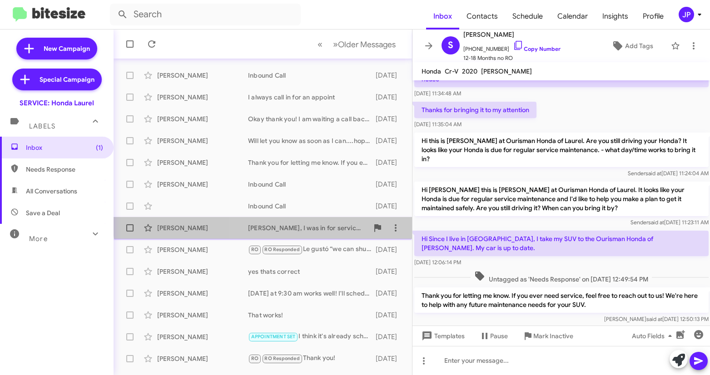
click at [320, 223] on div "Donna Whartonfields Robert, I was in for service a few months ago. Pls let me k…" at bounding box center [263, 228] width 284 height 18
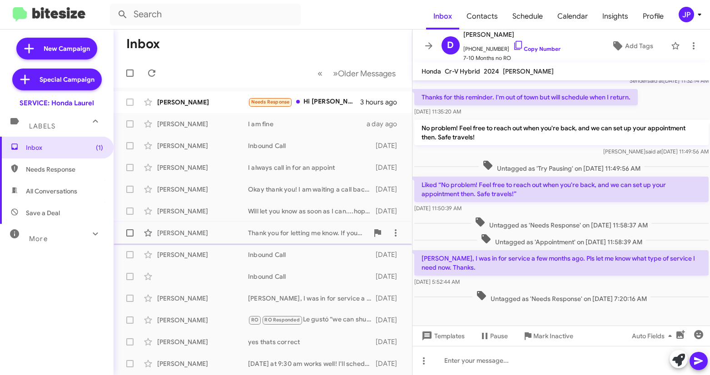
click at [213, 239] on div "Shahaira Davy Thank you for letting me know. If you ever need service, feel fre…" at bounding box center [263, 233] width 284 height 18
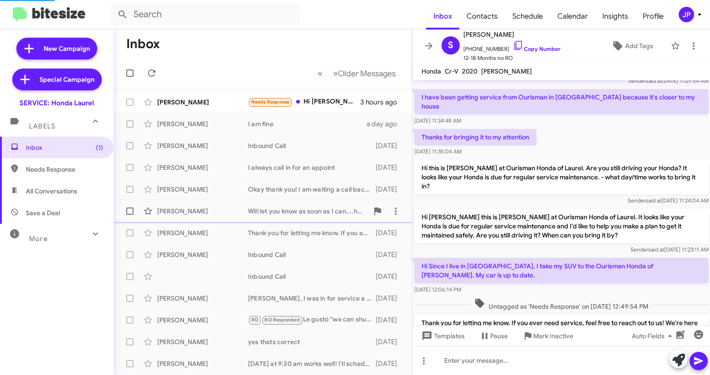
scroll to position [79, 0]
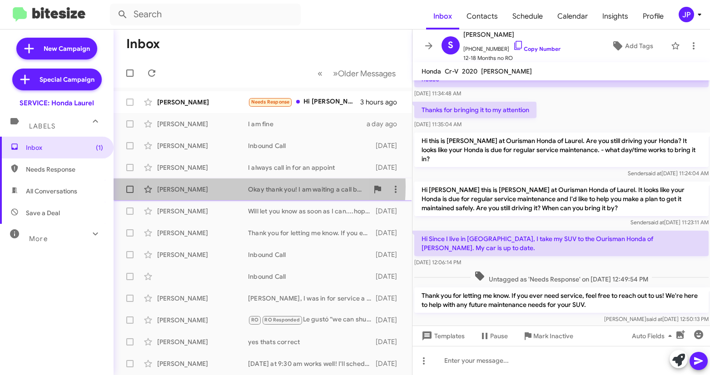
click at [214, 186] on div "Bailey Taylor" at bounding box center [202, 189] width 91 height 9
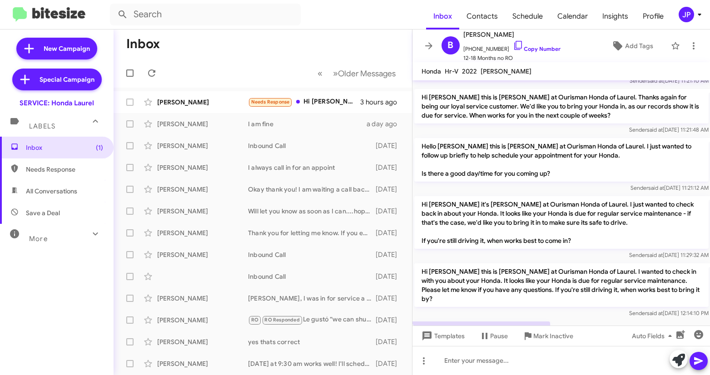
scroll to position [389, 0]
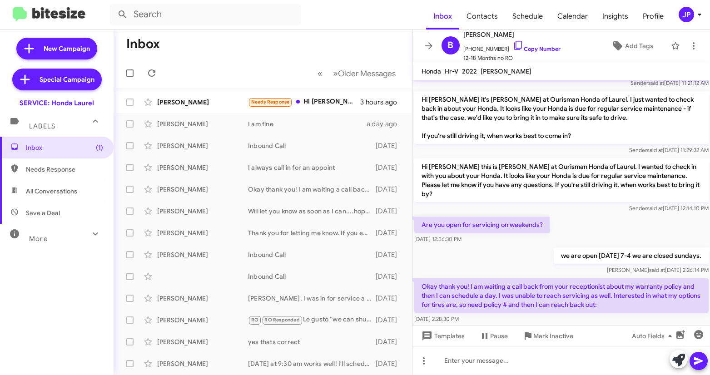
click at [642, 315] on div "Aug 19, 2025, 2:28:30 PM" at bounding box center [561, 319] width 294 height 9
click at [638, 50] on span "Add Tags" at bounding box center [639, 46] width 28 height 16
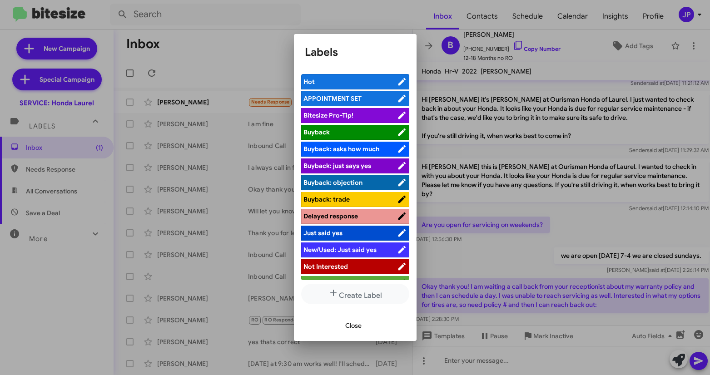
click at [366, 117] on span "Bitesize Pro-Tip!" at bounding box center [351, 115] width 94 height 9
click at [355, 325] on span "Close" at bounding box center [353, 326] width 16 height 16
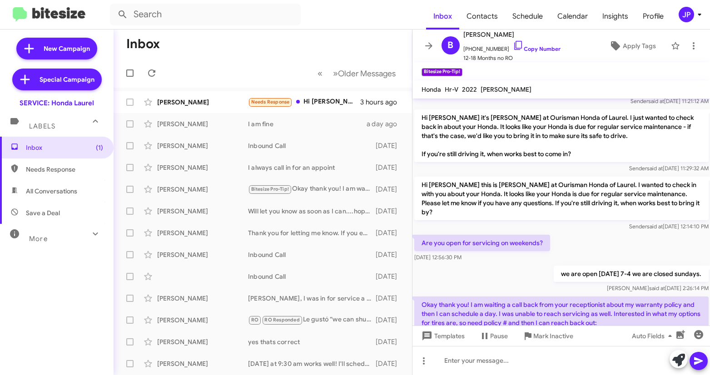
click at [35, 300] on div "Inbox (1) Needs Response All Conversations Save a Deal More Important 🔥 Hot App…" at bounding box center [57, 249] width 114 height 225
click at [626, 17] on span "Insights" at bounding box center [615, 16] width 40 height 26
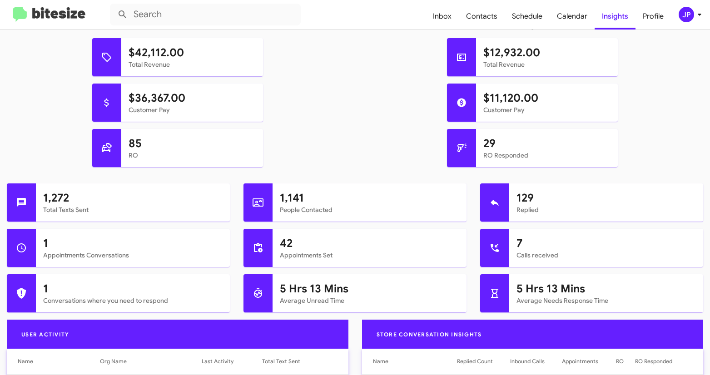
scroll to position [254, 0]
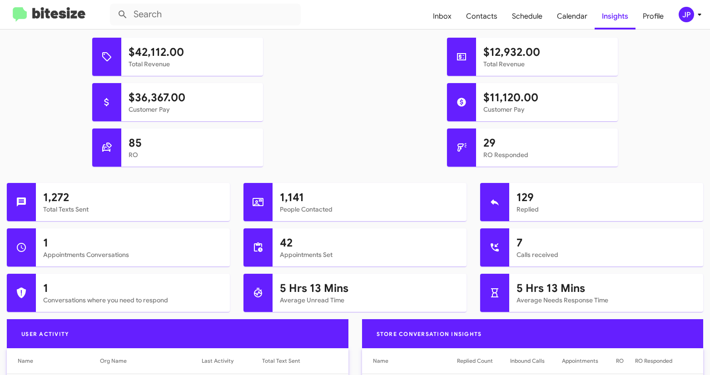
click at [65, 17] on img at bounding box center [49, 14] width 73 height 15
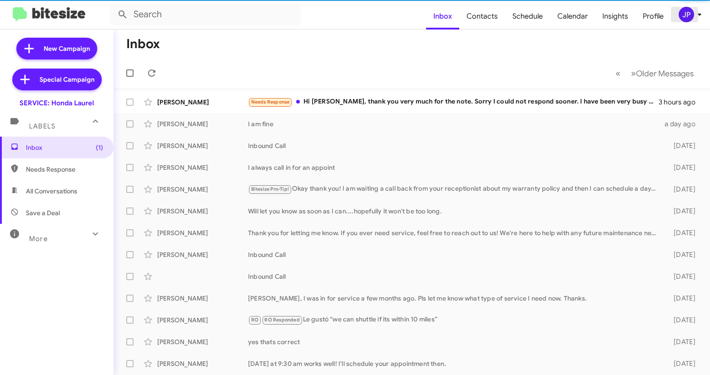
click at [678, 12] on button "JP" at bounding box center [685, 14] width 29 height 15
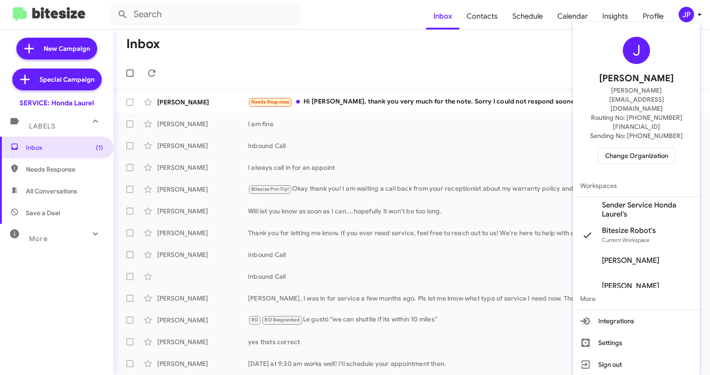
click at [644, 148] on span "Change Organization" at bounding box center [636, 155] width 63 height 15
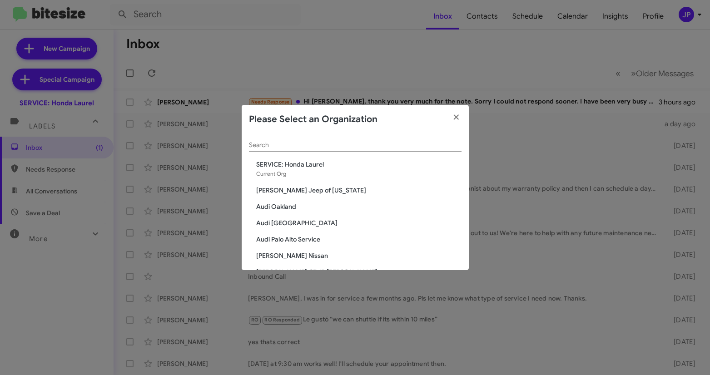
click at [338, 150] on div "Search" at bounding box center [355, 143] width 213 height 18
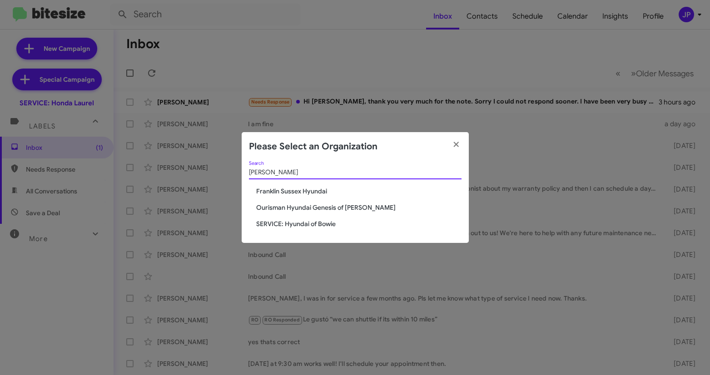
type input "Hyunda"
click at [343, 209] on span "Ourisman Hyundai Genesis of [PERSON_NAME]" at bounding box center [358, 207] width 205 height 9
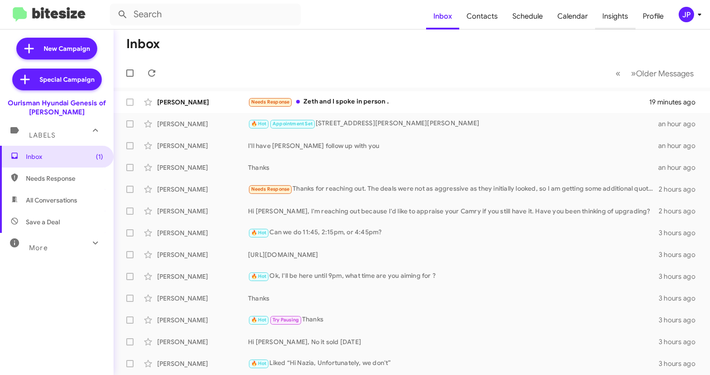
click at [606, 13] on span "Insights" at bounding box center [615, 16] width 40 height 26
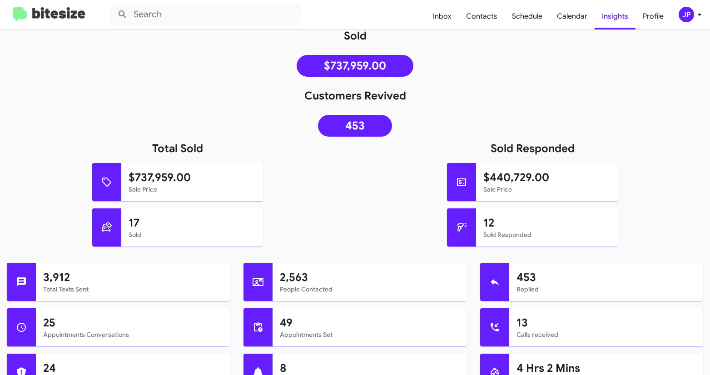
scroll to position [121, 0]
click at [681, 15] on div "JP" at bounding box center [686, 14] width 15 height 15
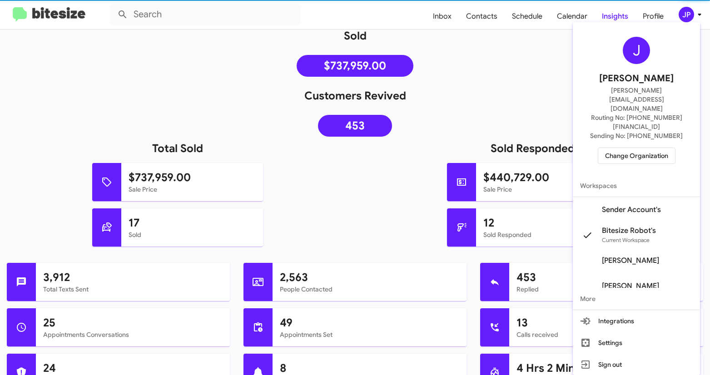
click at [657, 148] on span "Change Organization" at bounding box center [636, 155] width 63 height 15
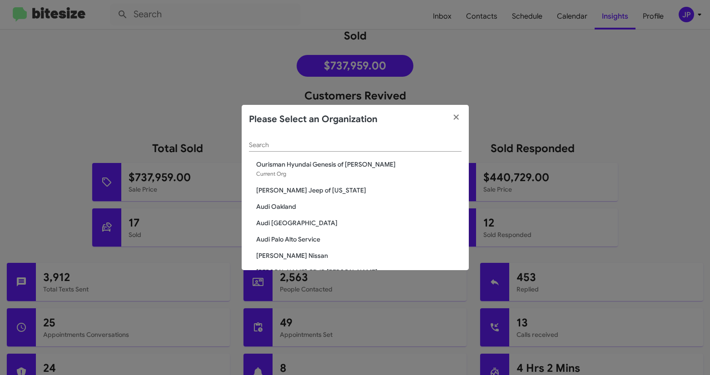
click at [336, 145] on input "Search" at bounding box center [355, 145] width 213 height 7
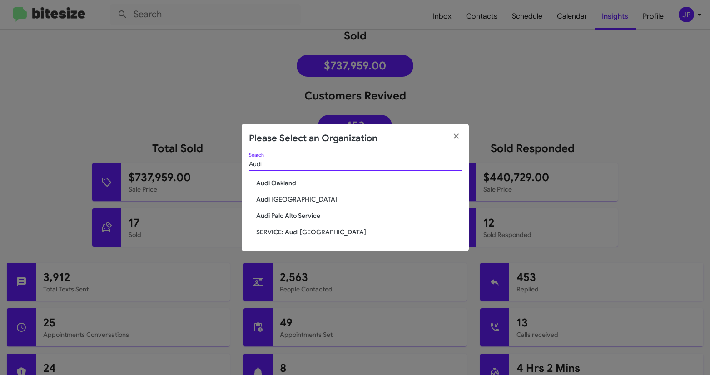
type input "Audi"
click at [276, 187] on span "Audi Oakland" at bounding box center [358, 183] width 205 height 9
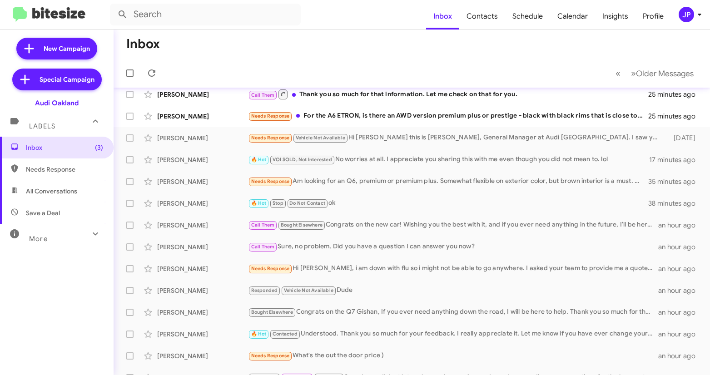
scroll to position [152, 0]
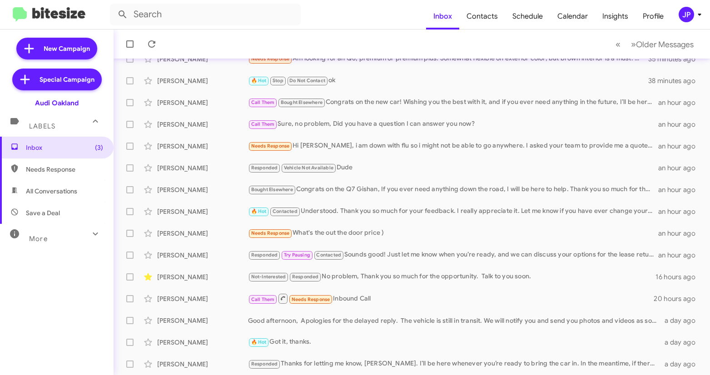
click at [68, 232] on div "More" at bounding box center [47, 235] width 81 height 17
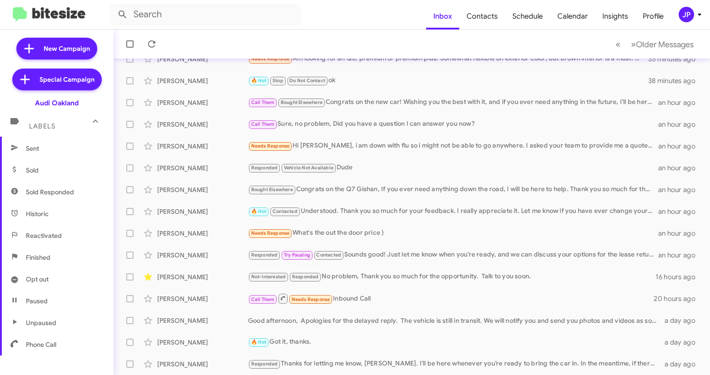
scroll to position [204, 0]
click at [628, 50] on button "» Next Older Messages" at bounding box center [663, 44] width 74 height 19
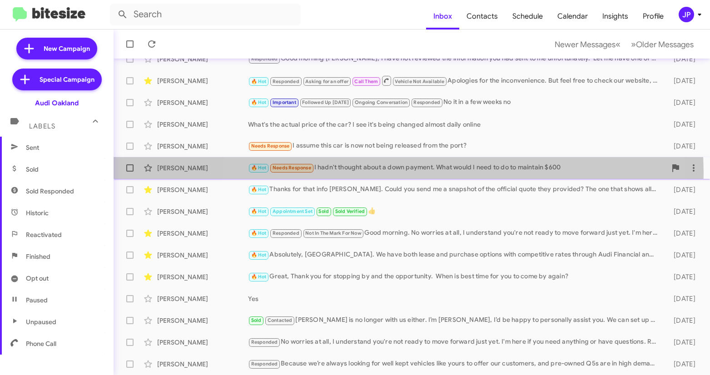
click at [406, 173] on div "Rasheedah Polk 🔥 Hot Needs Response I hadn't thought about a down payment. What…" at bounding box center [412, 168] width 582 height 18
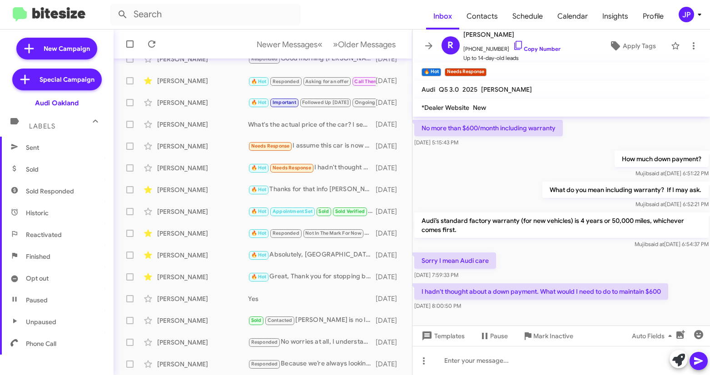
scroll to position [316, 0]
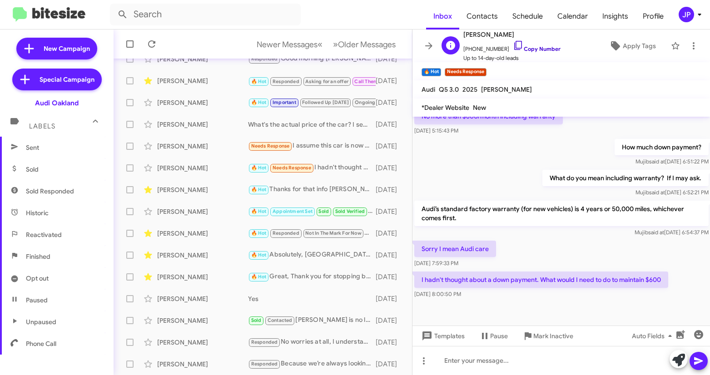
click at [517, 47] on link "Copy Number" at bounding box center [537, 48] width 48 height 7
click at [212, 344] on div "Deveon Remaker" at bounding box center [202, 342] width 91 height 9
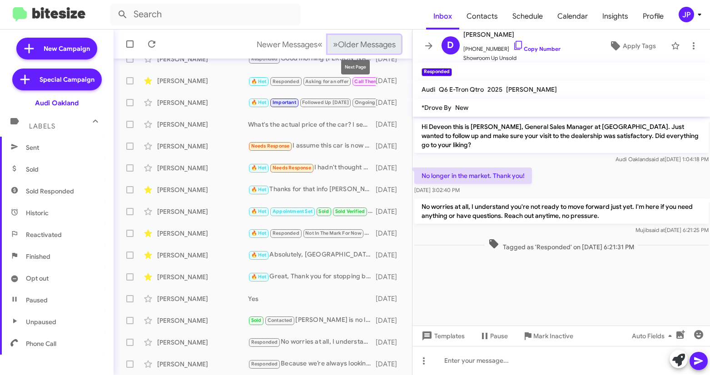
click at [385, 47] on span "Older Messages" at bounding box center [367, 45] width 58 height 10
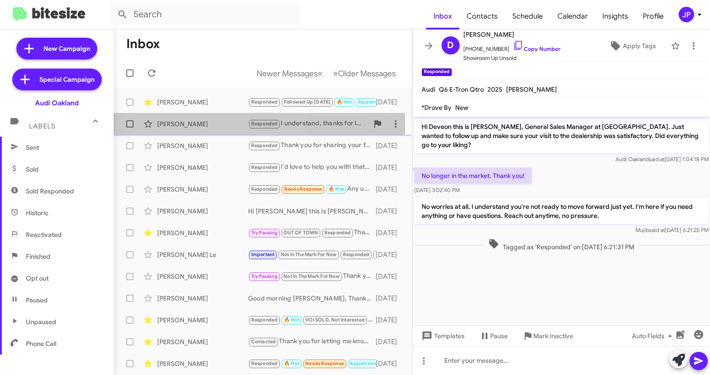
click at [183, 124] on div "Charlotte Potratz" at bounding box center [202, 124] width 91 height 9
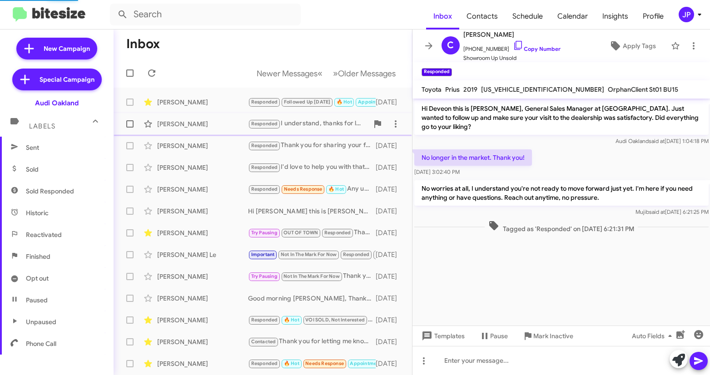
scroll to position [100, 0]
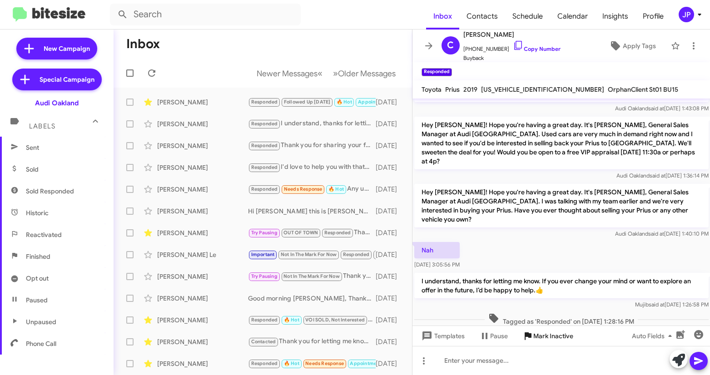
click at [537, 335] on span "Mark Inactive" at bounding box center [553, 336] width 40 height 16
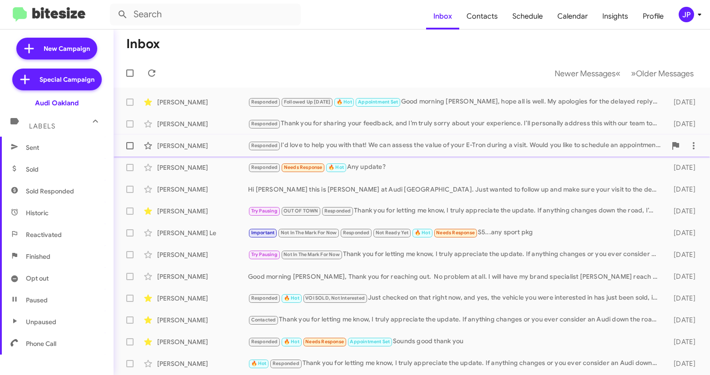
click at [199, 145] on div "Richard Nuccitelli" at bounding box center [202, 145] width 91 height 9
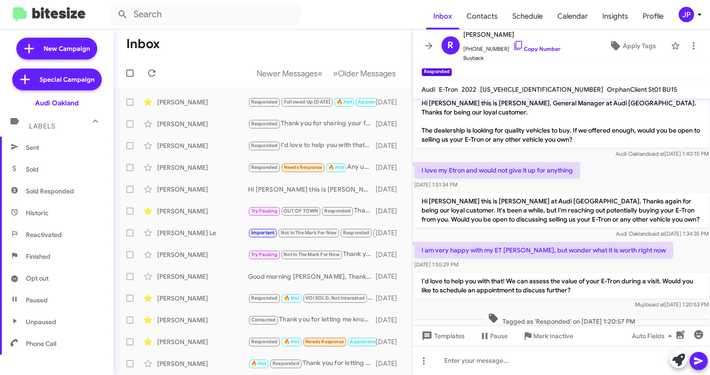
scroll to position [91, 0]
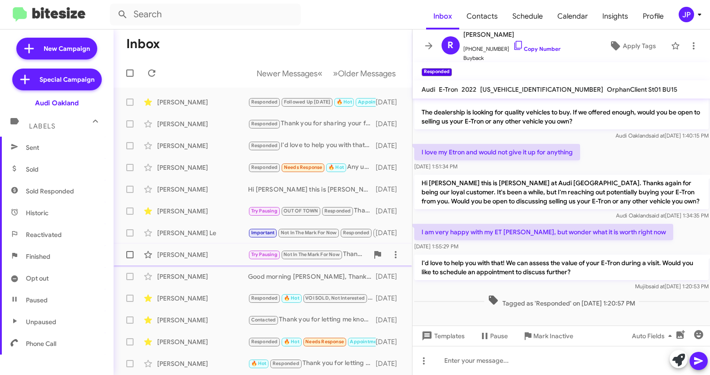
click at [221, 258] on div "William Hagerman" at bounding box center [202, 254] width 91 height 9
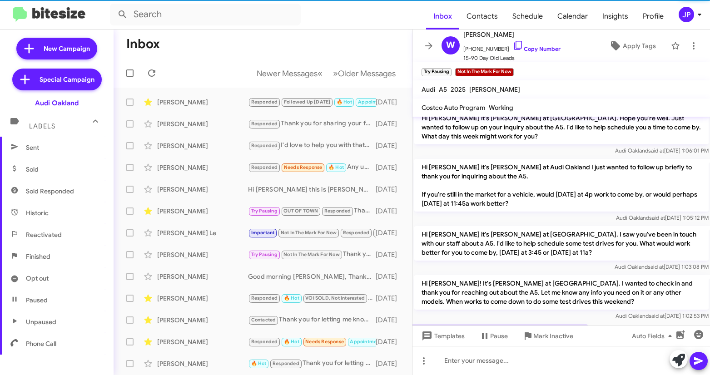
scroll to position [194, 0]
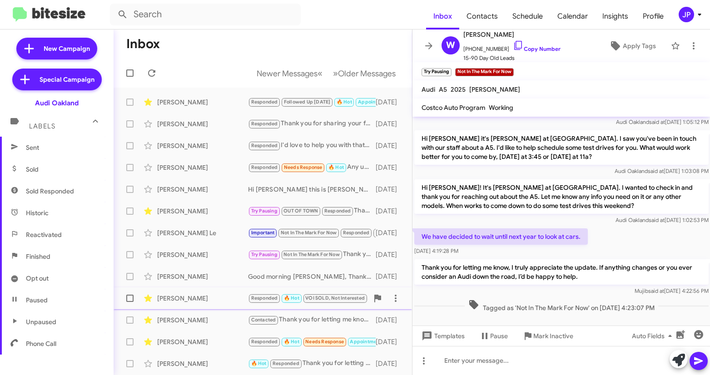
click at [203, 301] on div "William Kempf" at bounding box center [202, 298] width 91 height 9
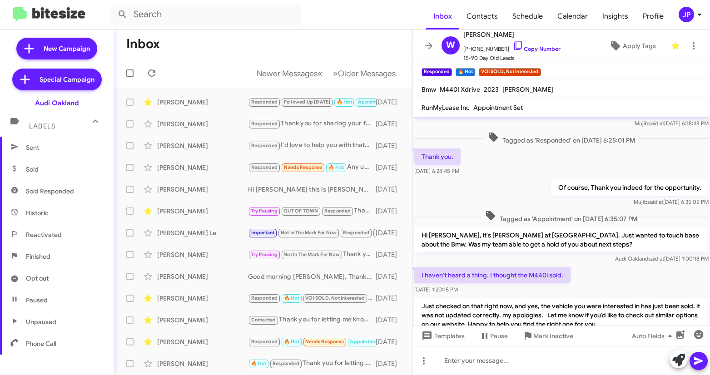
scroll to position [304, 0]
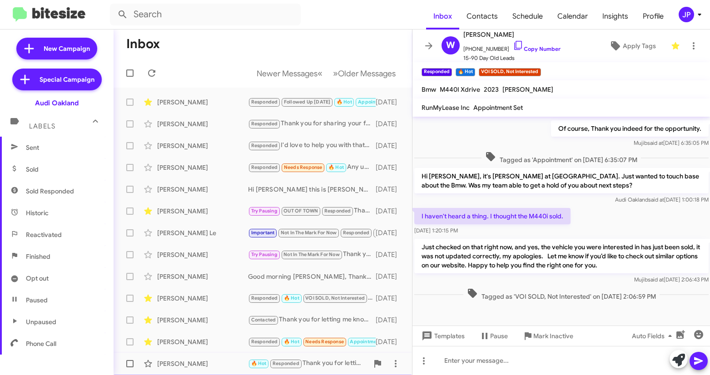
click at [207, 358] on div "Shahab Roohparvar 🔥 Hot Responded Thank you for letting me know, I truly apprec…" at bounding box center [263, 364] width 284 height 18
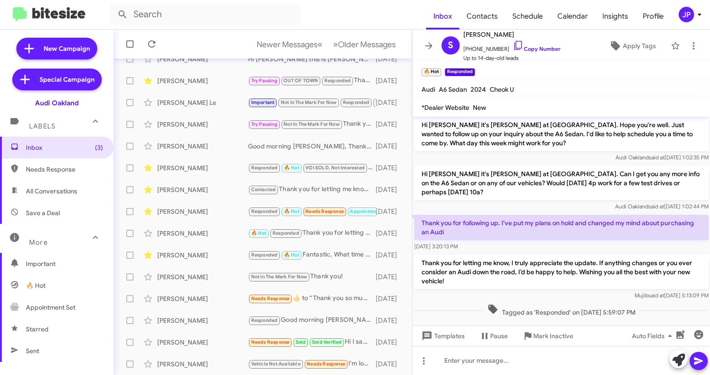
click at [53, 165] on span "Needs Response" at bounding box center [64, 169] width 77 height 9
type input "in:needs-response"
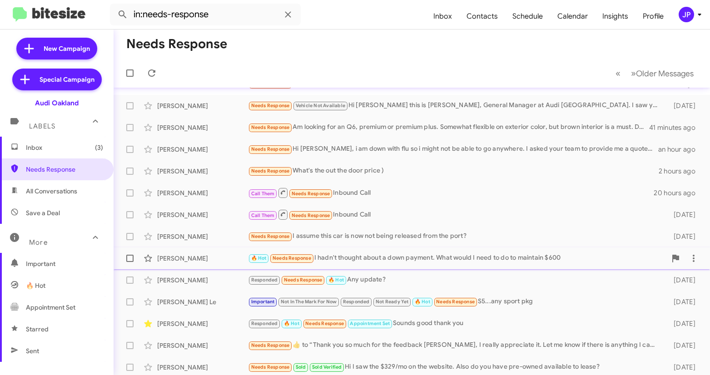
scroll to position [152, 0]
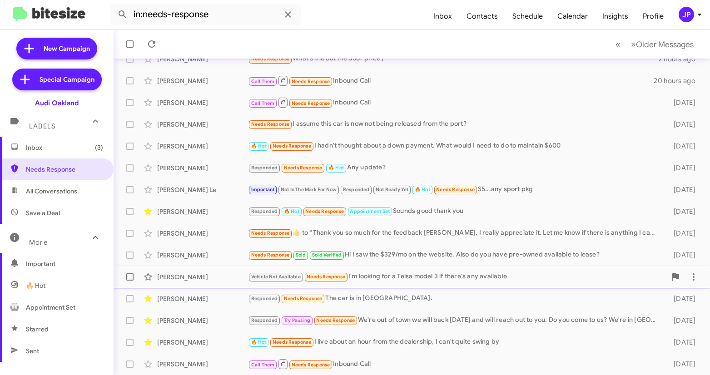
click at [430, 282] on div "Vehicle Not Available Needs Response I'm looking for a Telsa model 3 if there's…" at bounding box center [457, 277] width 419 height 10
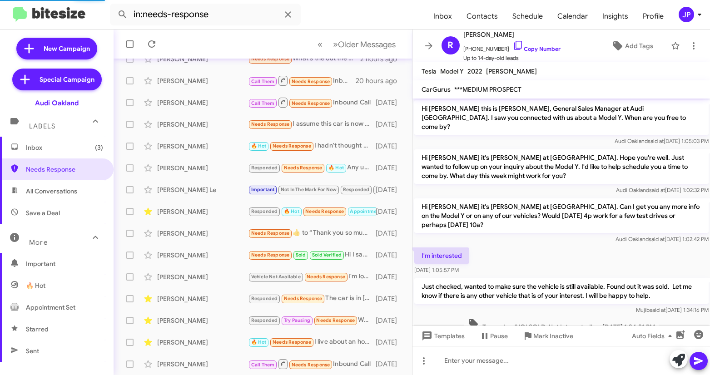
scroll to position [75, 0]
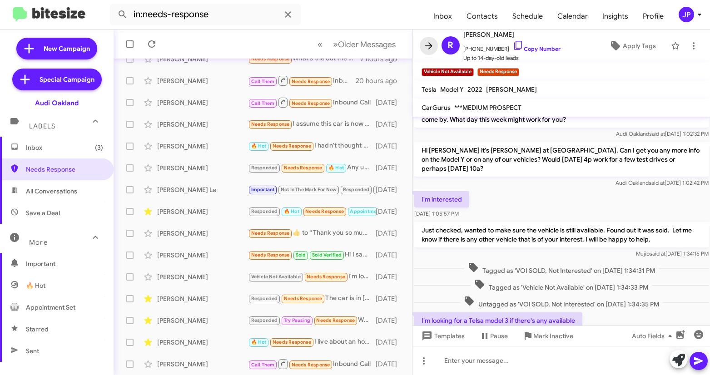
click at [432, 52] on button at bounding box center [429, 46] width 18 height 18
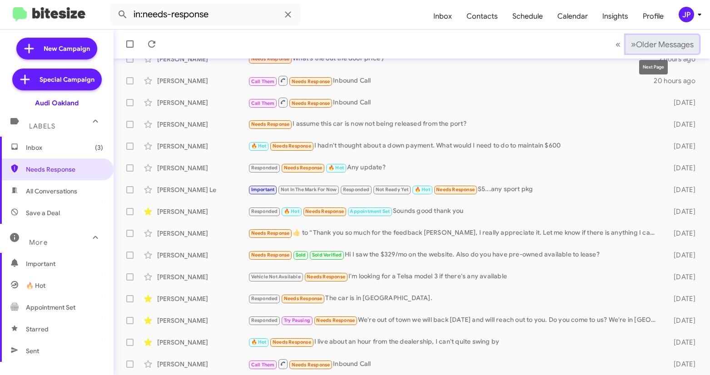
click at [638, 40] on span "Older Messages" at bounding box center [665, 45] width 58 height 10
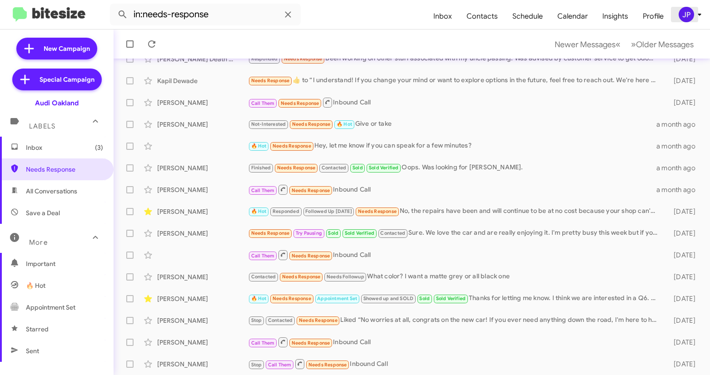
click at [696, 14] on icon at bounding box center [699, 14] width 11 height 11
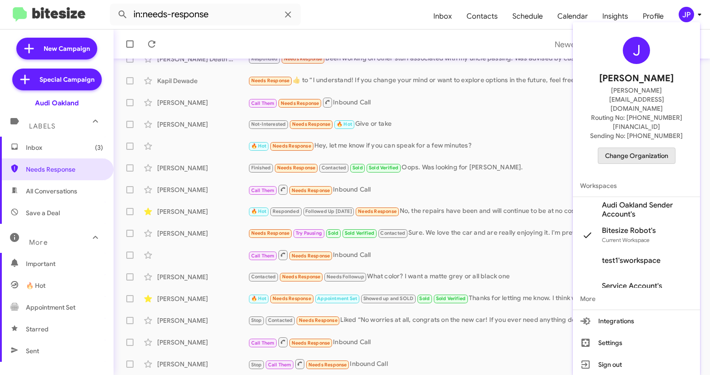
click at [658, 148] on span "Change Organization" at bounding box center [636, 155] width 63 height 15
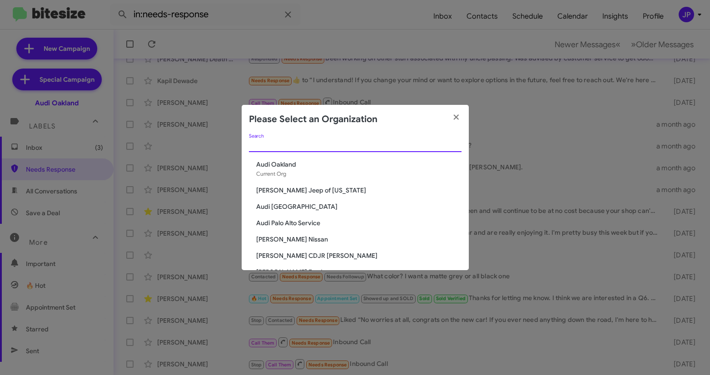
click at [299, 147] on input "Search" at bounding box center [355, 145] width 213 height 7
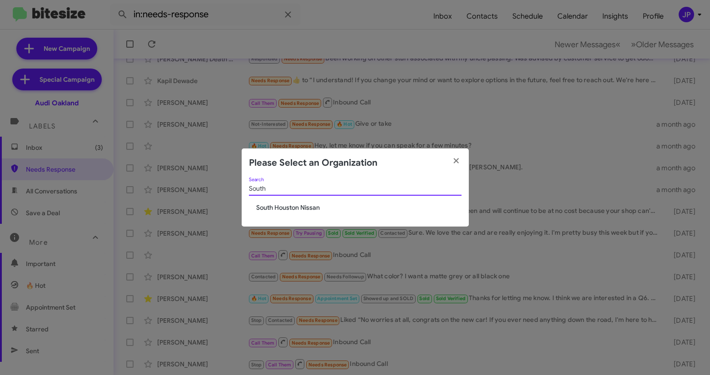
type input "South"
click at [281, 217] on div "South Search South Houston Nissan" at bounding box center [355, 203] width 227 height 50
click at [282, 204] on span "South Houston Nissan" at bounding box center [358, 207] width 205 height 9
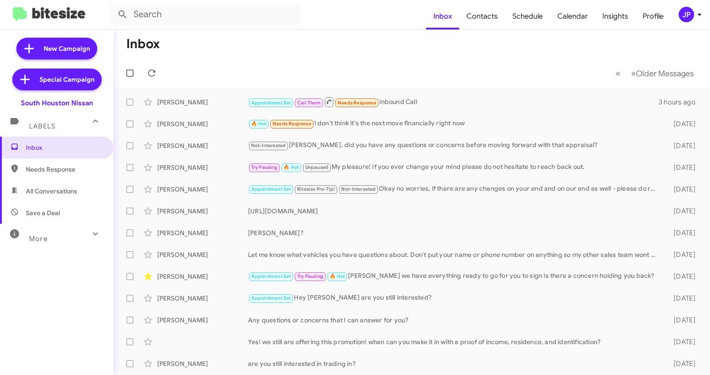
click at [682, 15] on div "JP" at bounding box center [686, 14] width 15 height 15
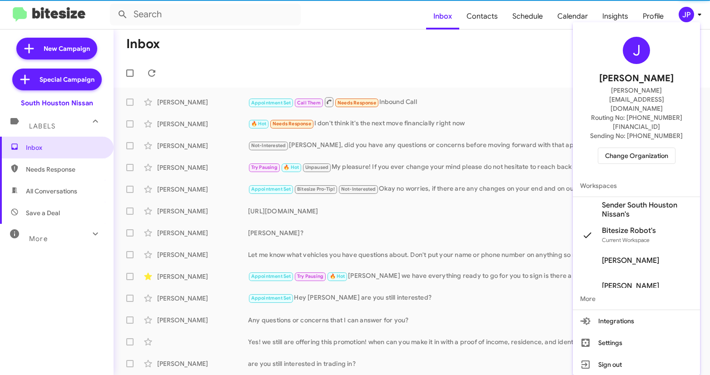
click at [657, 148] on span "Change Organization" at bounding box center [636, 155] width 63 height 15
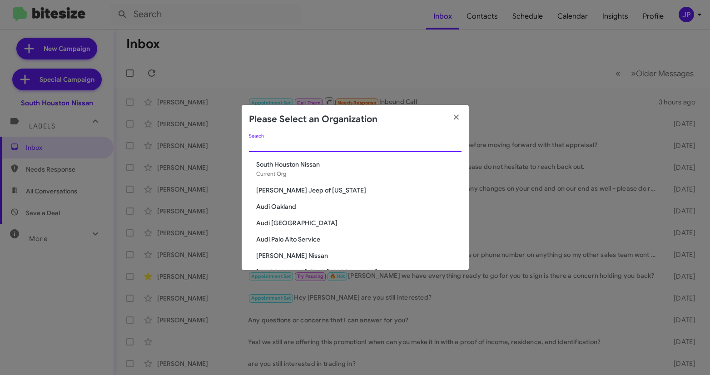
click at [277, 145] on input "Search" at bounding box center [355, 145] width 213 height 7
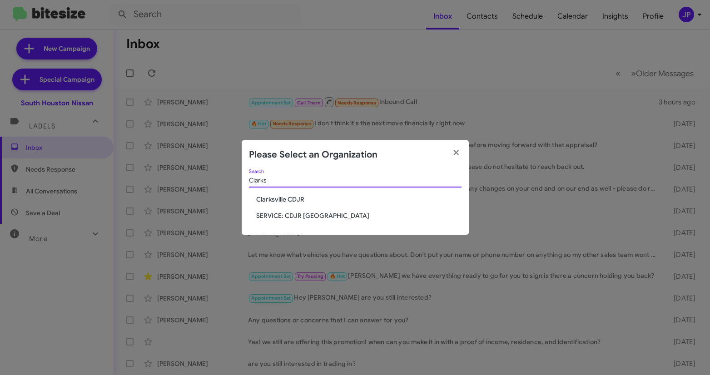
type input "Clarks"
click at [298, 200] on span "Clarksville CDJR" at bounding box center [358, 199] width 205 height 9
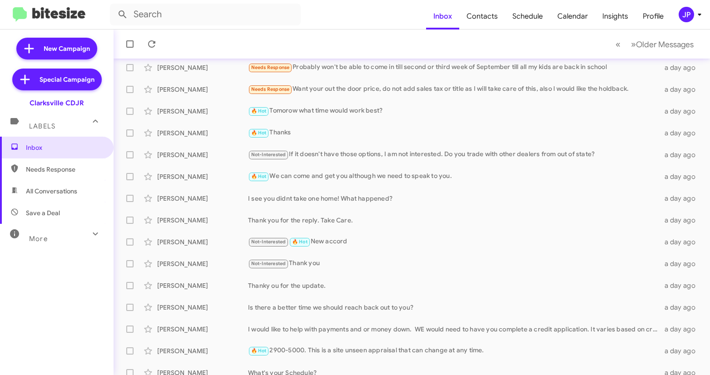
scroll to position [152, 0]
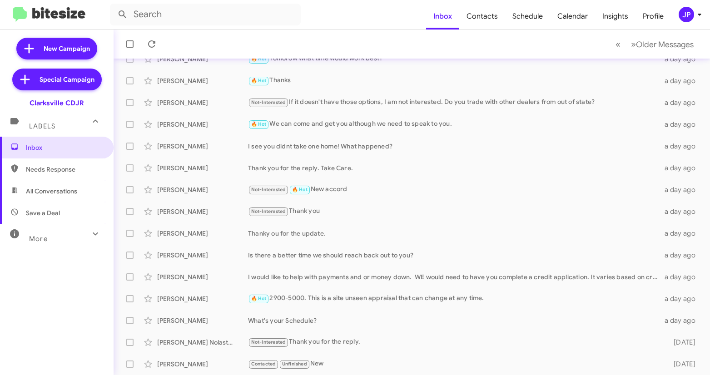
click at [640, 54] on mat-toolbar-row "« Previous » Next Older Messages" at bounding box center [412, 44] width 597 height 29
click at [643, 50] on button "» Next Older Messages" at bounding box center [663, 44] width 74 height 19
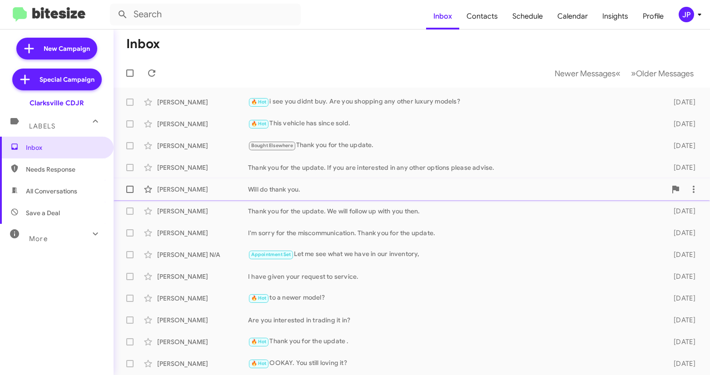
click at [298, 182] on div "[PERSON_NAME] Will do thank you. [DATE]" at bounding box center [412, 189] width 582 height 18
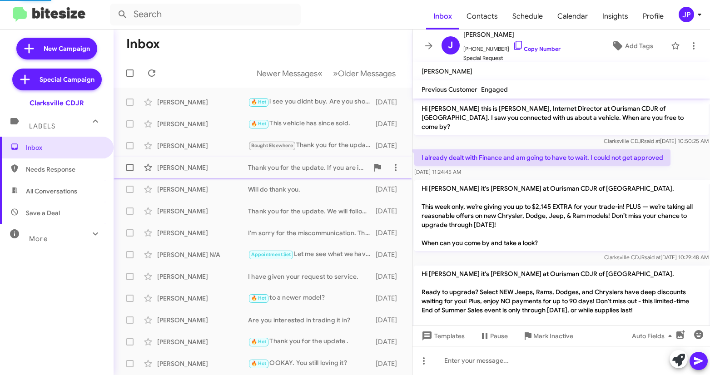
scroll to position [90, 0]
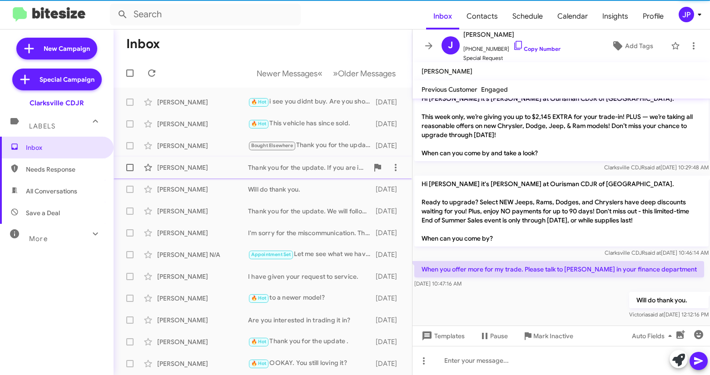
click at [299, 166] on div "Thank you for the update. If you are interested in any other options please adv…" at bounding box center [308, 167] width 120 height 9
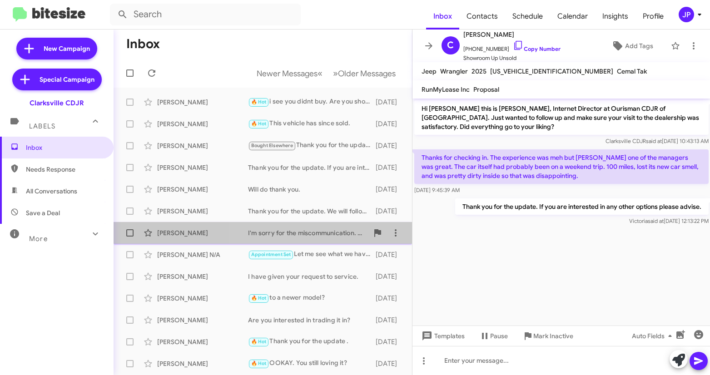
click at [296, 231] on div "I'm sorry for the miscommunication. Thank you for the update." at bounding box center [308, 233] width 120 height 9
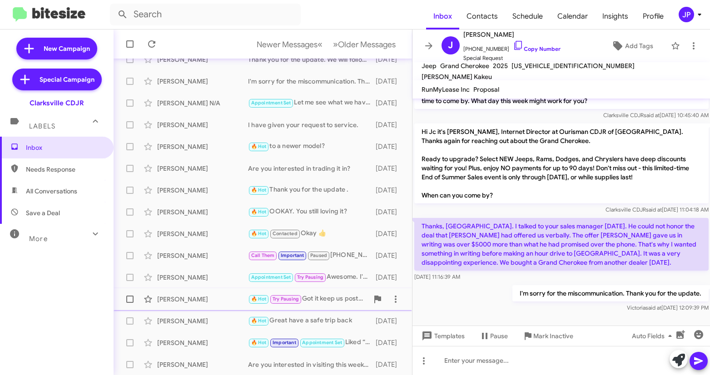
scroll to position [152, 0]
click at [694, 8] on span "JP" at bounding box center [691, 14] width 27 height 15
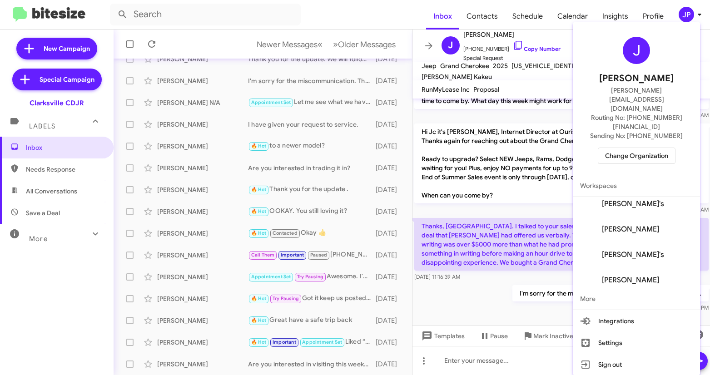
scroll to position [138, 0]
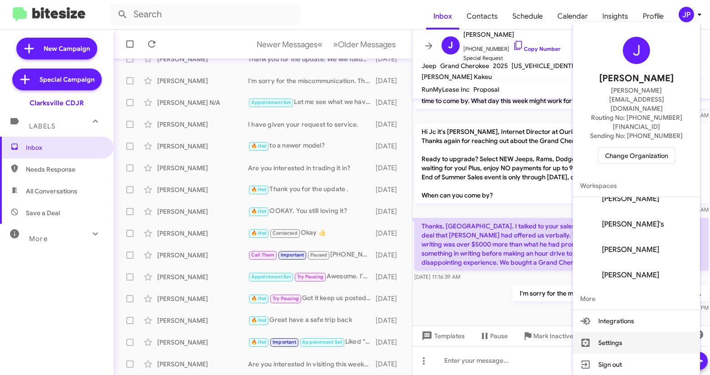
click at [660, 332] on button "Settings" at bounding box center [636, 343] width 127 height 22
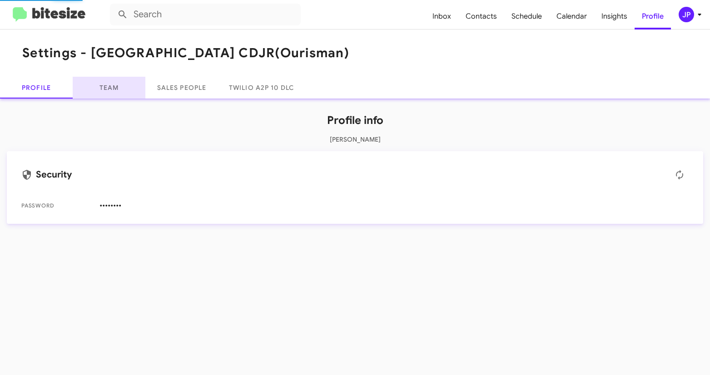
click at [109, 87] on link "Team" at bounding box center [109, 88] width 73 height 22
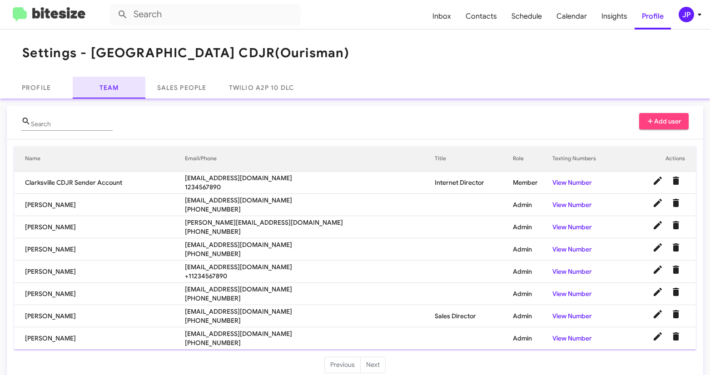
scroll to position [13, 0]
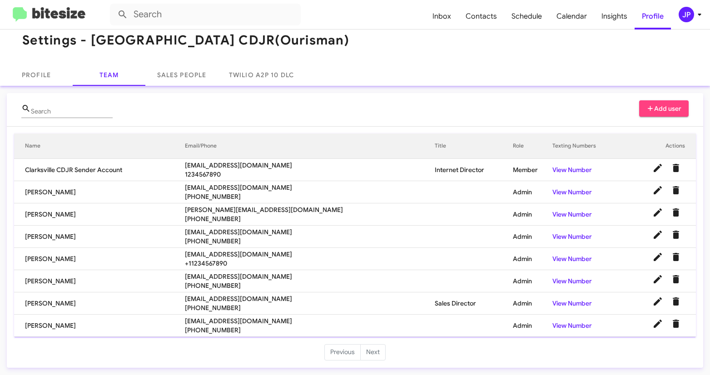
click at [69, 7] on img at bounding box center [49, 14] width 73 height 15
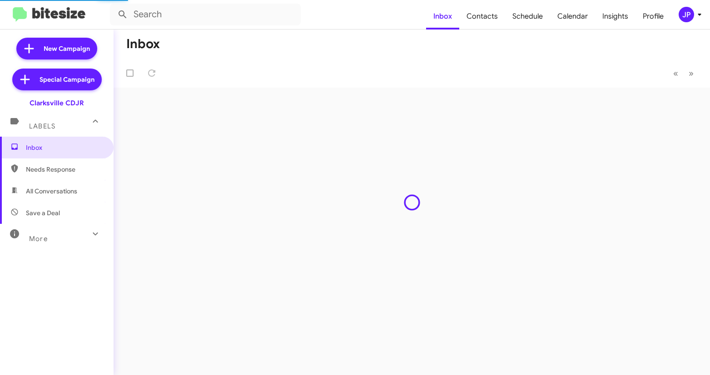
click at [695, 24] on mat-toolbar "Inbox Contacts Schedule Calendar Insights Profile JP" at bounding box center [355, 14] width 710 height 29
click at [694, 18] on icon at bounding box center [699, 14] width 11 height 11
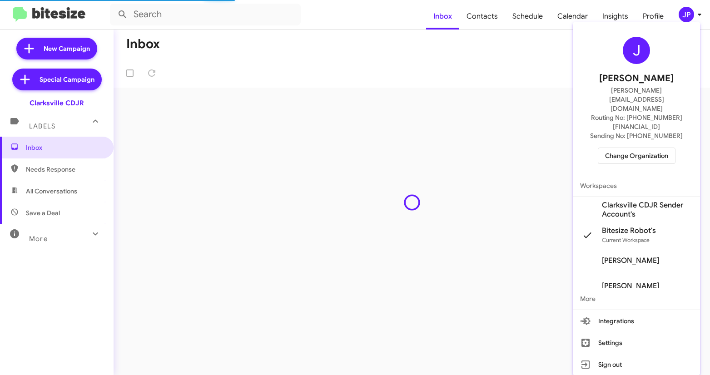
click at [647, 148] on span "Change Organization" at bounding box center [636, 155] width 63 height 15
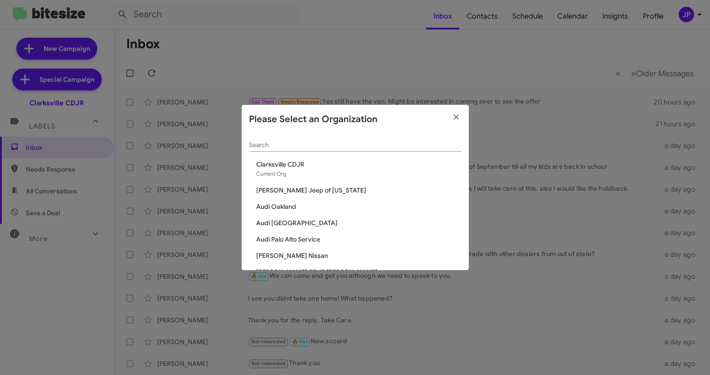
click at [357, 149] on div "Search" at bounding box center [355, 143] width 213 height 18
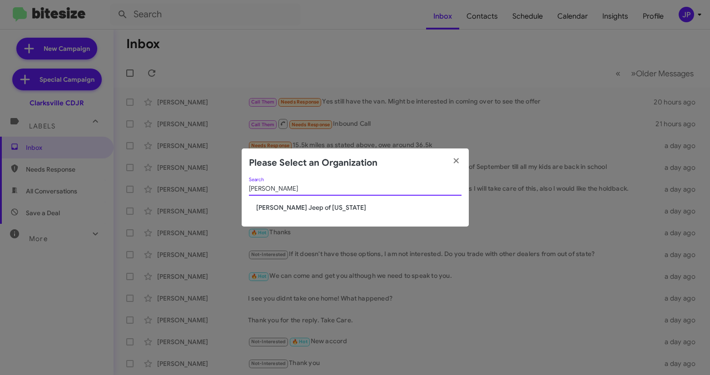
type input "[PERSON_NAME]"
click at [286, 206] on span "[PERSON_NAME] Jeep of [US_STATE]" at bounding box center [358, 207] width 205 height 9
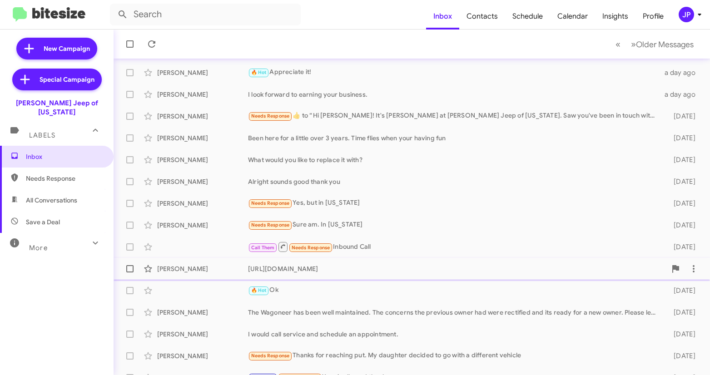
scroll to position [152, 0]
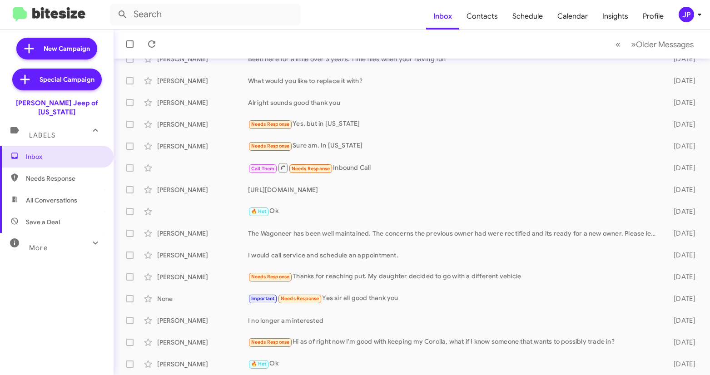
click at [25, 236] on div "More" at bounding box center [47, 244] width 81 height 17
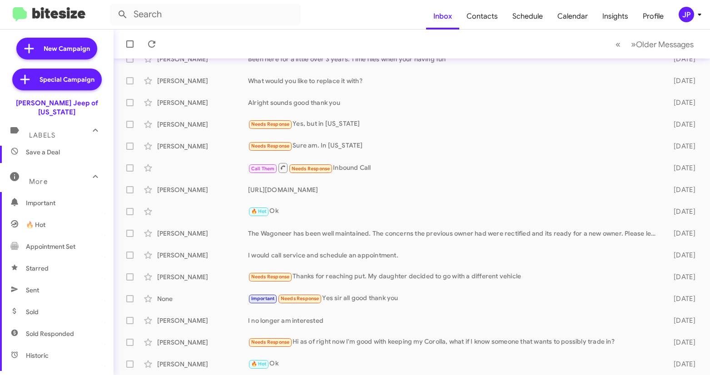
scroll to position [72, 0]
drag, startPoint x: 72, startPoint y: 319, endPoint x: 75, endPoint y: 315, distance: 4.8
click at [71, 328] on span "Sold Responded" at bounding box center [50, 332] width 48 height 9
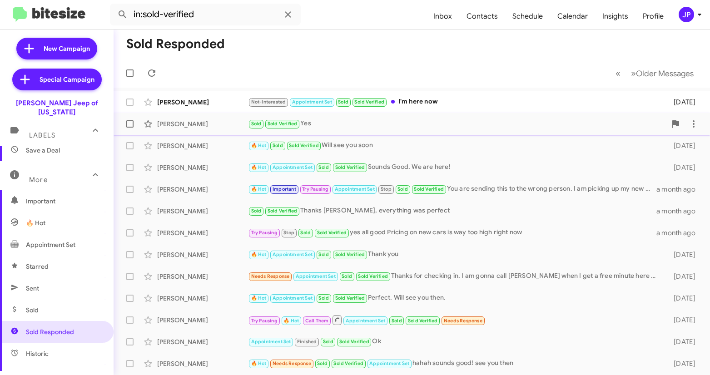
click at [354, 126] on div "Sold Sold Verified Yes" at bounding box center [457, 124] width 419 height 10
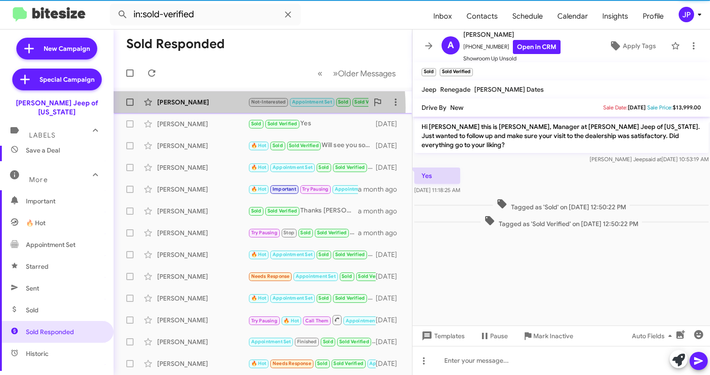
click at [214, 107] on div "Vince Tiburzi Not-Interested Appointment Set Sold Sold Verified I'm here now 10…" at bounding box center [263, 102] width 284 height 18
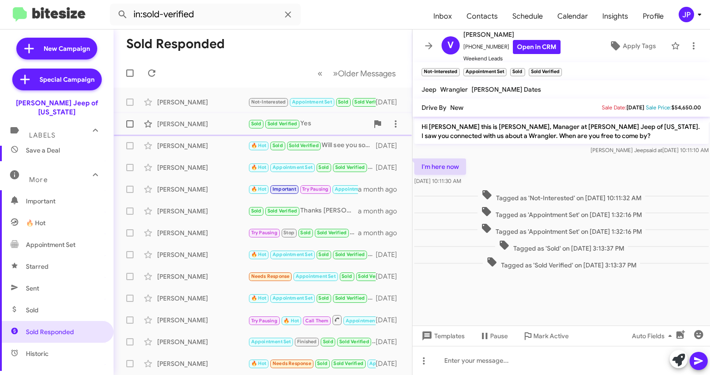
click at [214, 123] on div "Allen Bolster" at bounding box center [202, 124] width 91 height 9
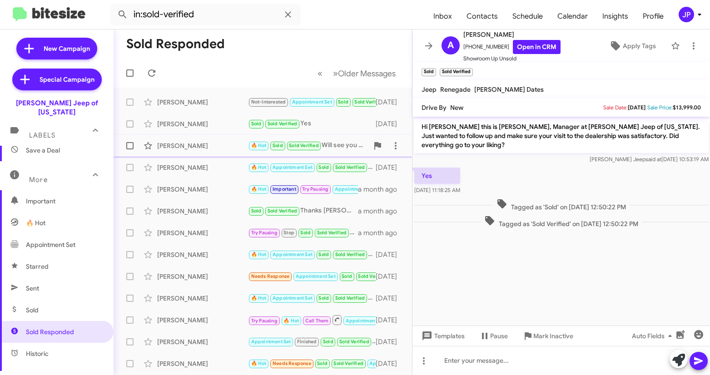
click at [214, 145] on div "Cheryl Trzcinski" at bounding box center [202, 145] width 91 height 9
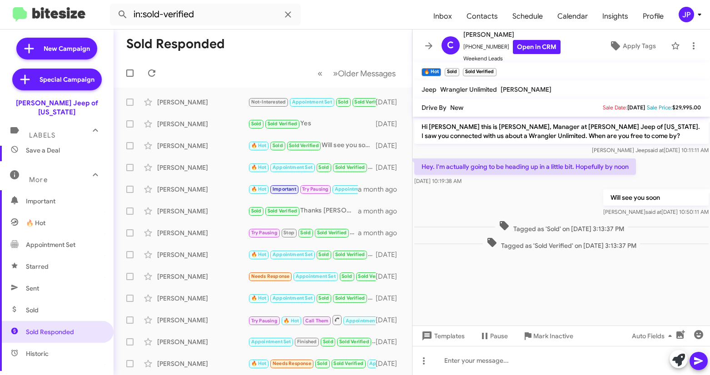
click at [492, 204] on div "Will see you soon Chuck said at Aug 11, 2025, 10:50:11 AM" at bounding box center [562, 203] width 298 height 31
click at [430, 42] on icon at bounding box center [429, 45] width 11 height 11
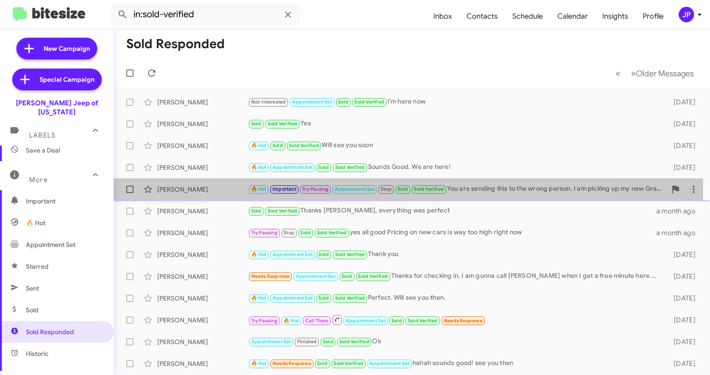
click at [195, 189] on div "John Ferriter" at bounding box center [202, 189] width 91 height 9
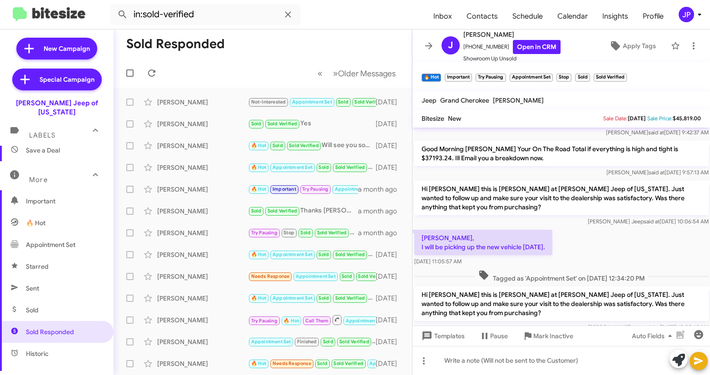
scroll to position [744, 0]
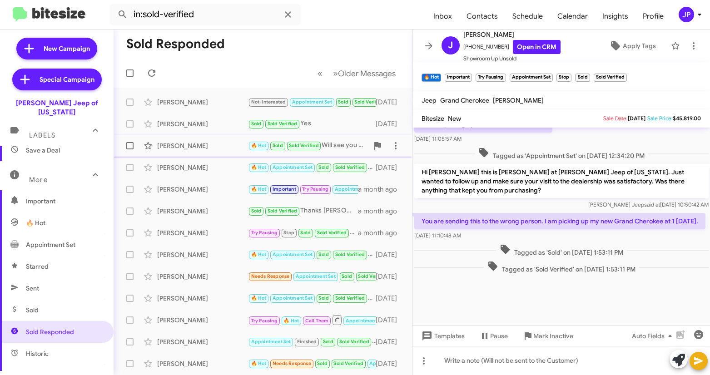
click at [226, 144] on div "Cheryl Trzcinski" at bounding box center [202, 145] width 91 height 9
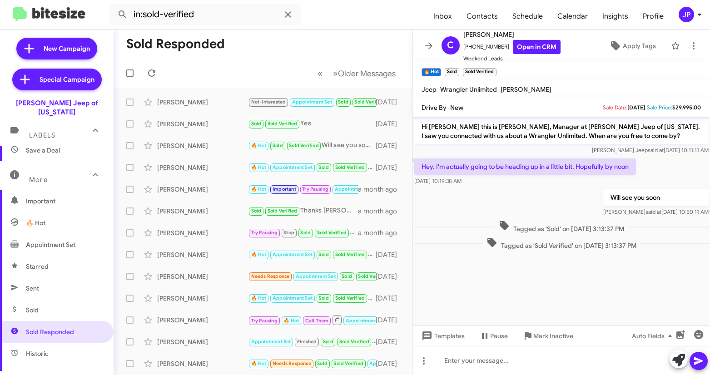
click at [690, 260] on div at bounding box center [562, 257] width 298 height 11
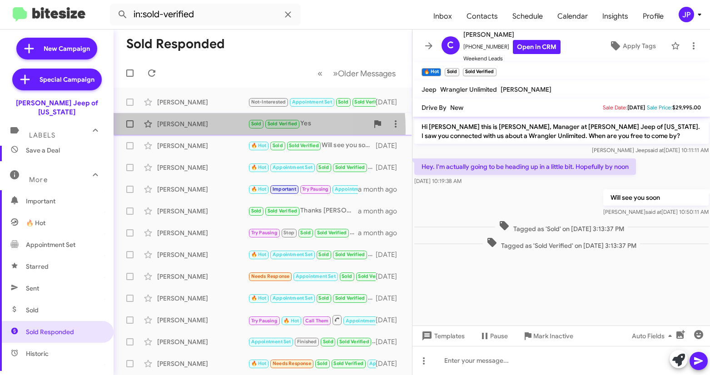
click at [206, 130] on div "Allen Bolster Sold Sold Verified Yes 8 days ago" at bounding box center [263, 124] width 284 height 18
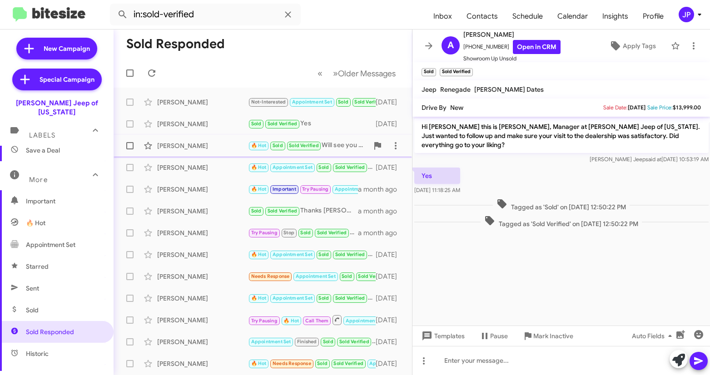
click at [213, 149] on div "Cheryl Trzcinski" at bounding box center [202, 145] width 91 height 9
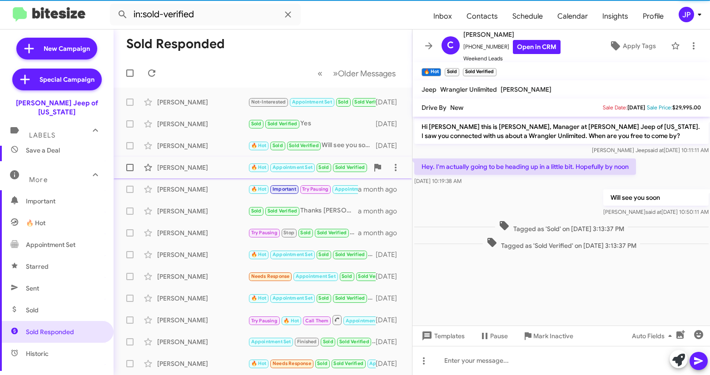
click at [218, 168] on div "Alexanderia Sizemore" at bounding box center [202, 167] width 91 height 9
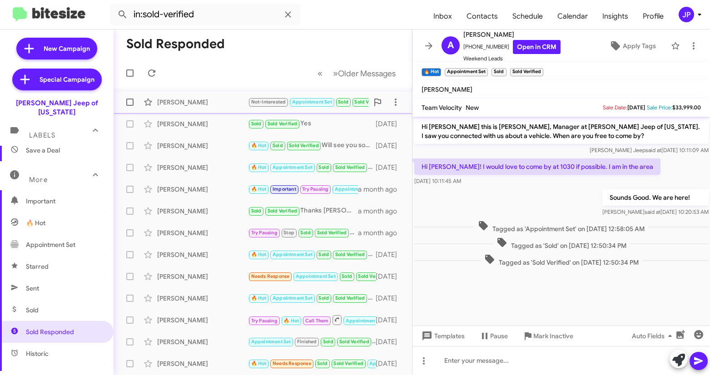
click at [205, 103] on div "Vince Tiburzi" at bounding box center [202, 102] width 91 height 9
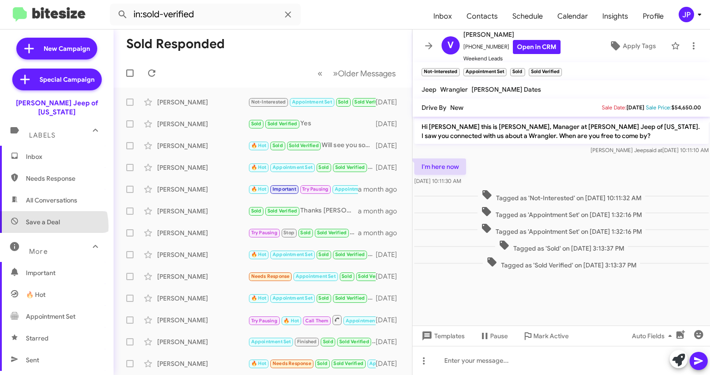
click at [43, 218] on span "Save a Deal" at bounding box center [57, 222] width 114 height 22
type input "in:not-interested"
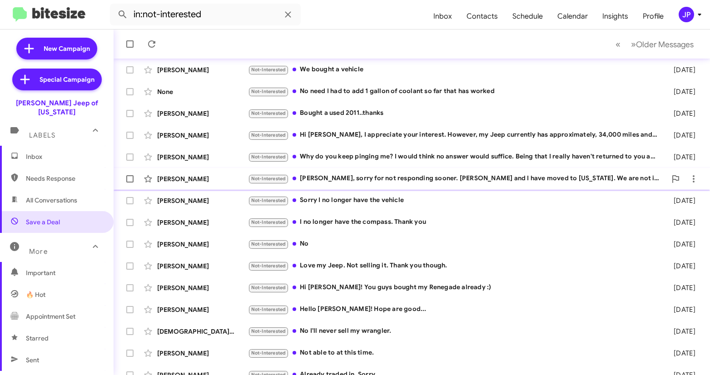
scroll to position [152, 0]
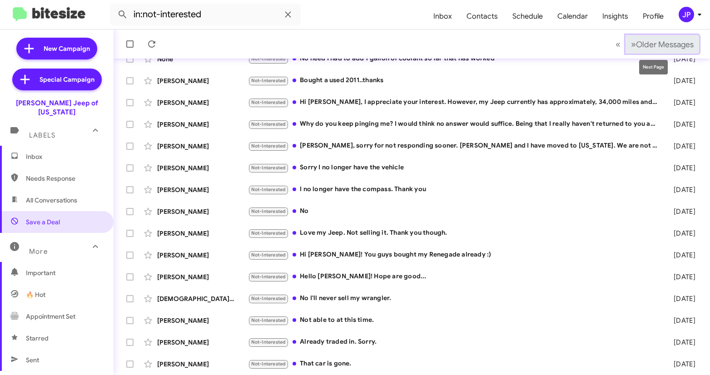
click at [658, 50] on button "» Next Older Messages" at bounding box center [663, 44] width 74 height 19
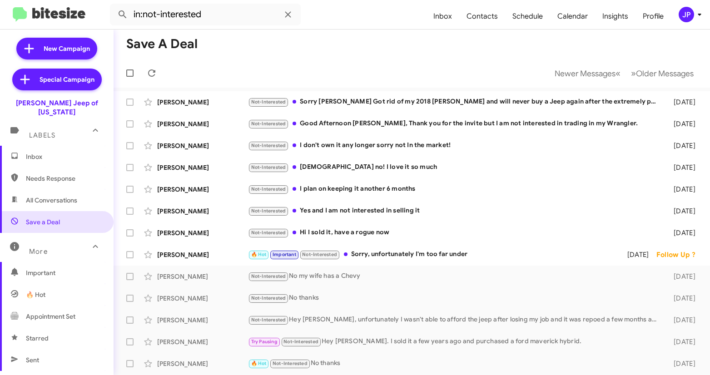
click at [682, 15] on div "JP" at bounding box center [686, 14] width 15 height 15
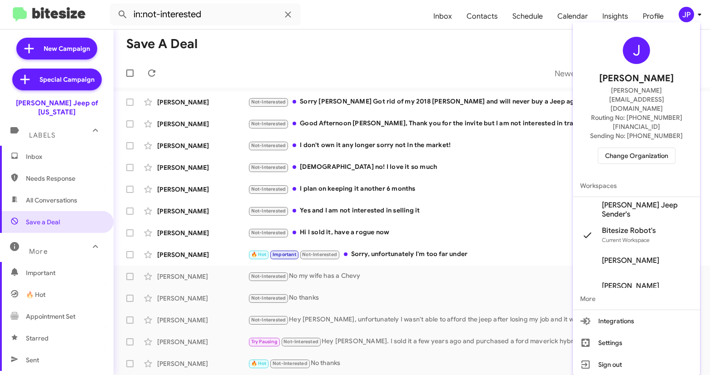
click at [659, 148] on span "Change Organization" at bounding box center [636, 155] width 63 height 15
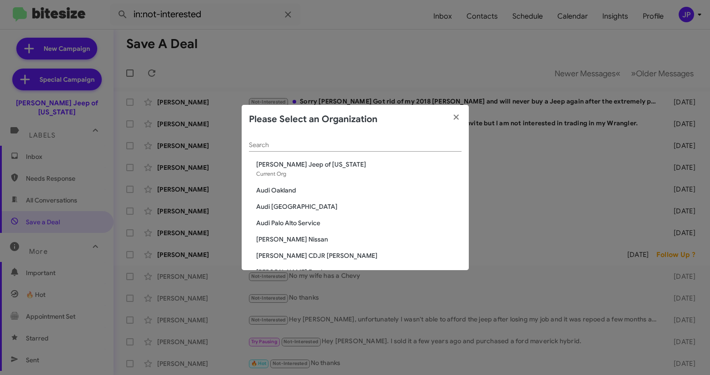
click at [290, 153] on div "Search" at bounding box center [355, 147] width 213 height 26
click at [293, 149] on div "Search" at bounding box center [355, 143] width 213 height 18
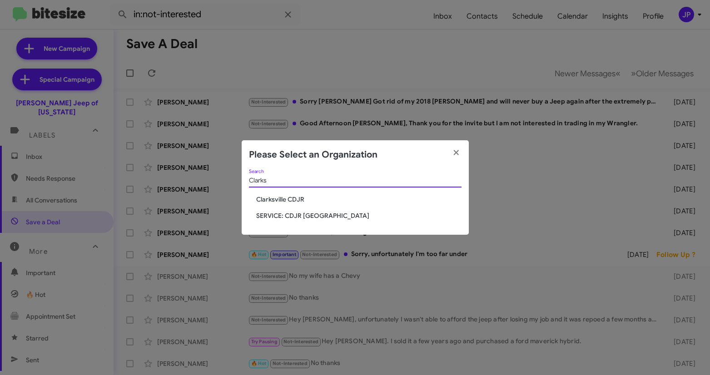
type input "Clarks"
click at [276, 198] on span "Clarksville CDJR" at bounding box center [358, 199] width 205 height 9
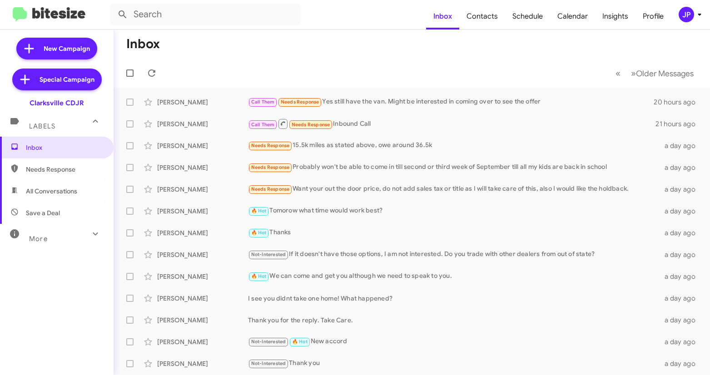
scroll to position [2, 0]
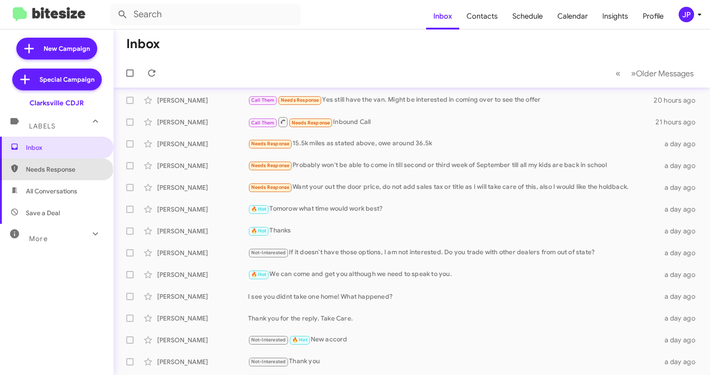
click at [56, 172] on span "Needs Response" at bounding box center [64, 169] width 77 height 9
type input "in:needs-response"
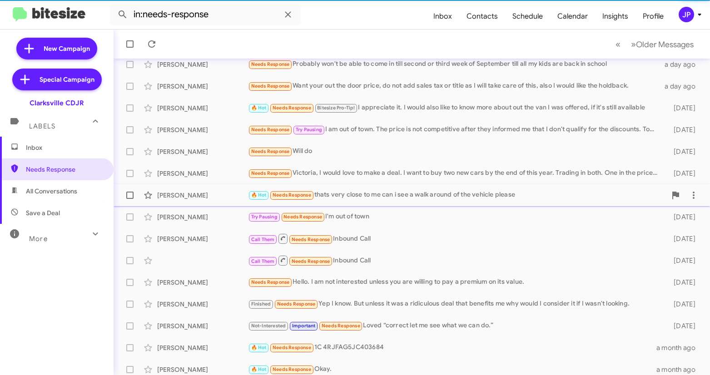
scroll to position [152, 0]
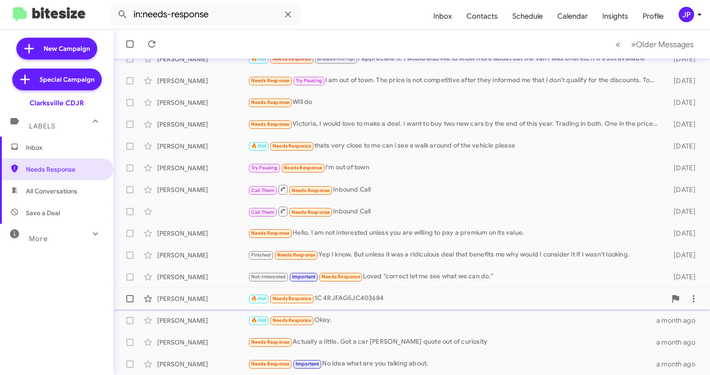
click at [468, 304] on div "🔥 Hot Needs Response 1C 4RJFAG5JC403684" at bounding box center [457, 299] width 419 height 10
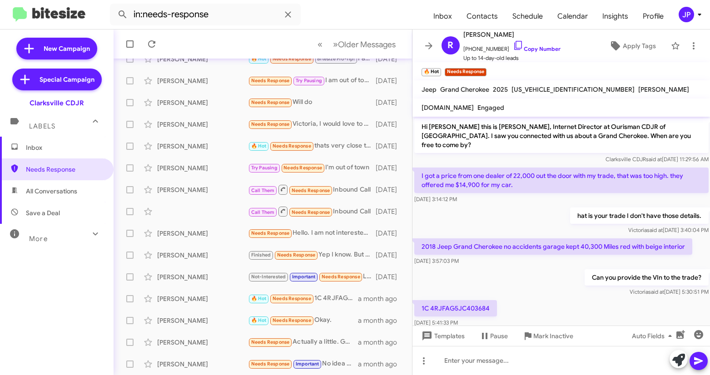
scroll to position [8, 0]
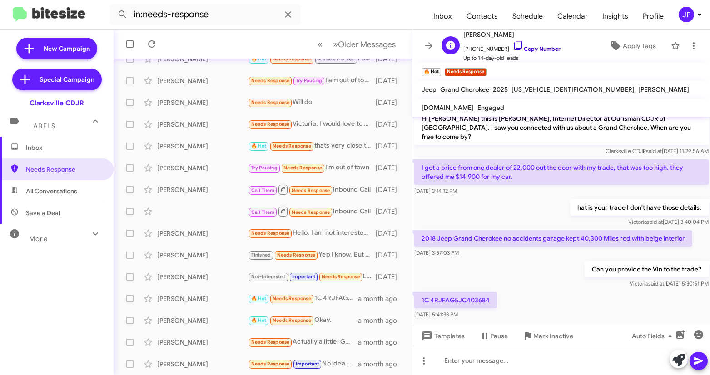
click at [527, 51] on link "Copy Number" at bounding box center [537, 48] width 48 height 7
click at [610, 41] on icon at bounding box center [615, 45] width 11 height 11
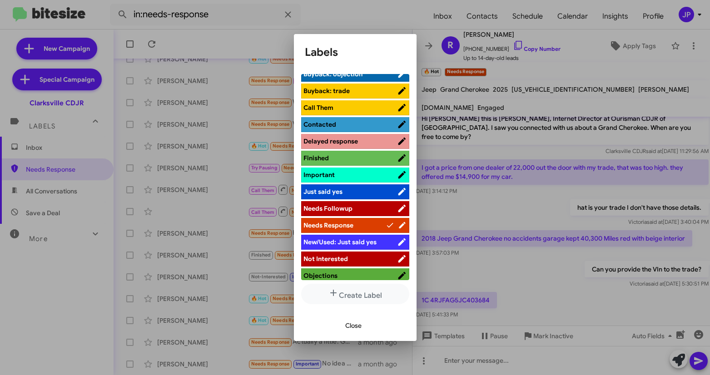
scroll to position [213, 0]
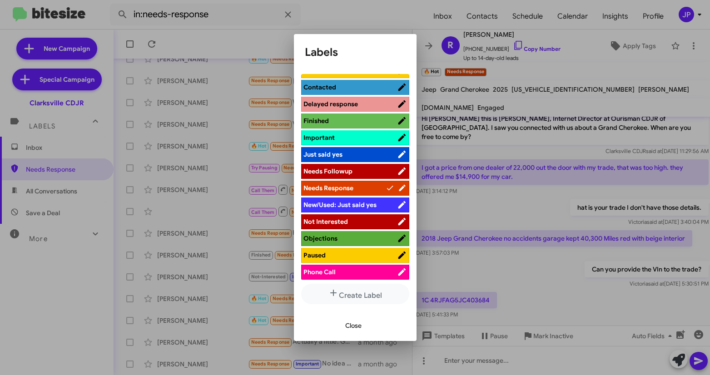
click at [377, 240] on span "Objections" at bounding box center [351, 238] width 94 height 9
drag, startPoint x: 349, startPoint y: 329, endPoint x: 419, endPoint y: 298, distance: 77.5
click at [349, 329] on span "Close" at bounding box center [353, 326] width 16 height 16
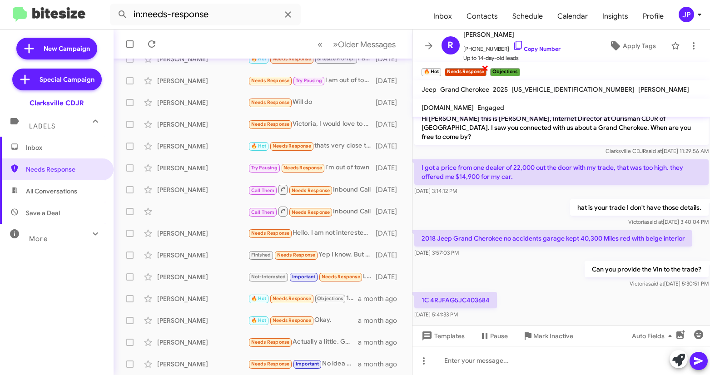
click at [488, 68] on span "×" at bounding box center [485, 67] width 7 height 11
click at [426, 46] on icon at bounding box center [429, 45] width 11 height 11
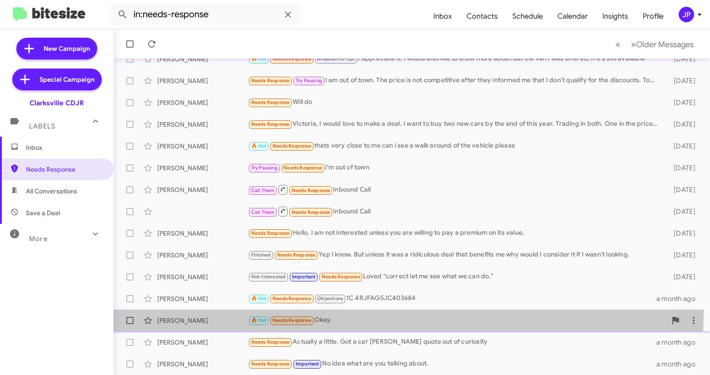
click at [341, 314] on div "Victor Padilla 🔥 Hot Needs Response Okay. a month ago" at bounding box center [412, 321] width 582 height 18
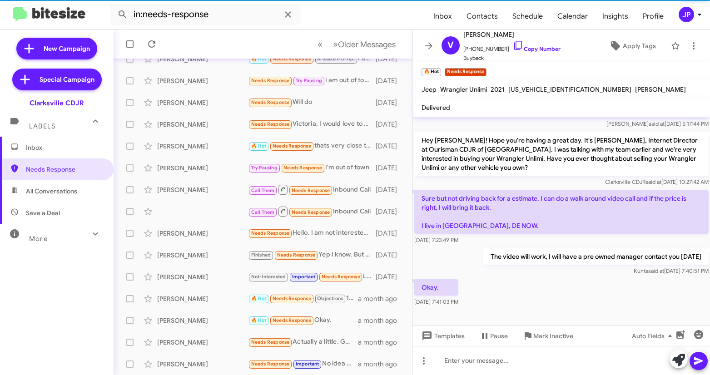
scroll to position [211, 0]
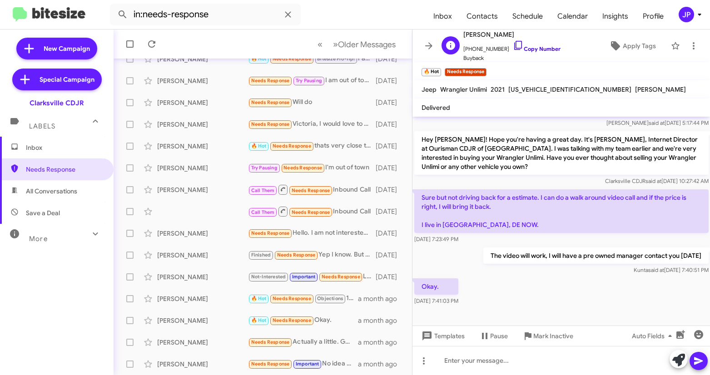
click at [522, 45] on link "Copy Number" at bounding box center [537, 48] width 48 height 7
click at [635, 46] on span "Apply Tags" at bounding box center [639, 46] width 33 height 16
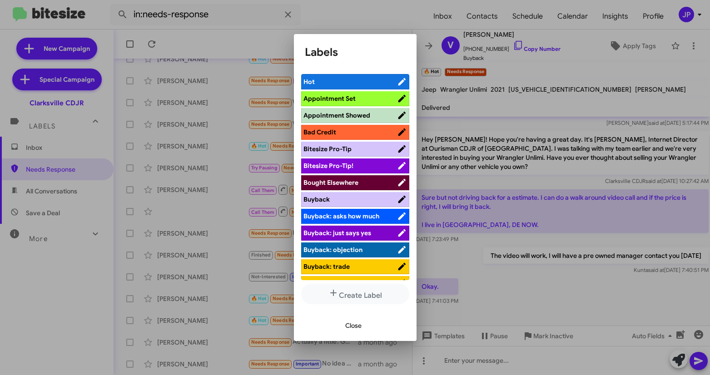
click at [364, 164] on span "Bitesize Pro-Tip!" at bounding box center [351, 165] width 94 height 9
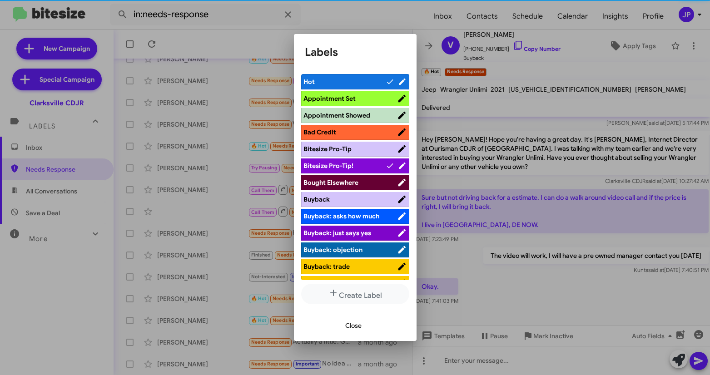
click at [596, 333] on div at bounding box center [355, 187] width 710 height 375
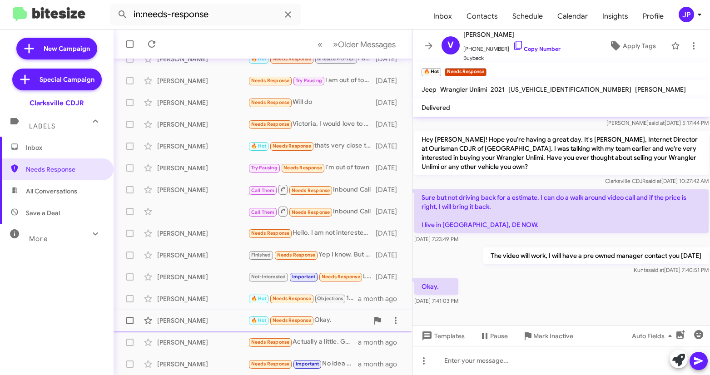
click at [127, 324] on label at bounding box center [130, 321] width 18 height 18
click at [130, 324] on input "checkbox" at bounding box center [130, 324] width 0 height 0
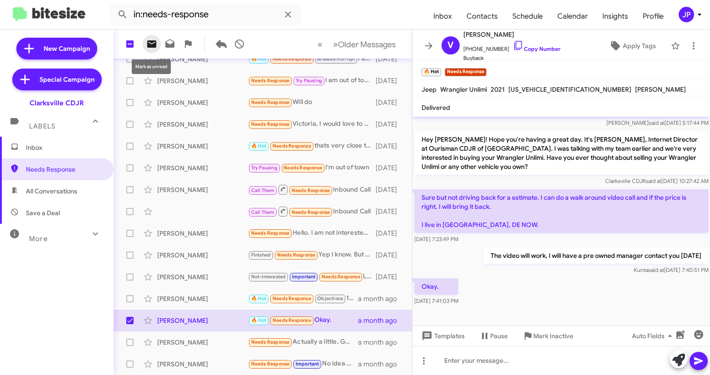
click at [154, 45] on icon at bounding box center [151, 43] width 9 height 7
click at [424, 45] on icon at bounding box center [429, 45] width 11 height 11
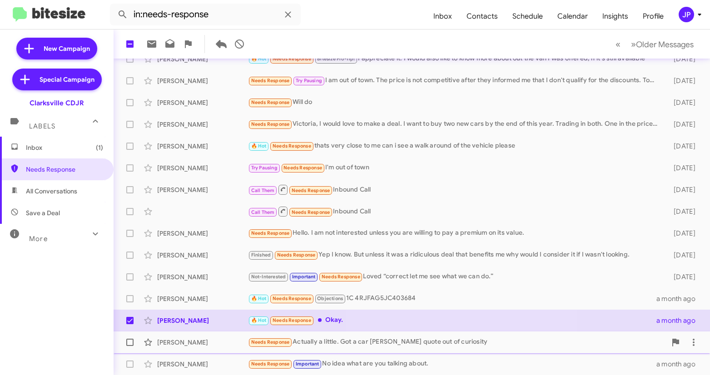
click at [419, 340] on div "Needs Response Actually a little. Got a car max quote out of curiosity" at bounding box center [457, 342] width 419 height 10
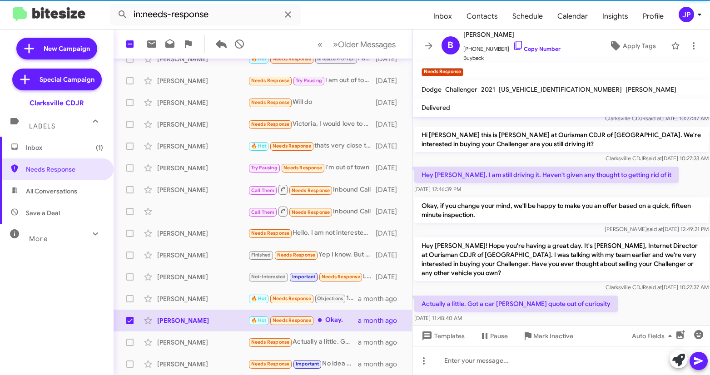
scroll to position [114, 0]
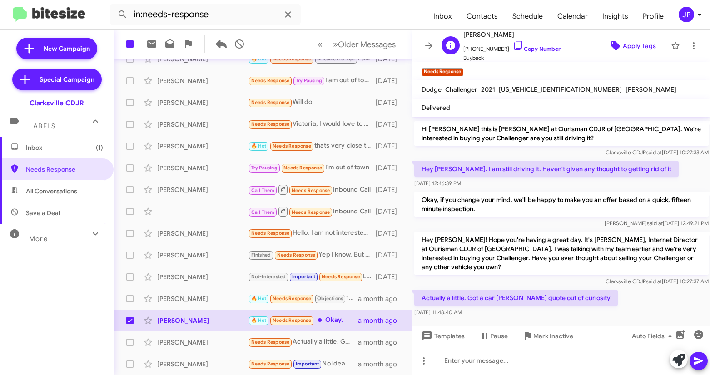
click at [616, 38] on span "Apply Tags" at bounding box center [632, 46] width 54 height 16
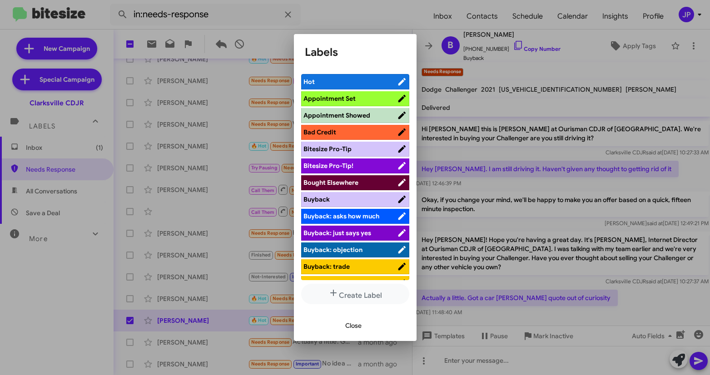
click at [364, 169] on span "Bitesize Pro-Tip!" at bounding box center [351, 165] width 94 height 9
click at [358, 328] on span "Close" at bounding box center [353, 326] width 16 height 16
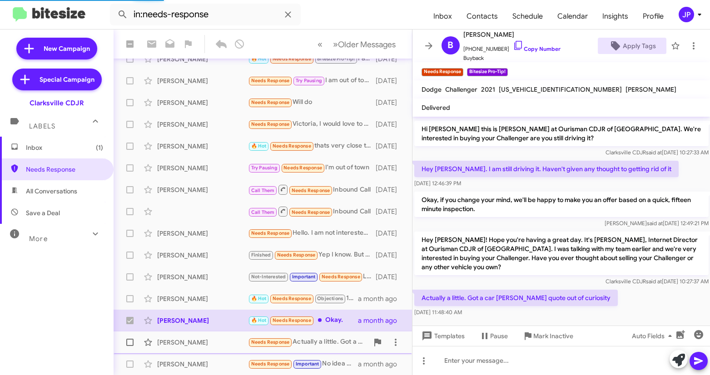
checkbox input "false"
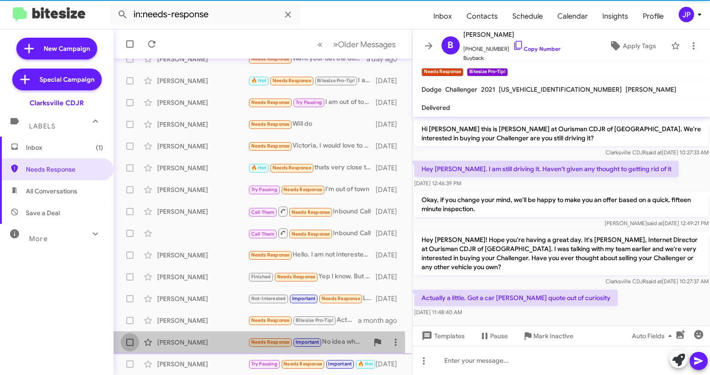
click at [131, 343] on span at bounding box center [129, 342] width 7 height 7
click at [130, 346] on input "checkbox" at bounding box center [130, 346] width 0 height 0
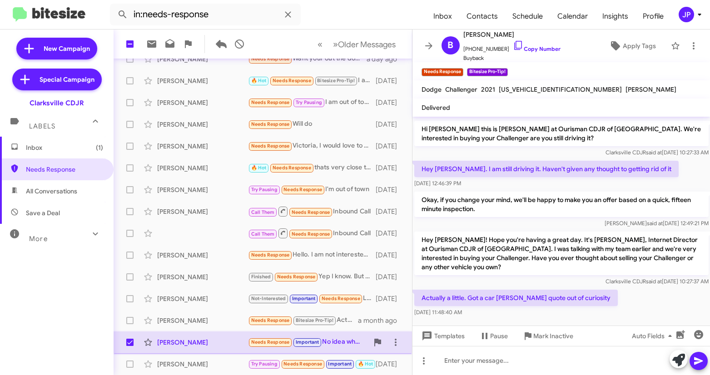
click at [131, 343] on span at bounding box center [129, 342] width 7 height 7
click at [130, 346] on input "checkbox" at bounding box center [130, 346] width 0 height 0
checkbox input "false"
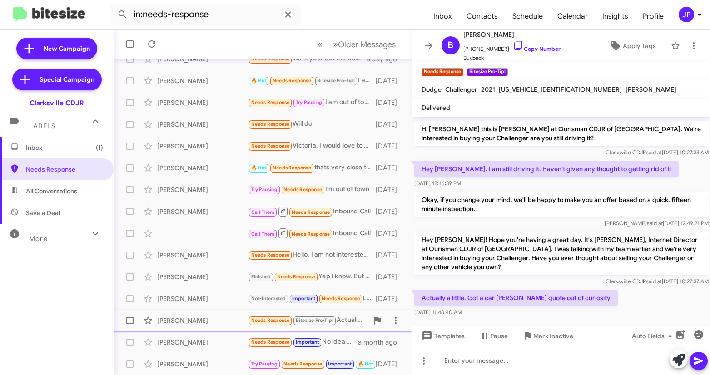
click at [130, 324] on span at bounding box center [129, 320] width 7 height 7
click at [130, 324] on input "checkbox" at bounding box center [130, 324] width 0 height 0
checkbox input "true"
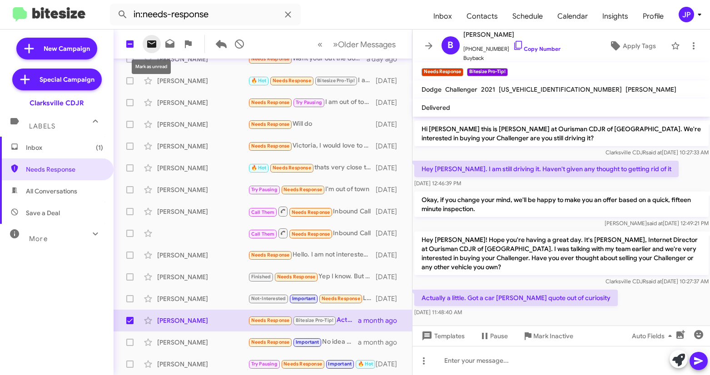
click at [151, 40] on icon at bounding box center [151, 44] width 11 height 11
click at [424, 48] on icon at bounding box center [429, 45] width 11 height 11
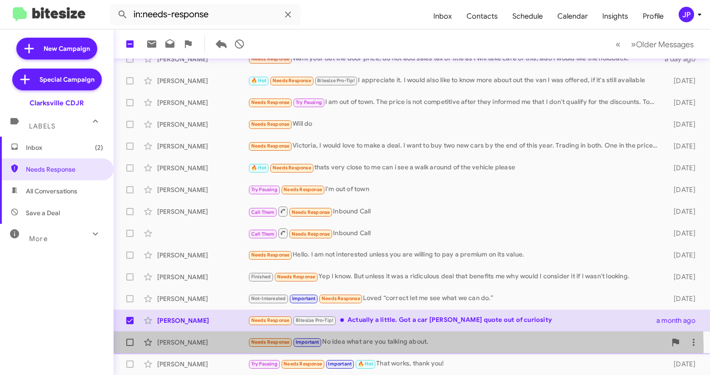
click at [383, 348] on div "Jose A Needs Response Important No idea what are you talking about. a month ago" at bounding box center [412, 343] width 582 height 18
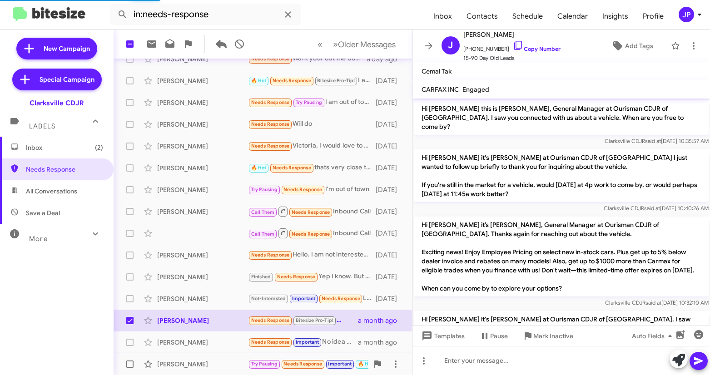
scroll to position [634, 0]
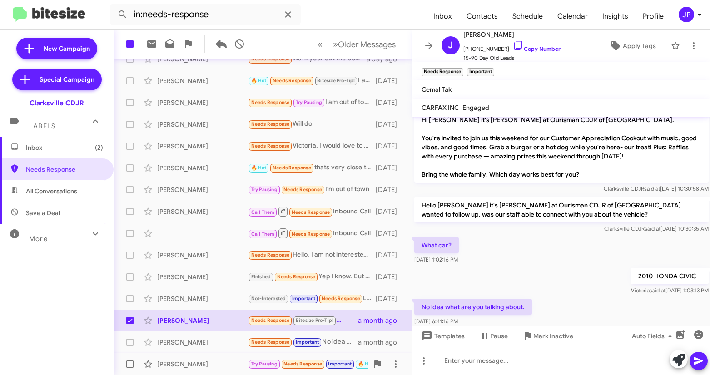
click at [224, 370] on div "Amarpreet Aneja Try Pausing Needs Response Important 🔥 Hot That works, thank yo…" at bounding box center [263, 364] width 284 height 18
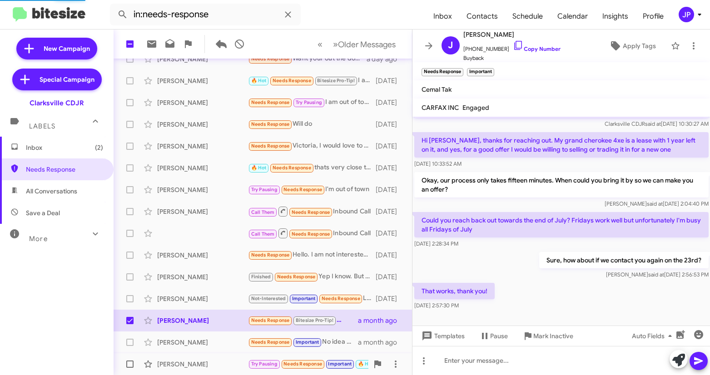
scroll to position [54, 0]
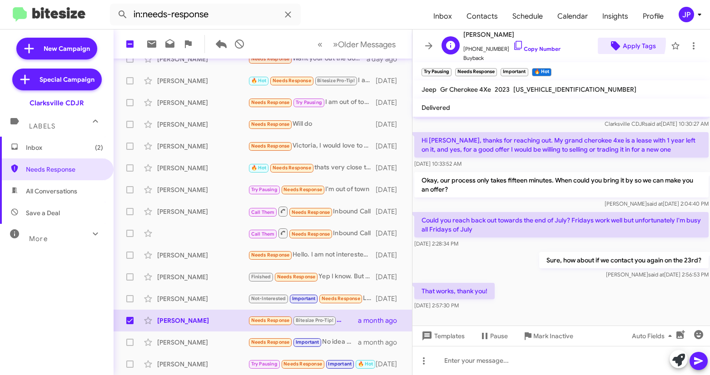
click at [613, 42] on icon at bounding box center [615, 45] width 11 height 11
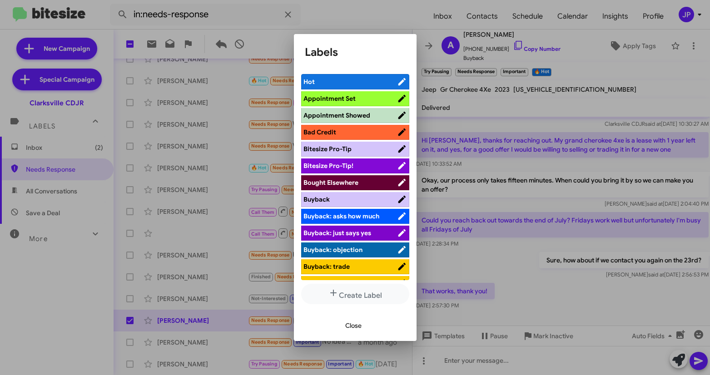
click at [374, 164] on span "Bitesize Pro-Tip!" at bounding box center [351, 165] width 94 height 9
click at [574, 250] on div at bounding box center [355, 187] width 710 height 375
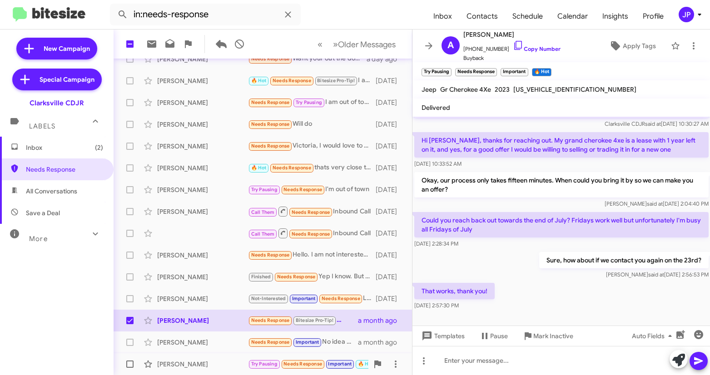
click at [126, 367] on span at bounding box center [129, 364] width 7 height 7
click at [130, 368] on input "checkbox" at bounding box center [130, 368] width 0 height 0
checkbox input "true"
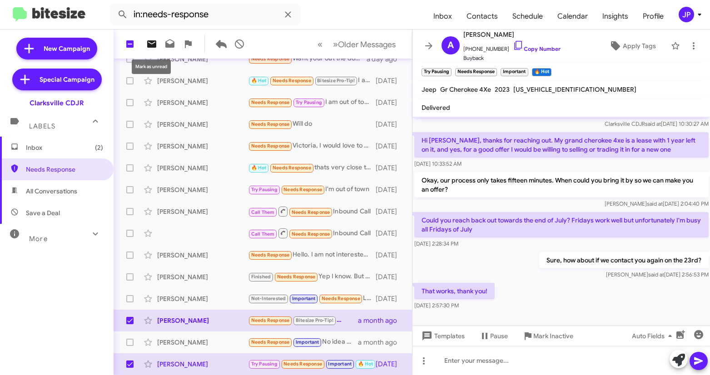
click at [149, 44] on icon at bounding box center [151, 43] width 9 height 7
click at [429, 40] on icon at bounding box center [429, 45] width 11 height 11
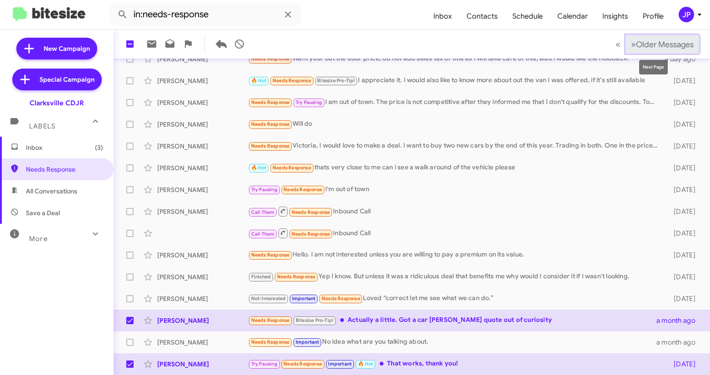
click at [637, 50] on button "» Next Older Messages" at bounding box center [663, 44] width 74 height 19
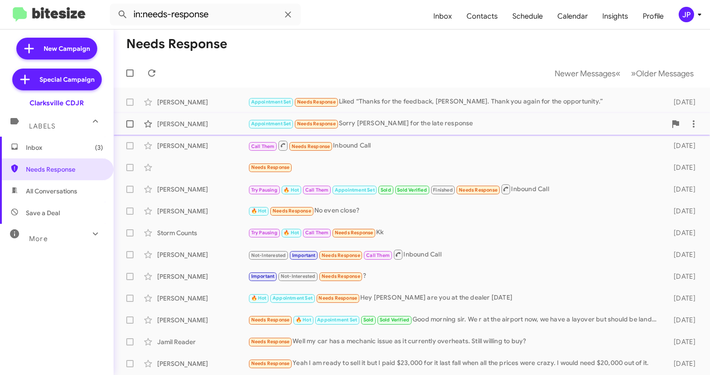
click at [375, 127] on div "Appointment Set Needs Response Sorry Victoria for the late response" at bounding box center [457, 124] width 419 height 10
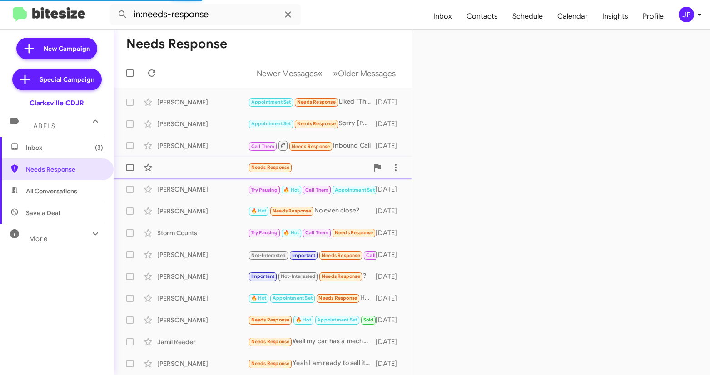
click at [169, 170] on div "Needs Response 2 months ago" at bounding box center [263, 168] width 284 height 18
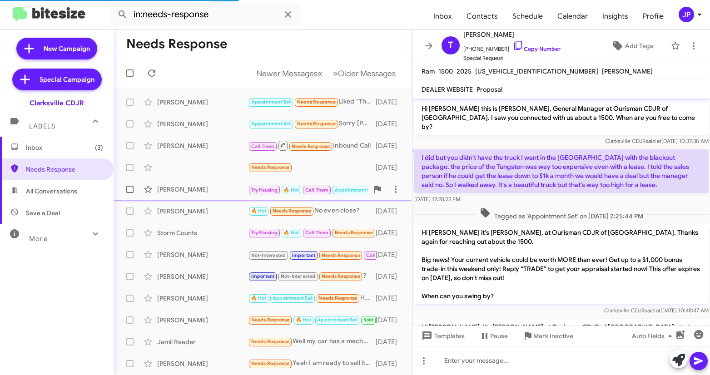
click at [185, 197] on div "Marty Fischer Try Pausing 🔥 Hot Call Them Appointment Set Sold Sold Verified Fi…" at bounding box center [263, 189] width 284 height 18
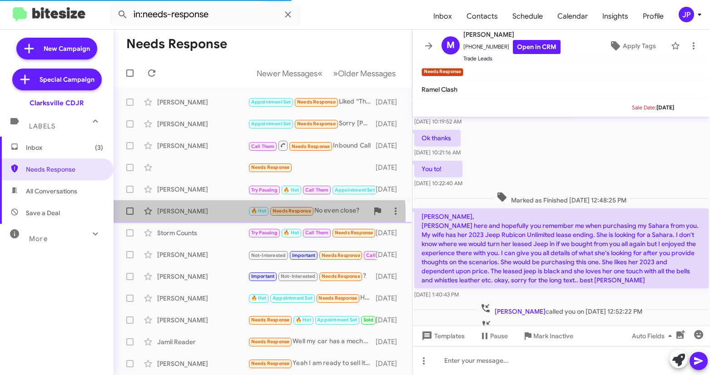
click at [191, 216] on div "Mustavo Roeas 🔥 Hot Needs Response No even close? 2 months ago" at bounding box center [263, 211] width 284 height 18
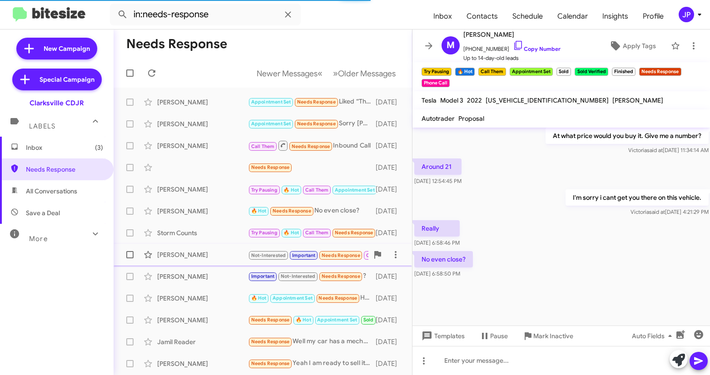
scroll to position [454, 0]
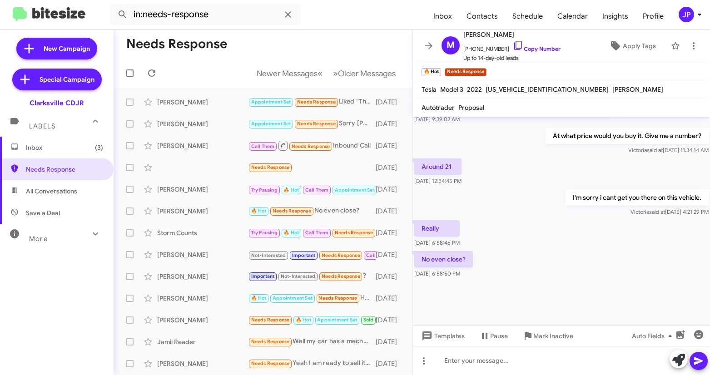
click at [619, 268] on div "No even close? Jun 20, 2025, 6:58:50 PM" at bounding box center [562, 264] width 298 height 31
click at [513, 43] on icon at bounding box center [518, 45] width 11 height 11
click at [276, 74] on span "Newer Messages" at bounding box center [287, 74] width 61 height 10
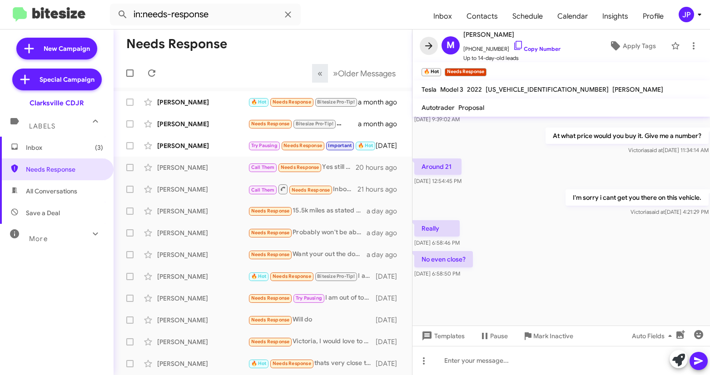
click at [426, 46] on icon at bounding box center [429, 45] width 11 height 11
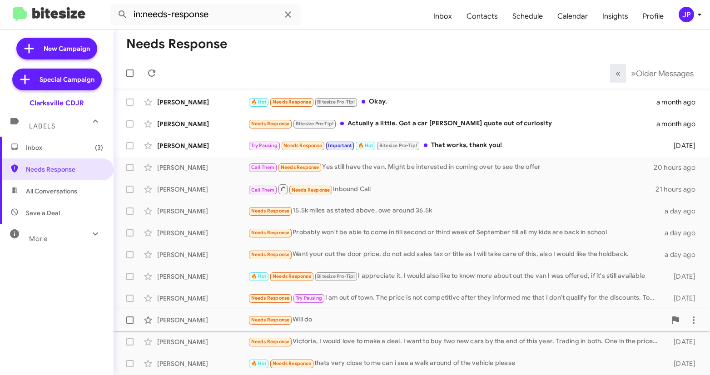
scroll to position [152, 0]
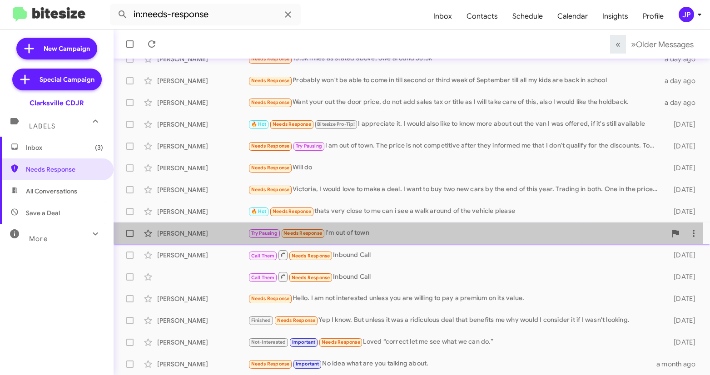
click at [353, 233] on div "Try Pausing Needs Response I'm out of town" at bounding box center [457, 233] width 419 height 10
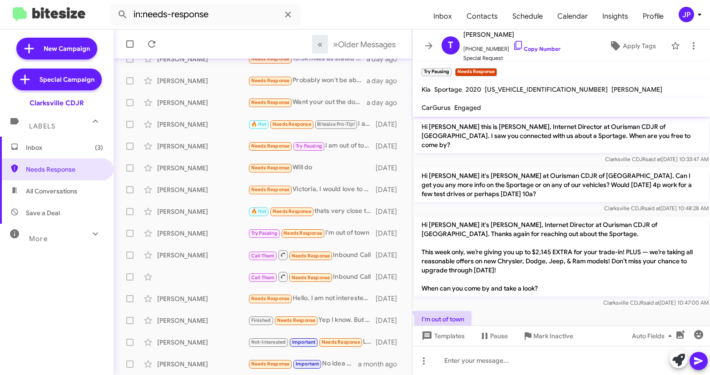
scroll to position [15, 0]
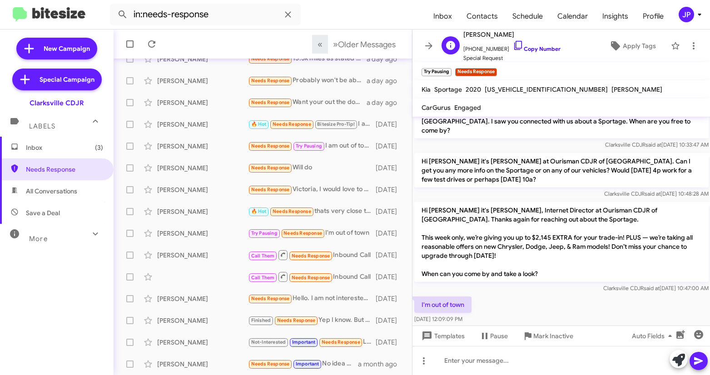
click at [538, 49] on link "Copy Number" at bounding box center [537, 48] width 48 height 7
click at [623, 45] on span "Apply Tags" at bounding box center [639, 46] width 33 height 16
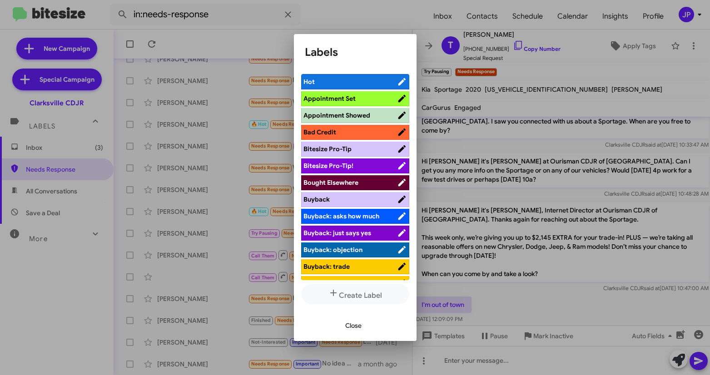
click at [354, 166] on span "Bitesize Pro-Tip!" at bounding box center [351, 165] width 94 height 9
click at [489, 219] on div at bounding box center [355, 187] width 710 height 375
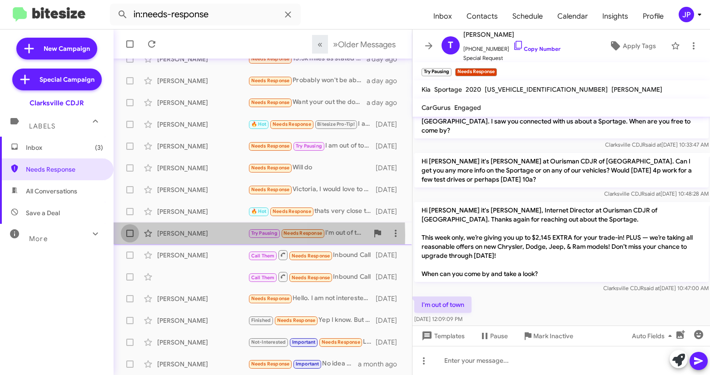
click at [125, 235] on label at bounding box center [130, 233] width 18 height 18
click at [130, 237] on input "checkbox" at bounding box center [130, 237] width 0 height 0
checkbox input "true"
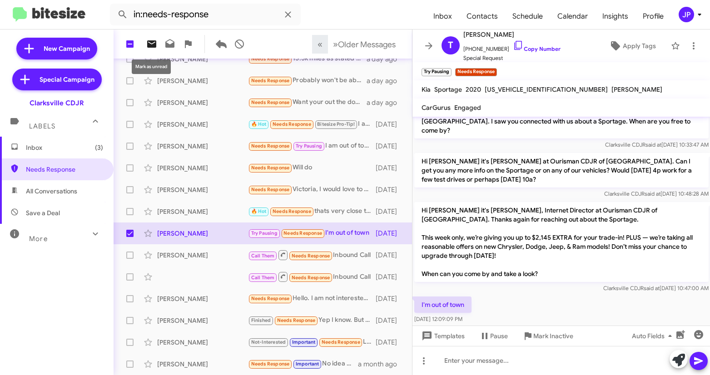
click at [156, 41] on icon at bounding box center [151, 43] width 9 height 7
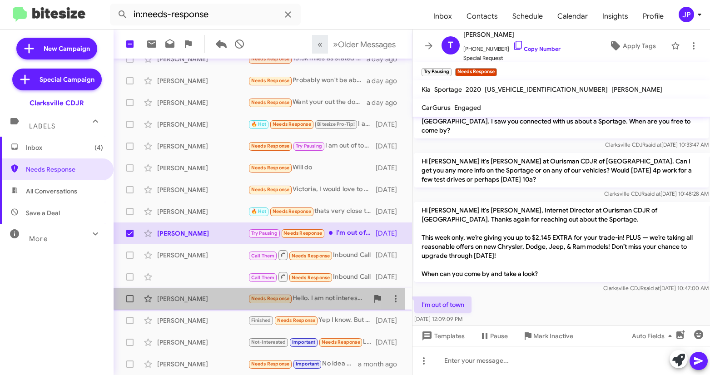
click at [220, 299] on div "Peter Warner" at bounding box center [202, 298] width 91 height 9
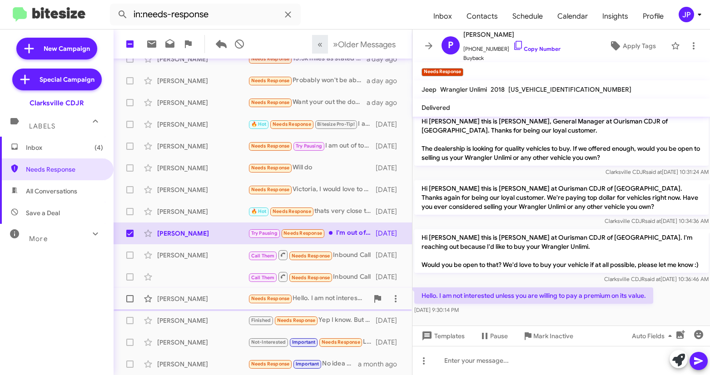
click at [205, 299] on div "Peter Warner" at bounding box center [202, 298] width 91 height 9
click at [75, 170] on span "Needs Response" at bounding box center [64, 169] width 77 height 9
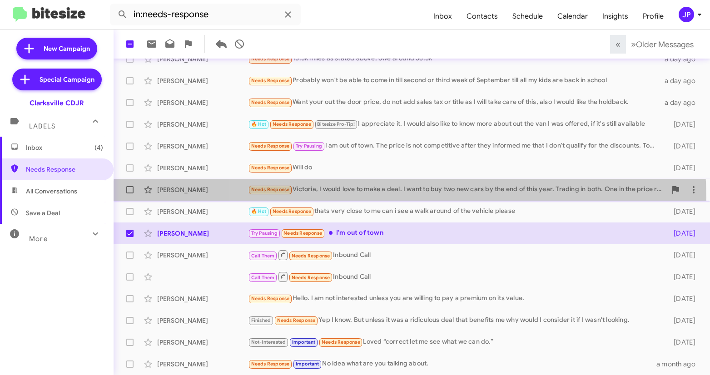
click at [410, 198] on div "Jett Jacobs Needs Response Victoria, I would love to make a deal. I want to buy…" at bounding box center [412, 190] width 582 height 18
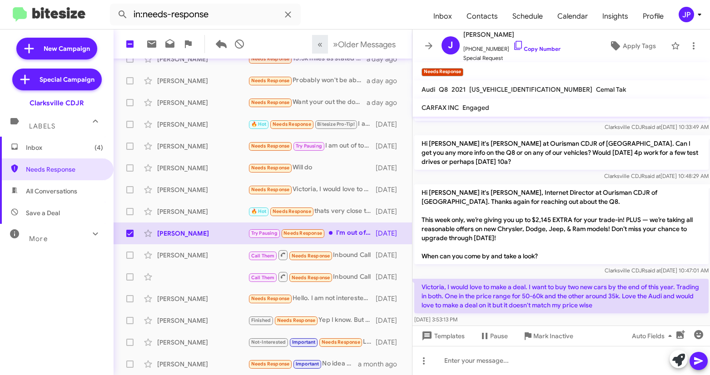
scroll to position [33, 0]
click at [542, 52] on span "+13016740783 Copy Number" at bounding box center [511, 47] width 97 height 14
click at [515, 47] on link "Copy Number" at bounding box center [537, 48] width 48 height 7
click at [610, 47] on icon at bounding box center [615, 45] width 11 height 11
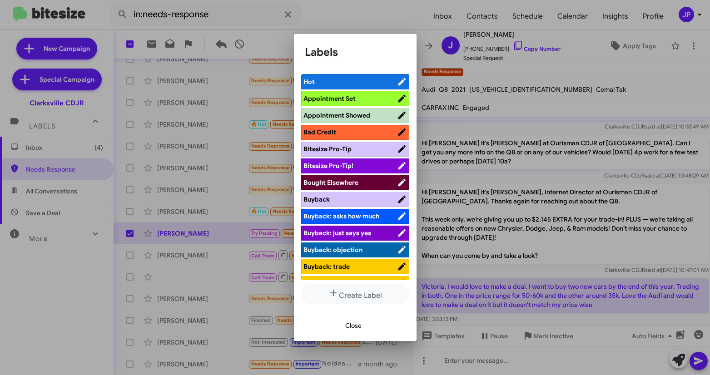
click at [352, 160] on li "Bitesize Pro-Tip!" at bounding box center [355, 166] width 108 height 15
click at [377, 167] on span "Bitesize Pro-Tip!" at bounding box center [351, 165] width 94 height 9
click at [596, 269] on div at bounding box center [355, 187] width 710 height 375
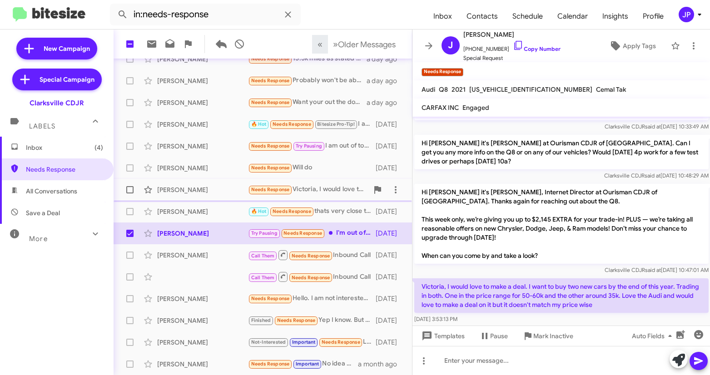
click at [131, 191] on span at bounding box center [129, 189] width 7 height 7
click at [130, 194] on input "checkbox" at bounding box center [130, 194] width 0 height 0
checkbox input "true"
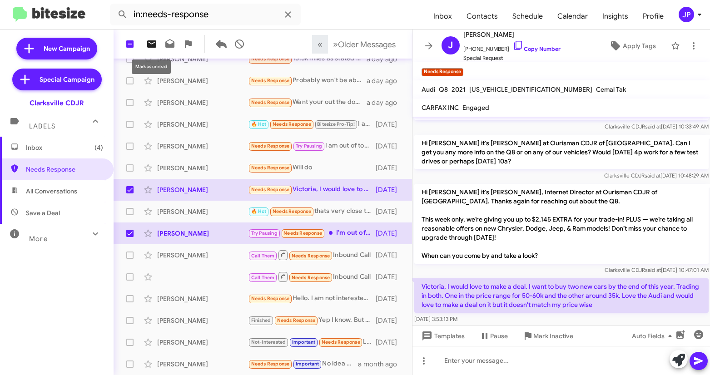
click at [150, 44] on icon at bounding box center [151, 43] width 9 height 7
click at [54, 153] on span "Inbox (5)" at bounding box center [57, 148] width 114 height 22
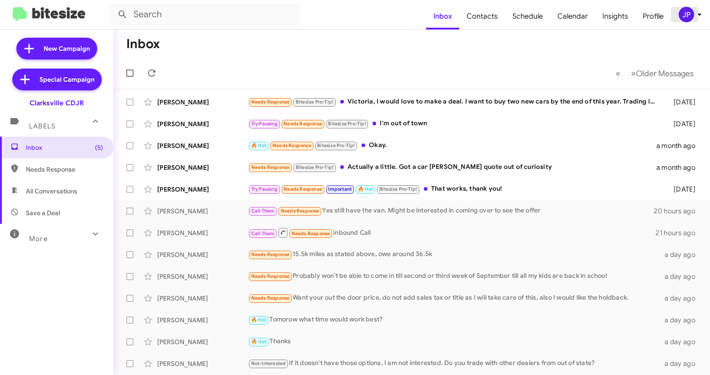
click at [688, 16] on div "JP" at bounding box center [686, 14] width 15 height 15
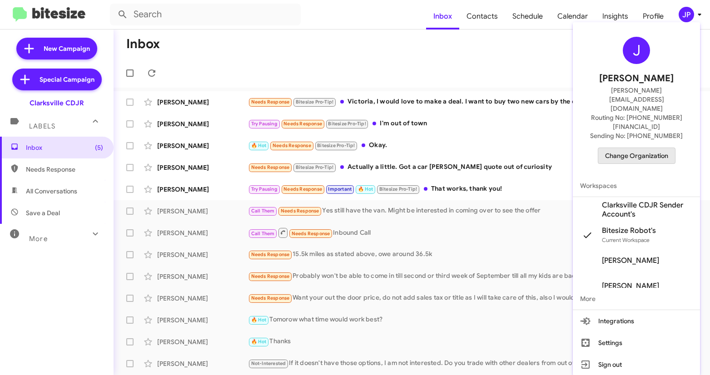
click at [642, 148] on button "Change Organization" at bounding box center [637, 156] width 78 height 16
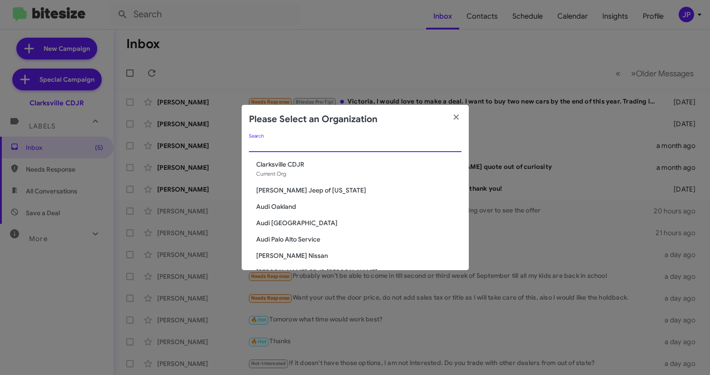
click at [266, 145] on input "Search" at bounding box center [355, 145] width 213 height 7
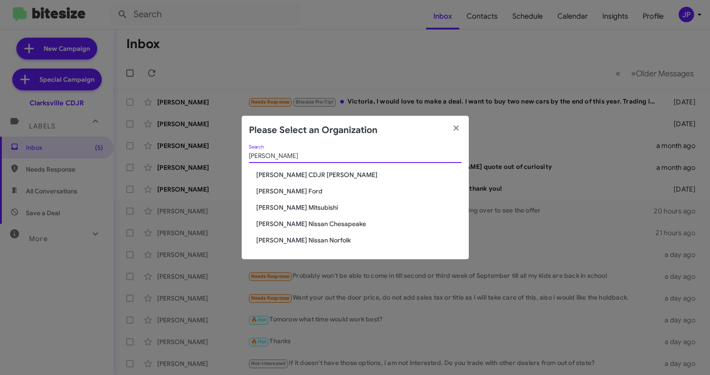
type input "banister"
click at [303, 210] on span "[PERSON_NAME] Mitsubishi" at bounding box center [358, 207] width 205 height 9
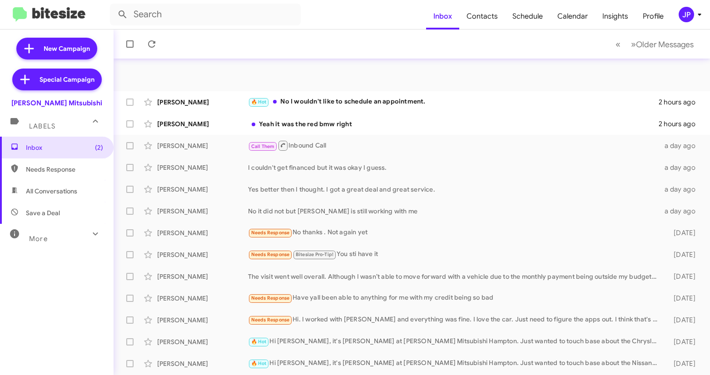
scroll to position [152, 0]
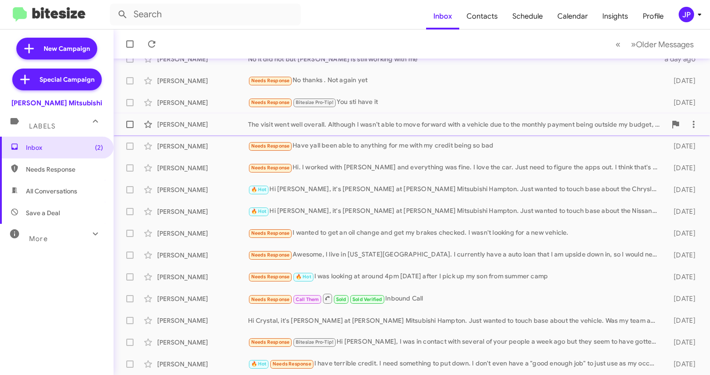
click at [341, 119] on div "[PERSON_NAME] The visit went well overall. Although I wasn’t able to move forwa…" at bounding box center [412, 124] width 582 height 18
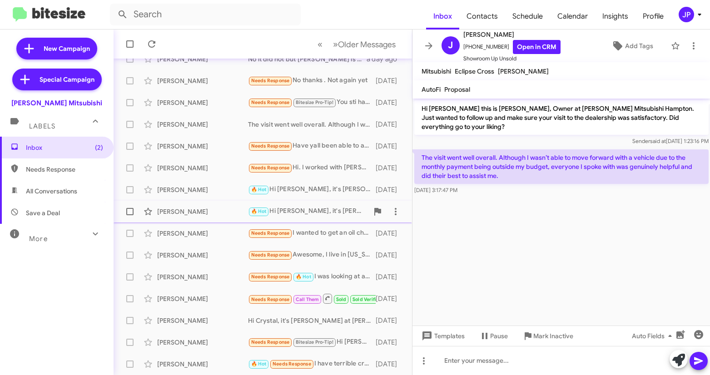
click at [190, 215] on div "[PERSON_NAME]" at bounding box center [202, 211] width 91 height 9
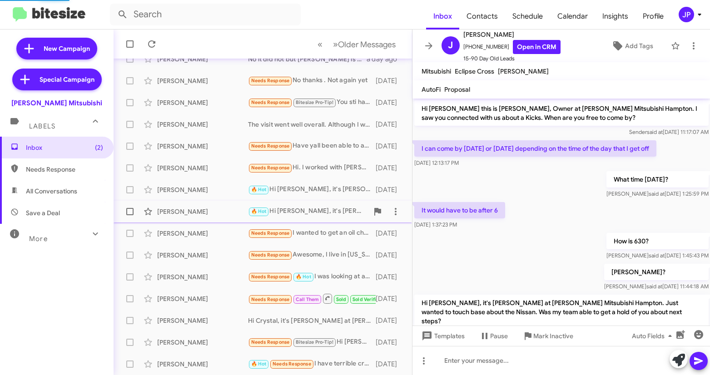
scroll to position [23, 0]
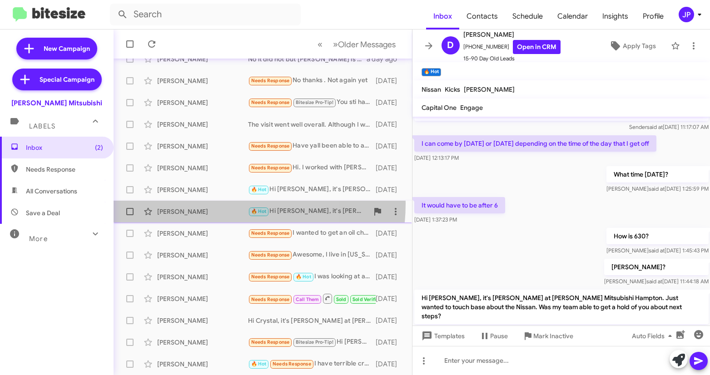
click at [199, 203] on div "[PERSON_NAME] 🔥 Hot Hi [PERSON_NAME], it's [PERSON_NAME] at [PERSON_NAME] Mitsu…" at bounding box center [263, 212] width 284 height 18
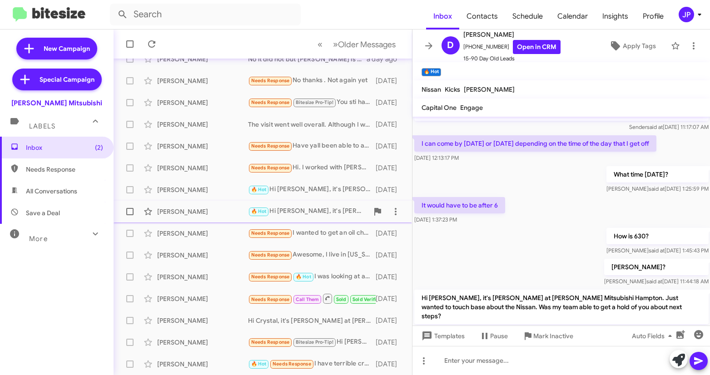
click at [220, 216] on div "[PERSON_NAME]" at bounding box center [202, 211] width 91 height 9
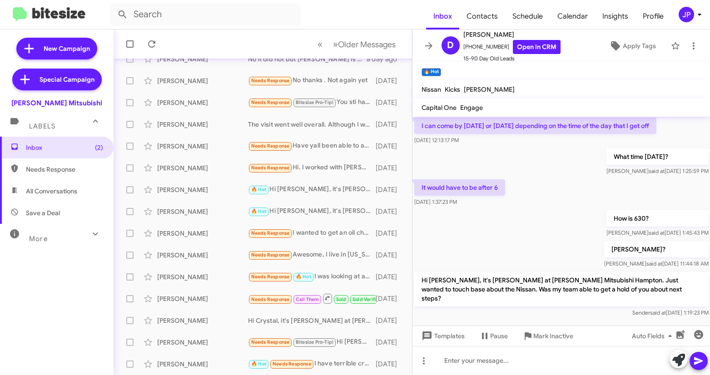
scroll to position [41, 0]
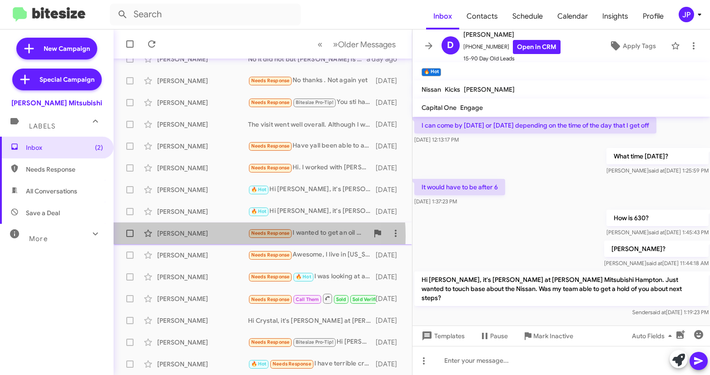
click at [220, 236] on div "[PERSON_NAME]" at bounding box center [202, 233] width 91 height 9
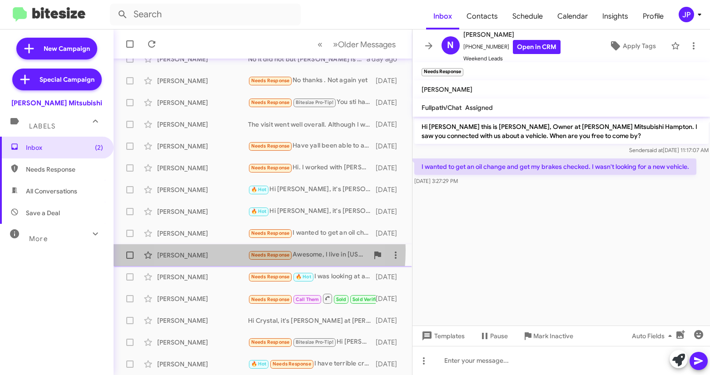
click at [222, 251] on div "[PERSON_NAME]" at bounding box center [202, 255] width 91 height 9
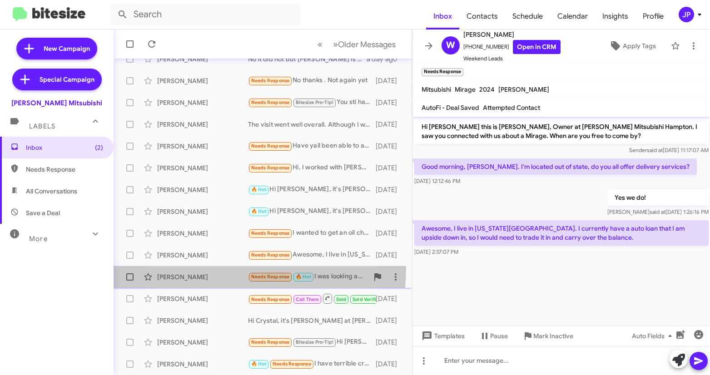
click at [219, 269] on div "[PERSON_NAME] Needs Response 🔥 Hot I was looking at around 4pm [DATE] after I p…" at bounding box center [263, 277] width 284 height 18
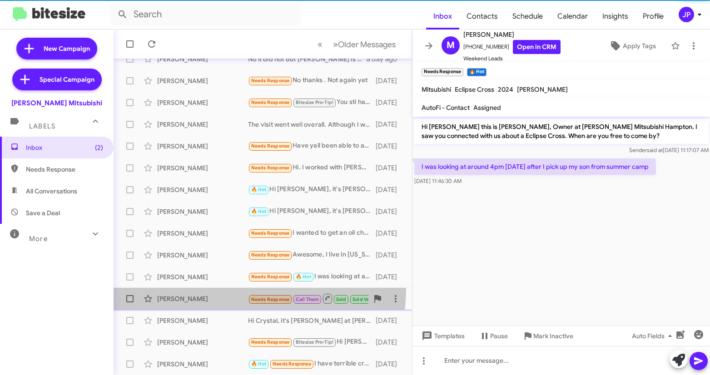
click at [215, 288] on span "[PERSON_NAME] Needs Response Call Them Sold Sold Verified Inbound Call [DATE]" at bounding box center [263, 299] width 299 height 22
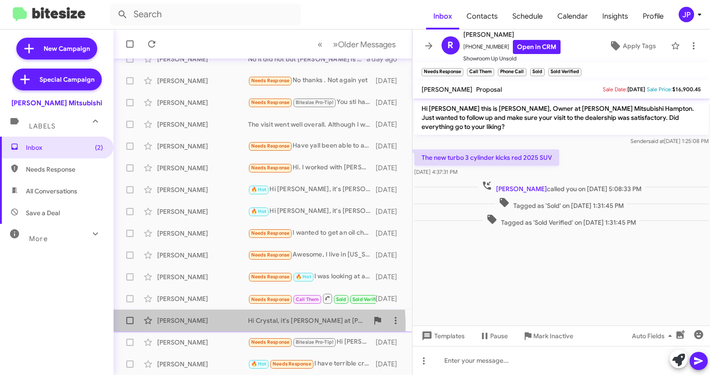
click at [219, 326] on div "[PERSON_NAME] Hi [PERSON_NAME], it's [PERSON_NAME] at [PERSON_NAME] Mitsubishi …" at bounding box center [263, 321] width 284 height 18
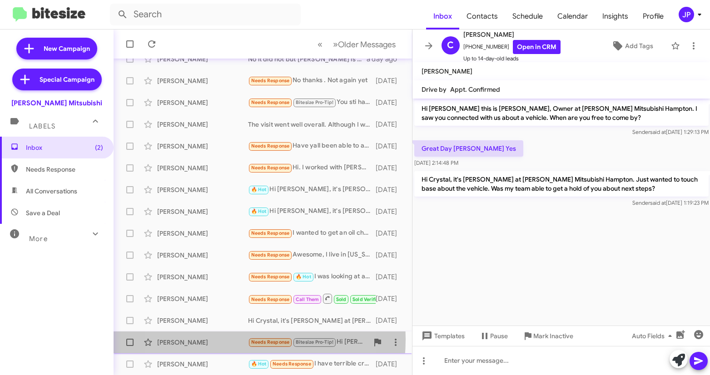
click at [218, 339] on div "[PERSON_NAME]" at bounding box center [202, 342] width 91 height 9
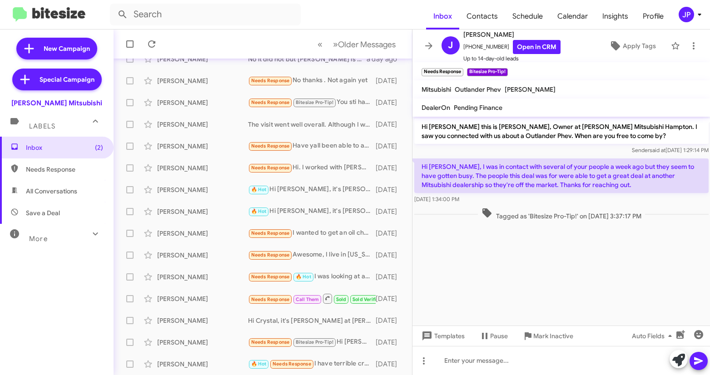
click at [553, 284] on cdk-virtual-scroll-viewport "Hi [PERSON_NAME] this is [PERSON_NAME], Owner at [PERSON_NAME] Mitsubishi Hampt…" at bounding box center [562, 221] width 298 height 209
click at [688, 14] on div "JP" at bounding box center [686, 14] width 15 height 15
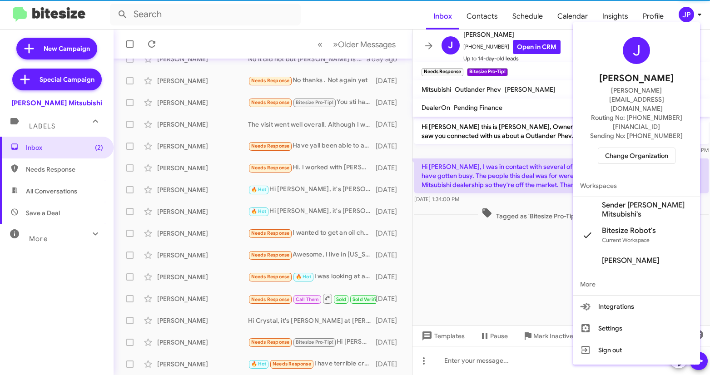
click at [656, 148] on span "Change Organization" at bounding box center [636, 155] width 63 height 15
